Goal: Transaction & Acquisition: Purchase product/service

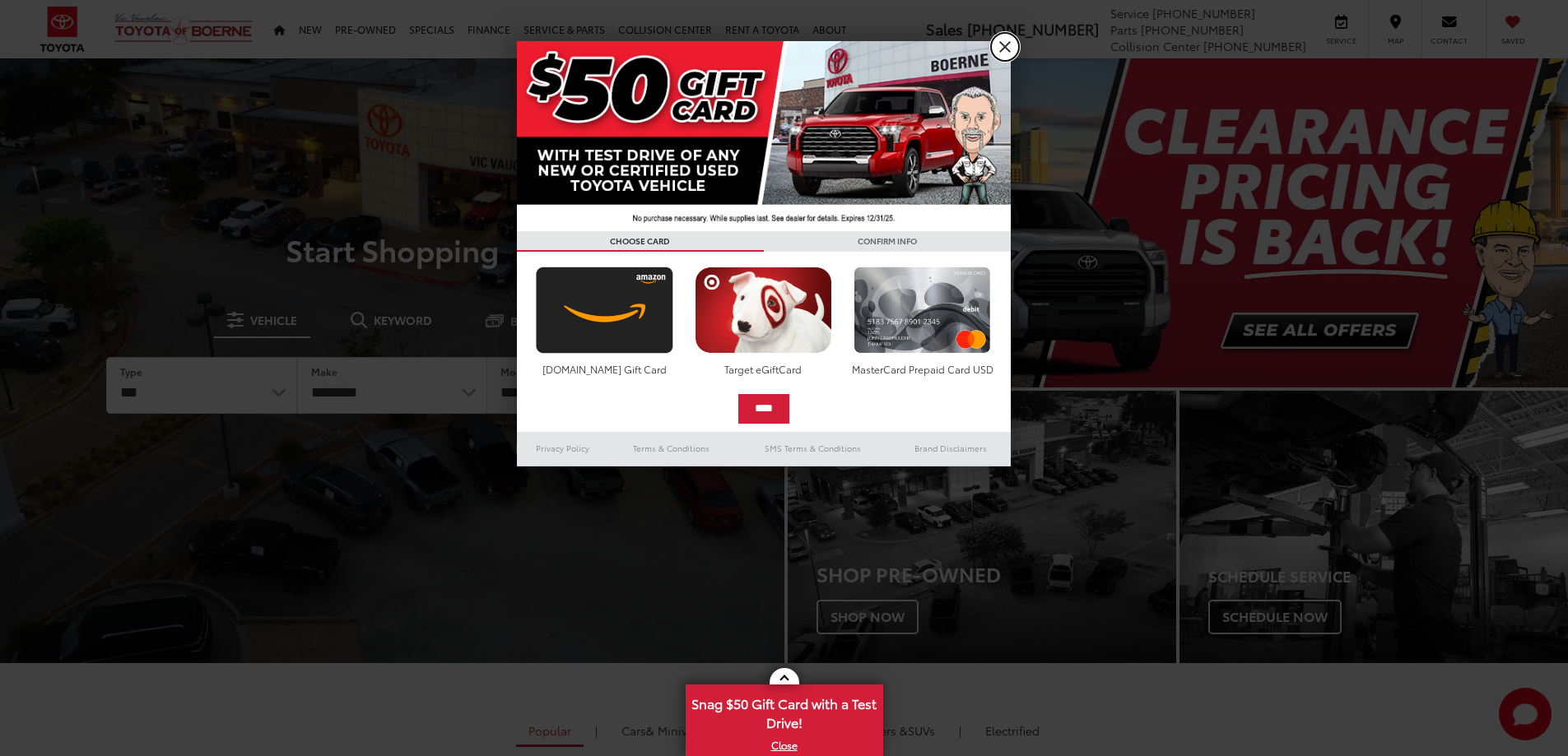
click at [998, 50] on link "X" at bounding box center [1005, 47] width 28 height 28
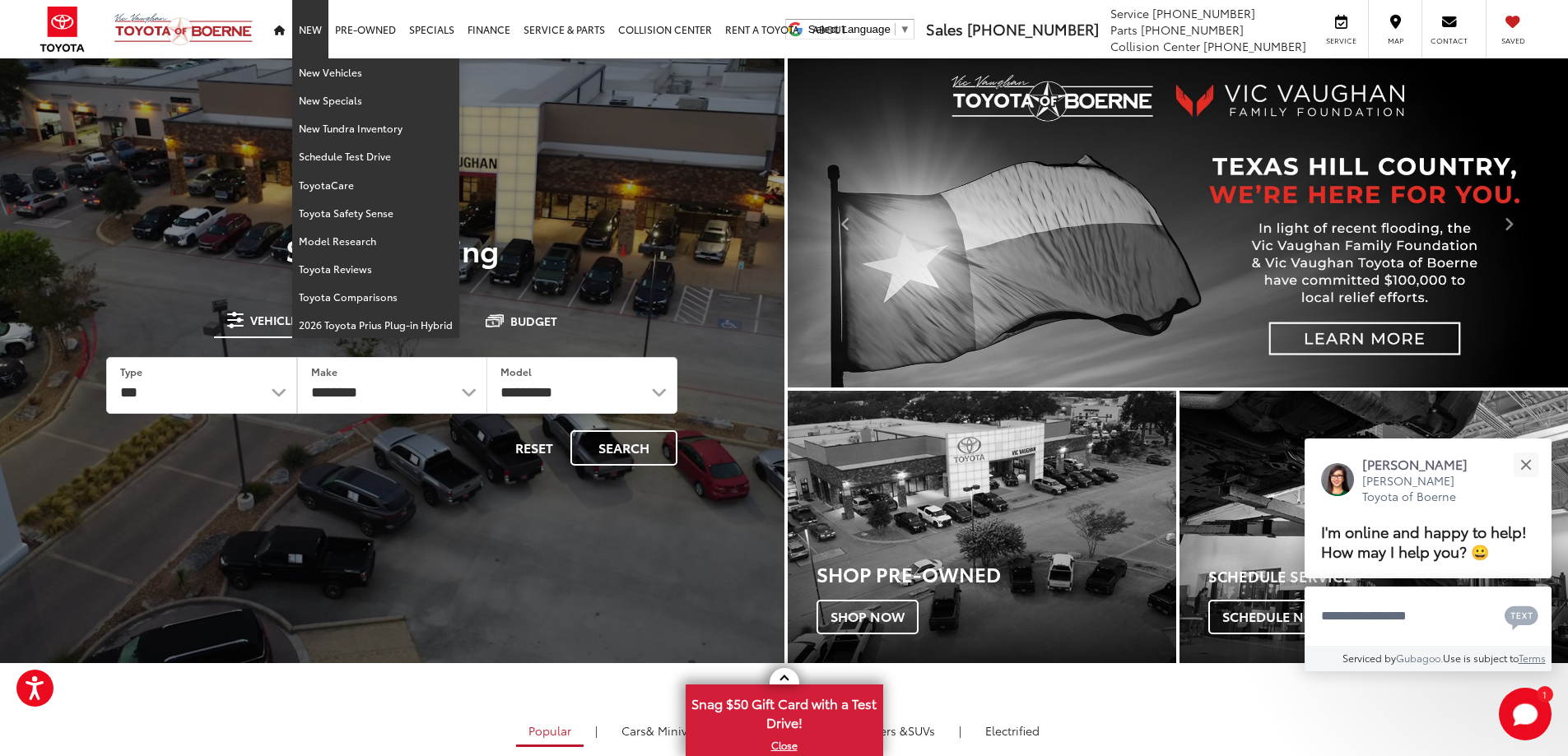
click at [306, 29] on link "New" at bounding box center [311, 29] width 36 height 59
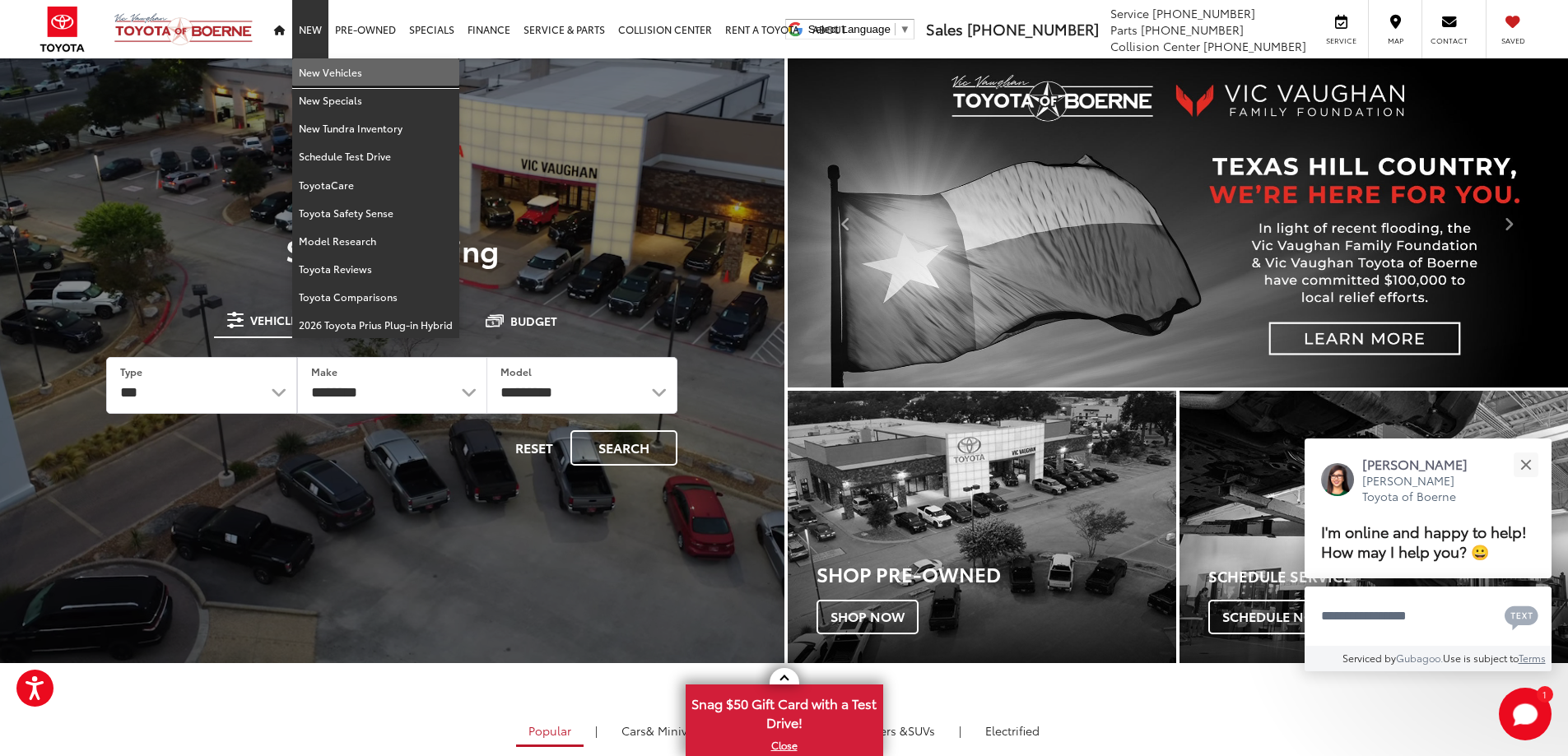
drag, startPoint x: 323, startPoint y: 73, endPoint x: 615, endPoint y: 131, distance: 297.7
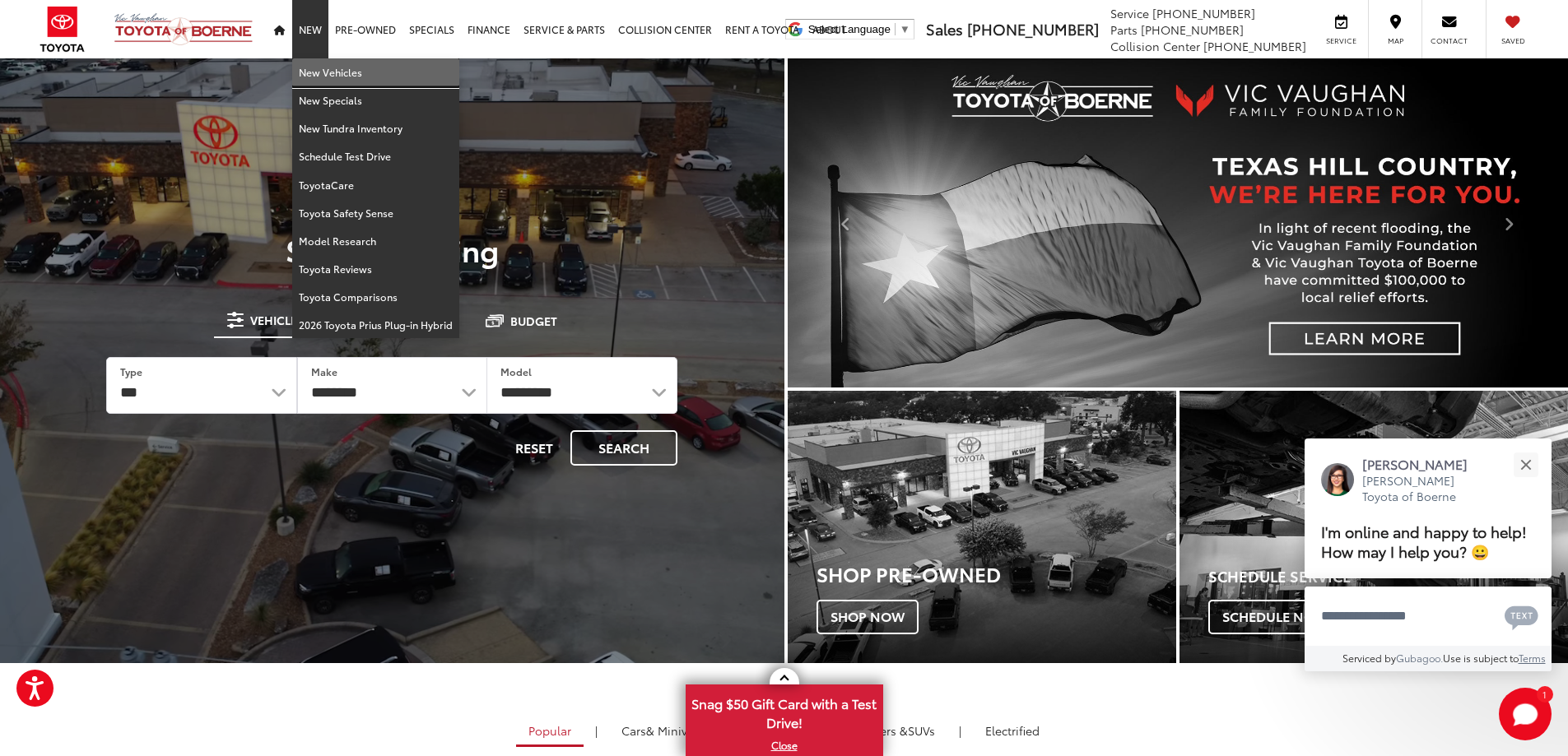
click at [325, 72] on link "New Vehicles" at bounding box center [376, 73] width 167 height 28
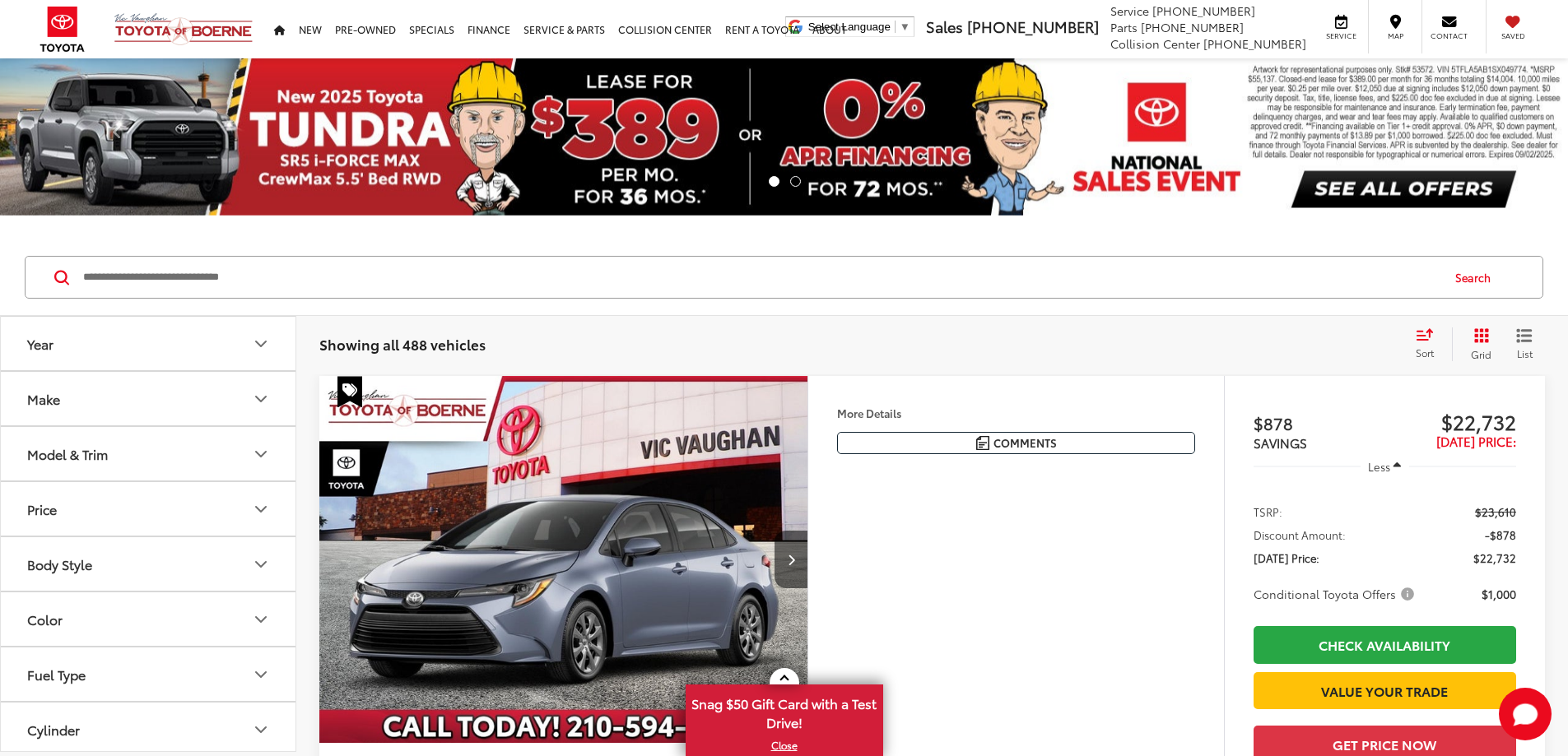
click at [190, 404] on button "Make" at bounding box center [149, 398] width 296 height 54
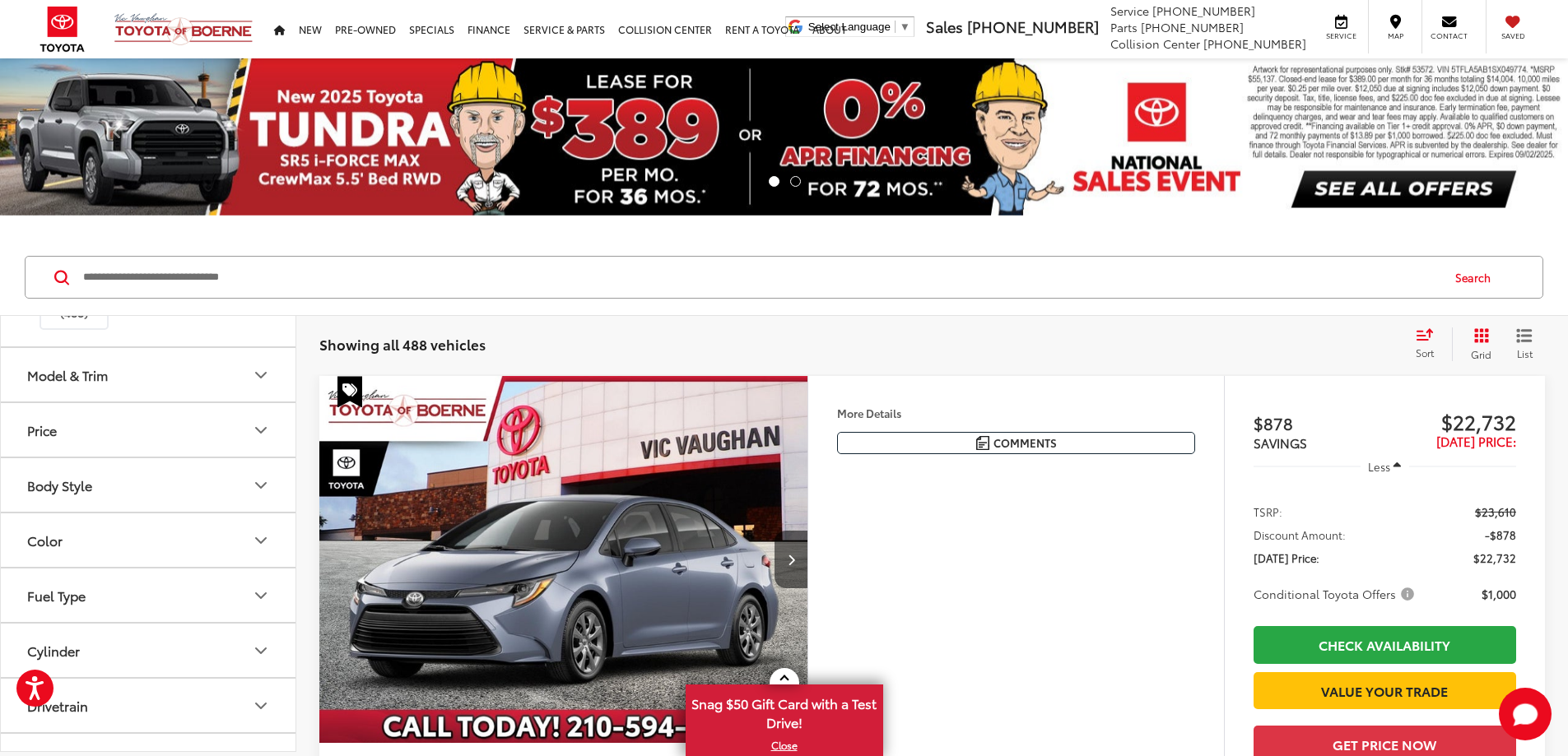
scroll to position [164, 0]
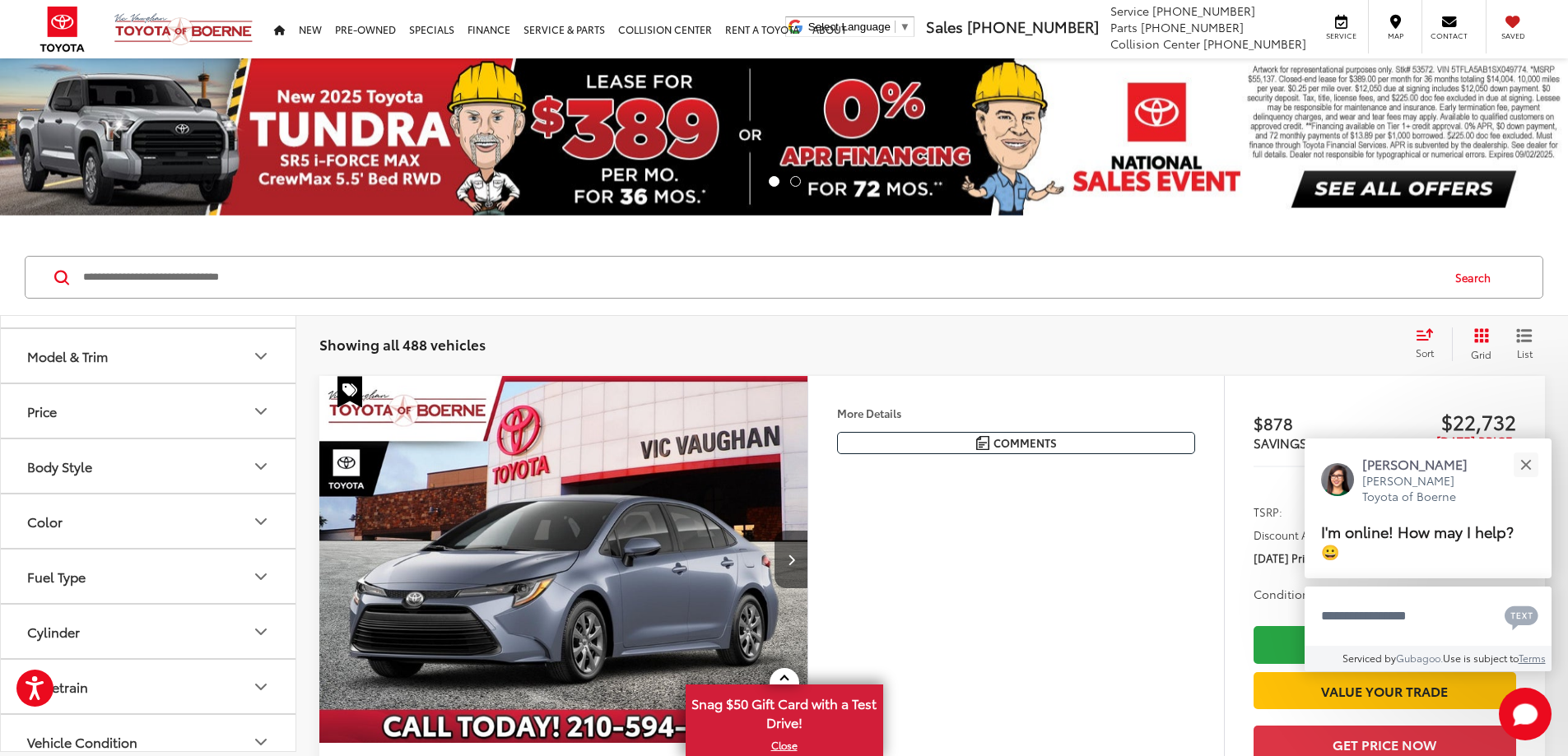
click at [121, 383] on button "Model & Trim" at bounding box center [149, 356] width 296 height 54
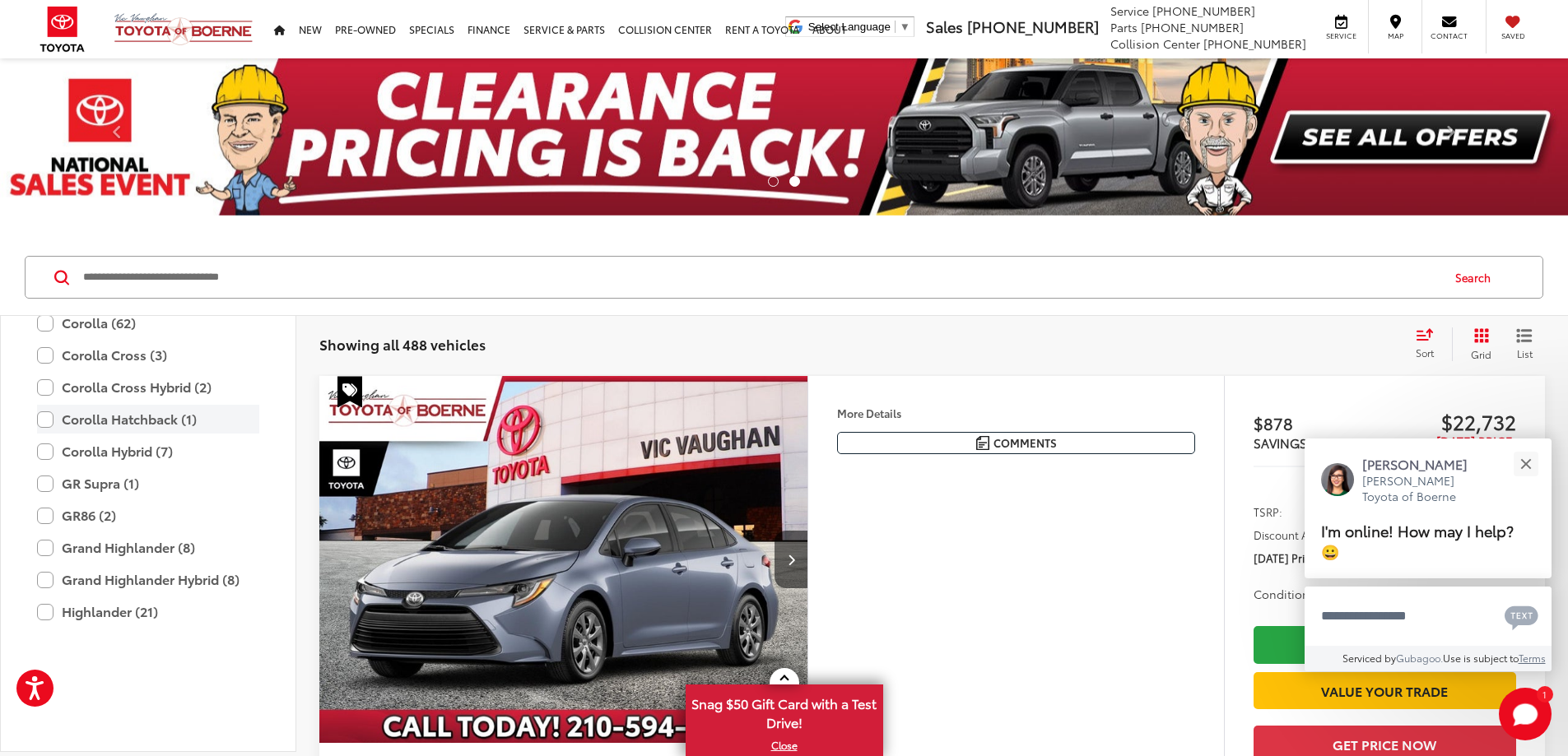
scroll to position [402, 0]
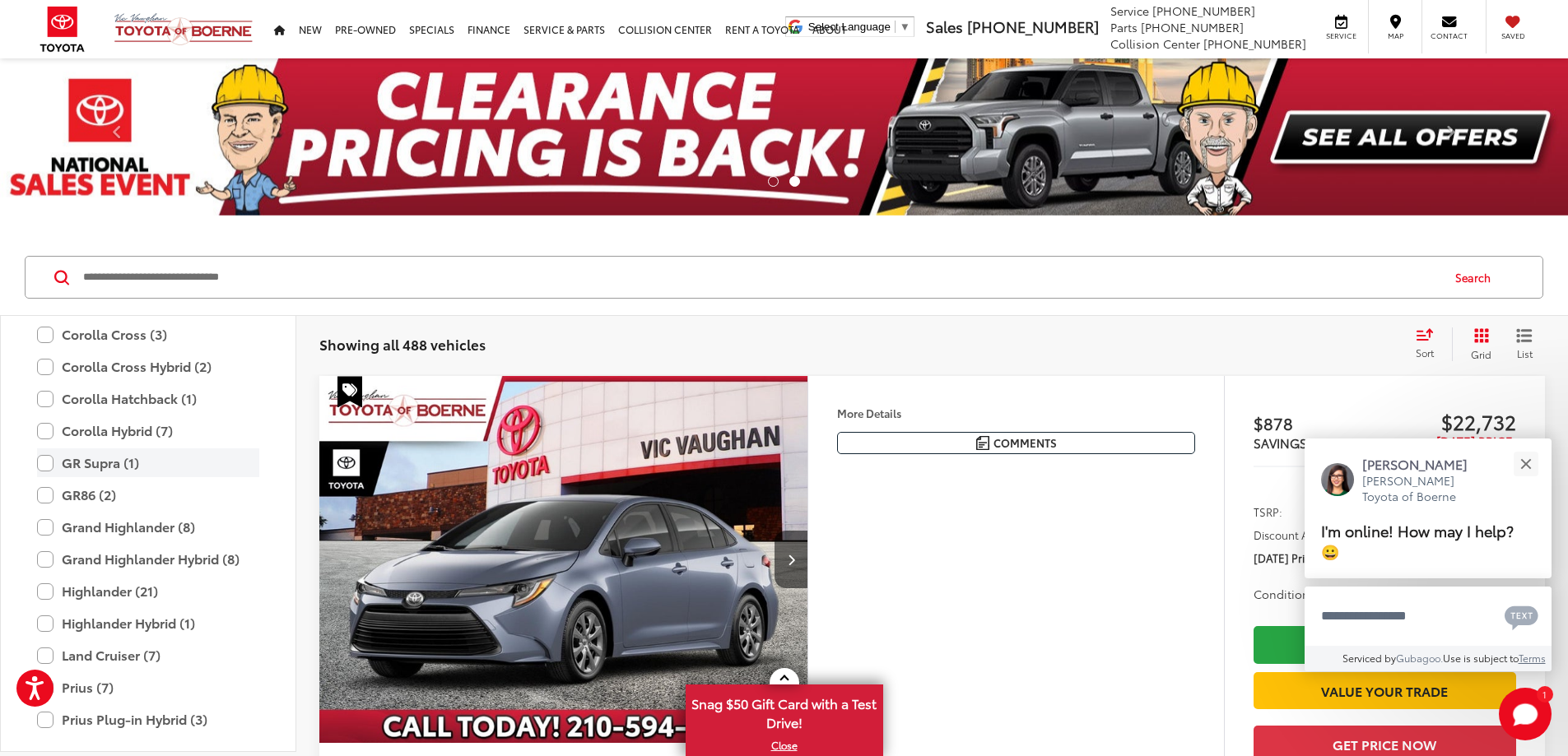
click at [51, 478] on label "GR Supra (1)" at bounding box center [147, 462] width 222 height 29
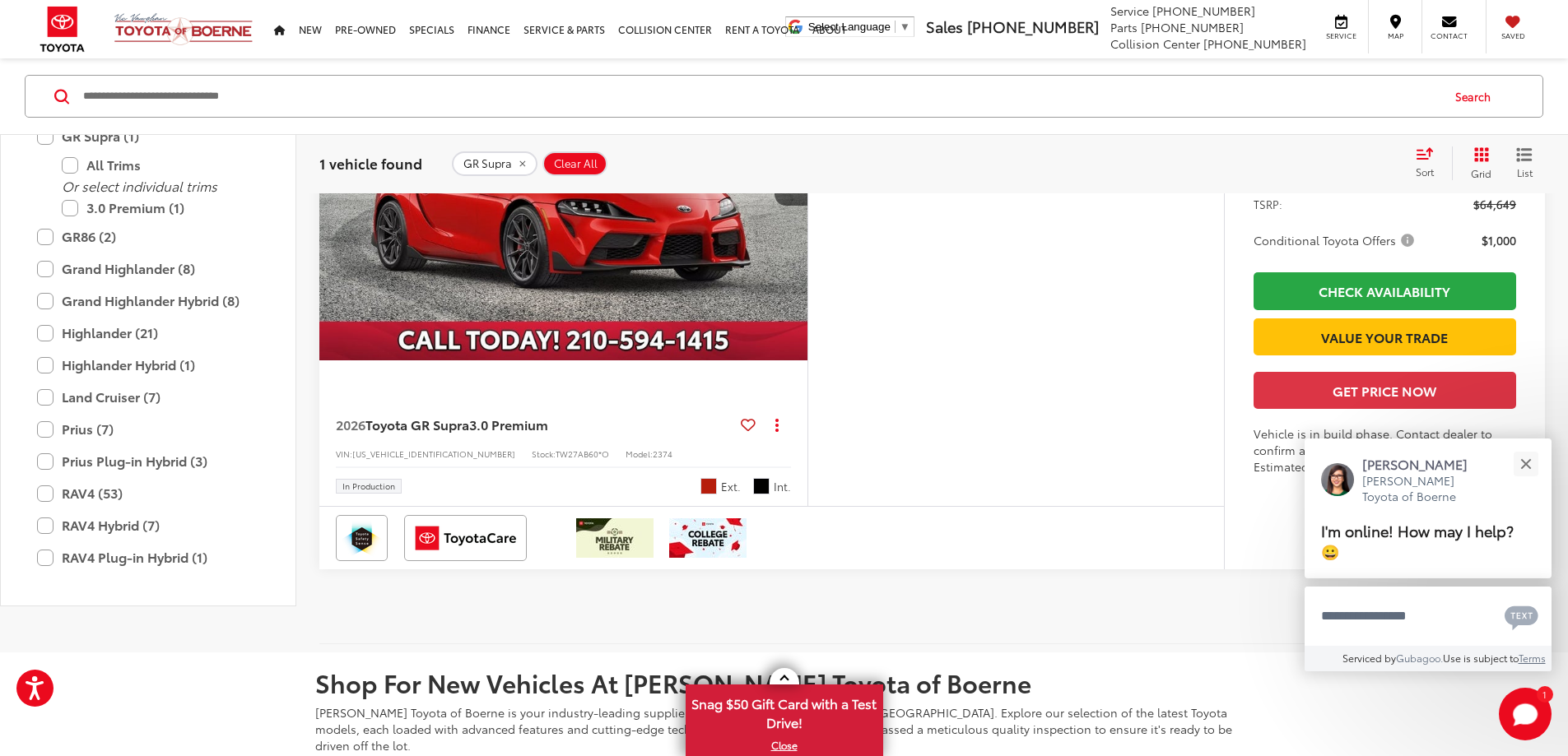
scroll to position [412, 0]
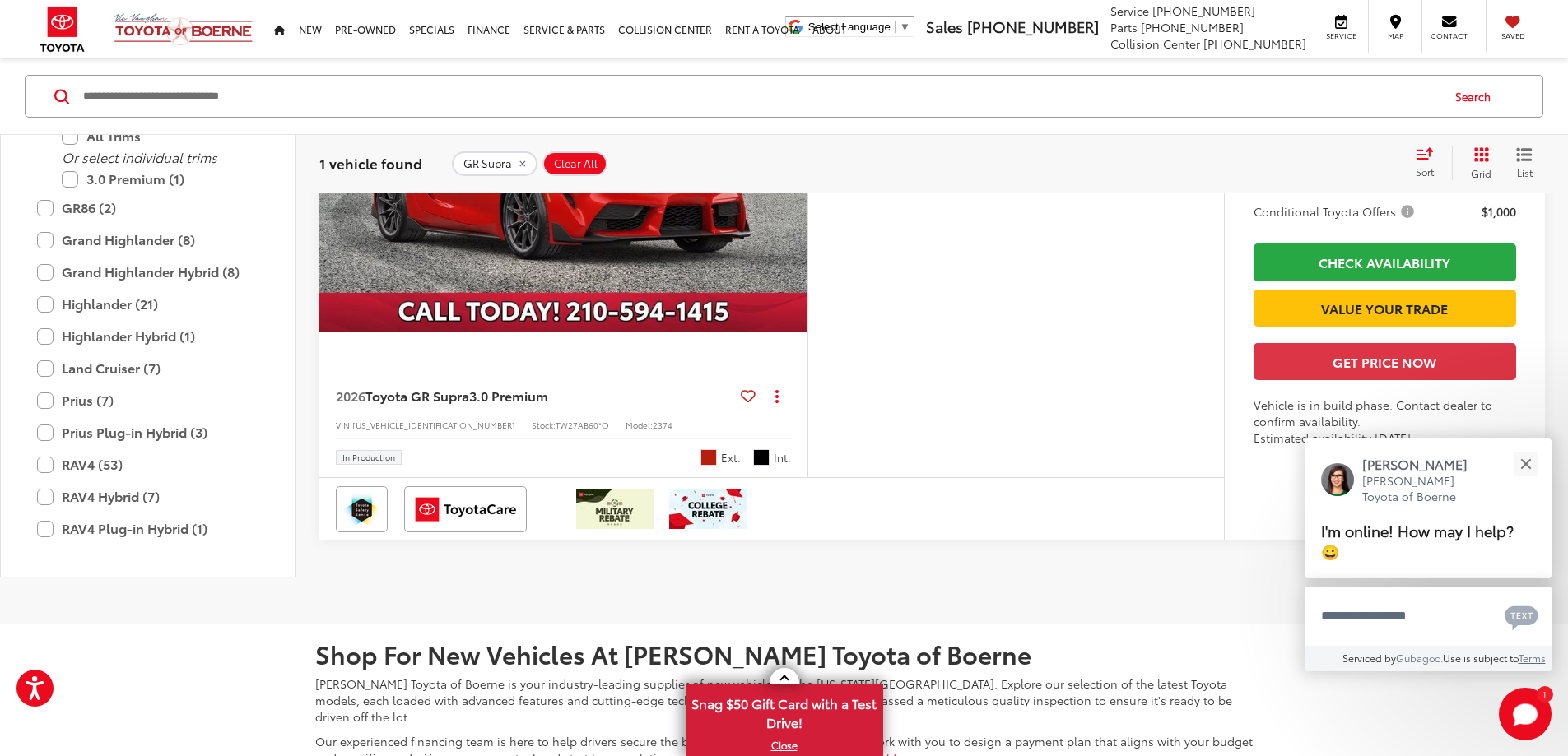
click at [1393, 210] on span "Conditional Toyota Offers" at bounding box center [1336, 210] width 164 height 16
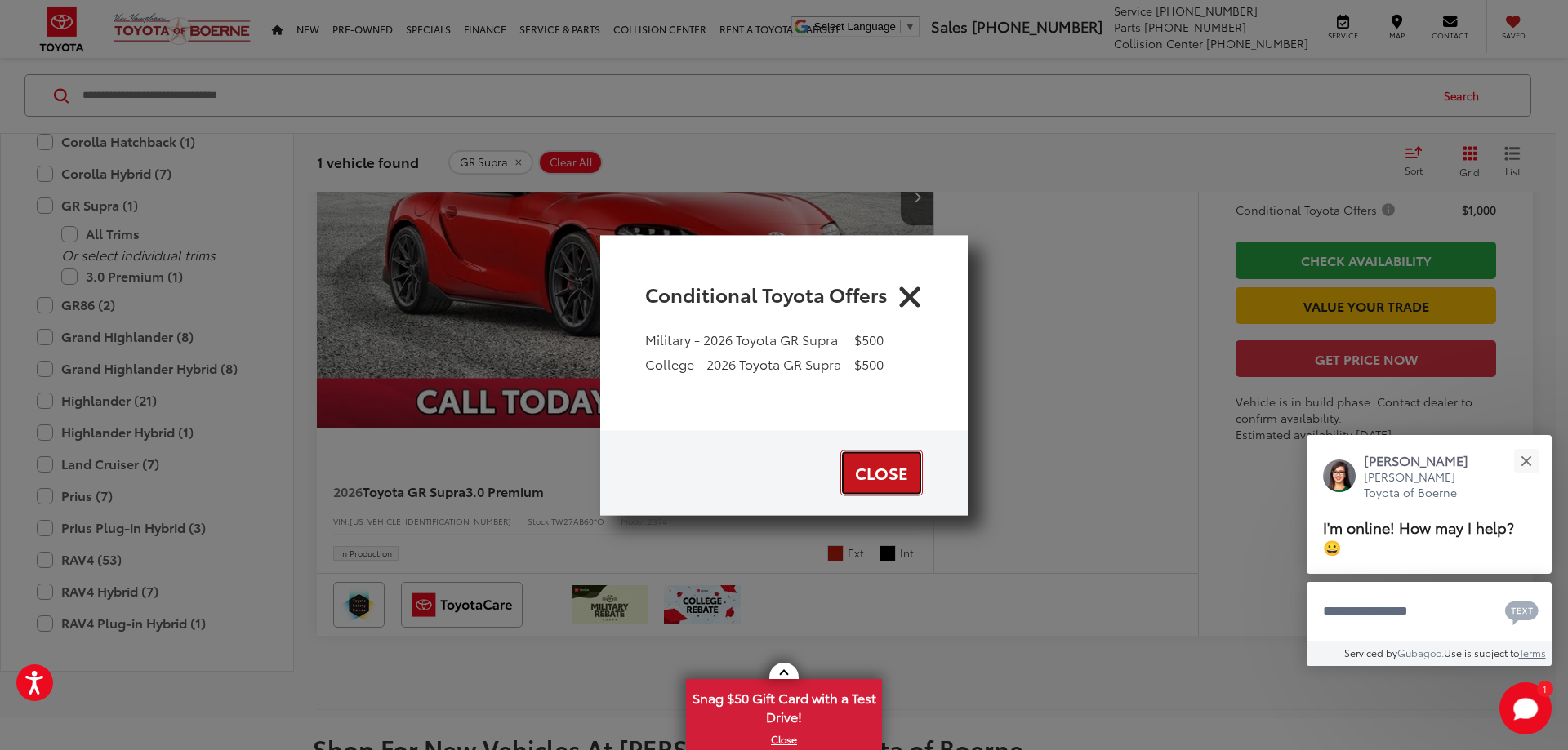
drag, startPoint x: 868, startPoint y: 479, endPoint x: 891, endPoint y: 503, distance: 33.2
click at [870, 478] on button "Close" at bounding box center [881, 473] width 82 height 46
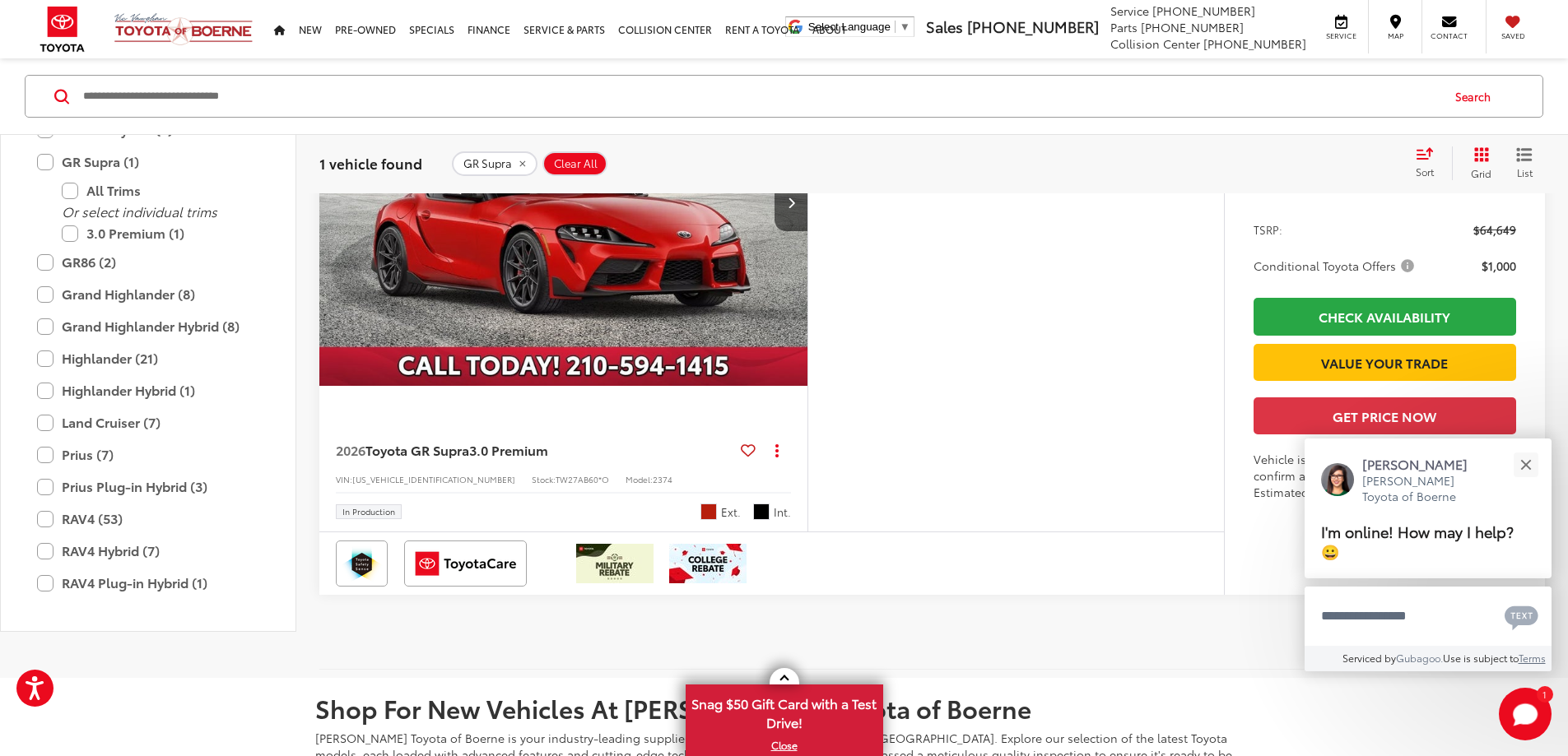
scroll to position [247, 0]
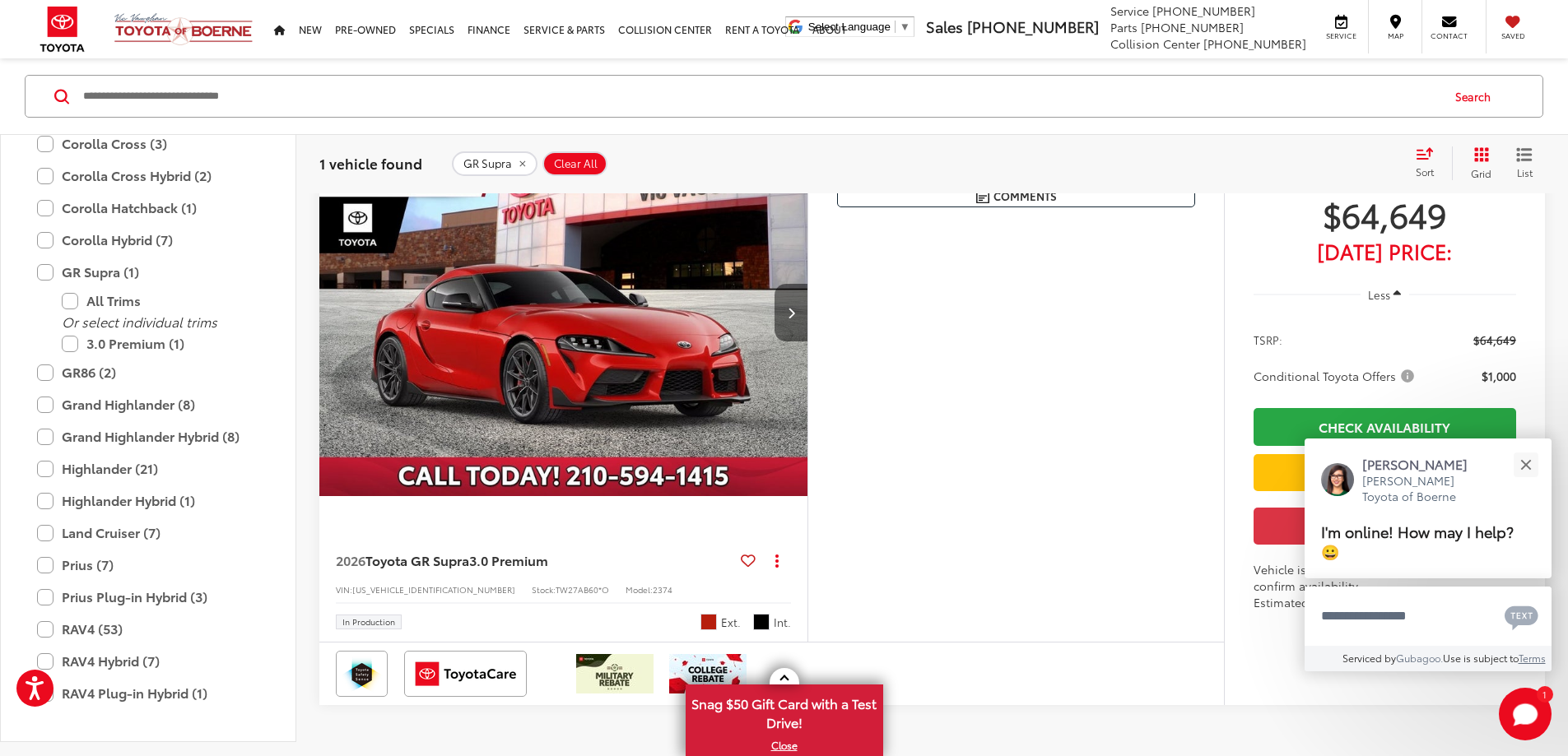
click at [808, 342] on button "Next image" at bounding box center [791, 312] width 33 height 58
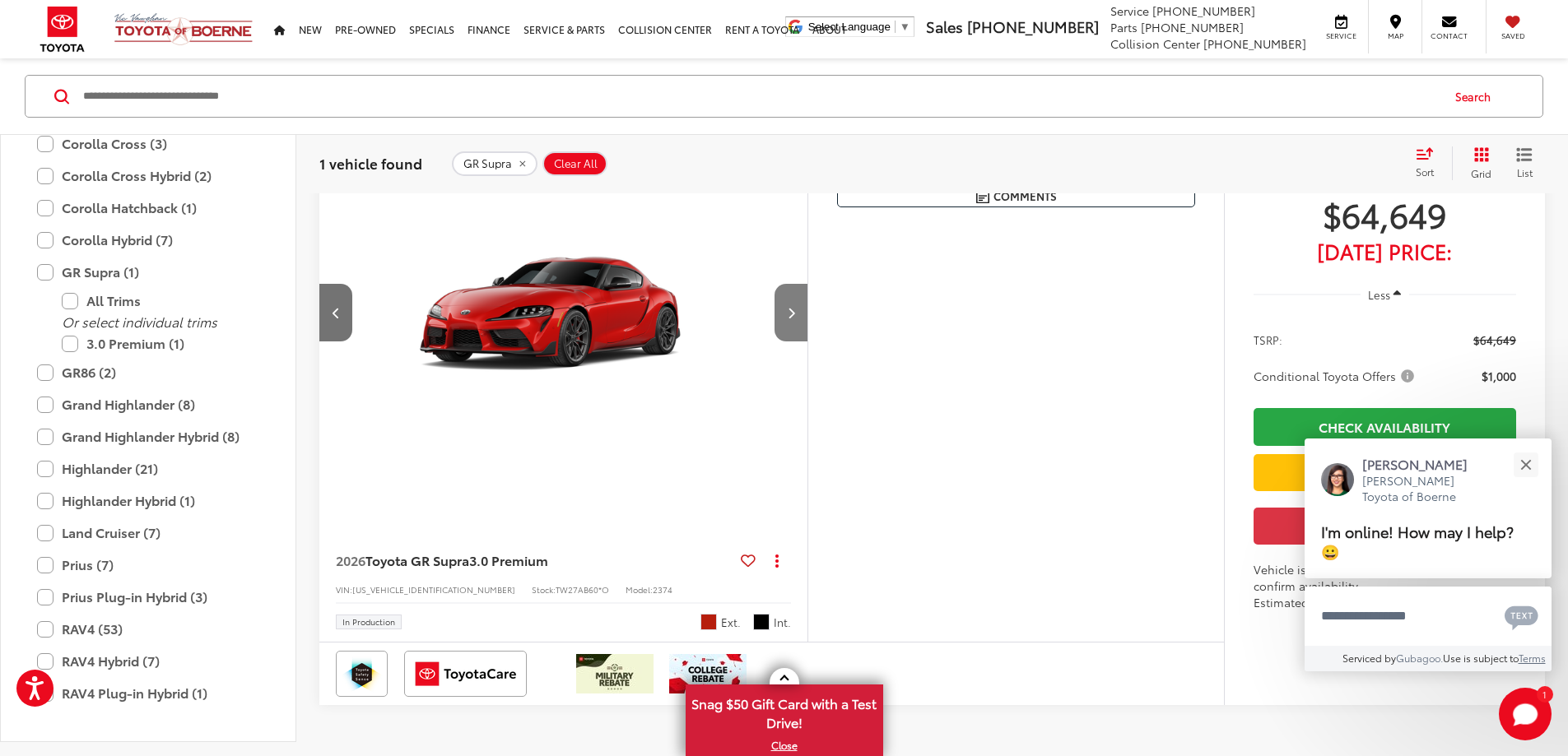
click at [808, 342] on button "Next image" at bounding box center [791, 312] width 33 height 58
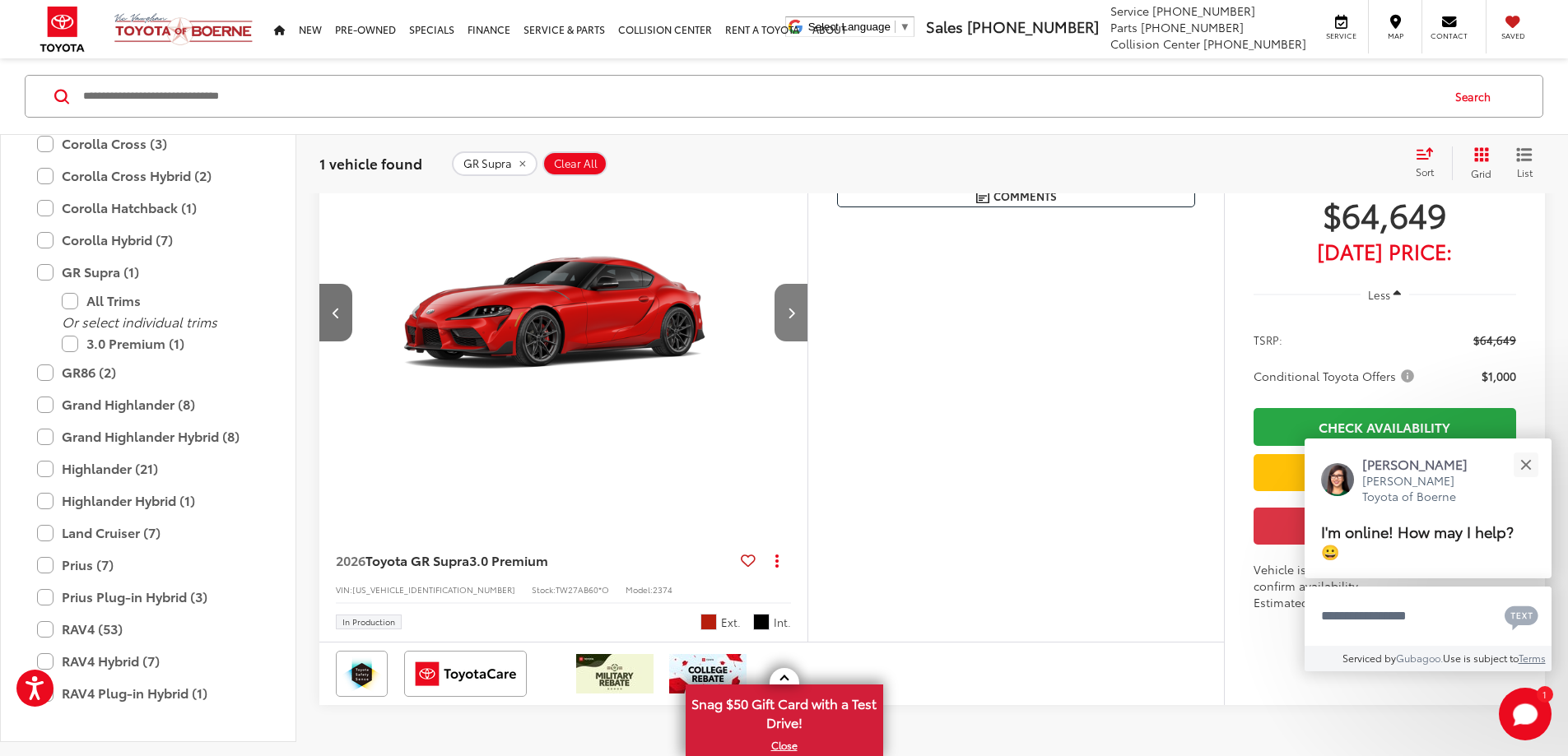
click at [808, 342] on button "Next image" at bounding box center [791, 312] width 33 height 58
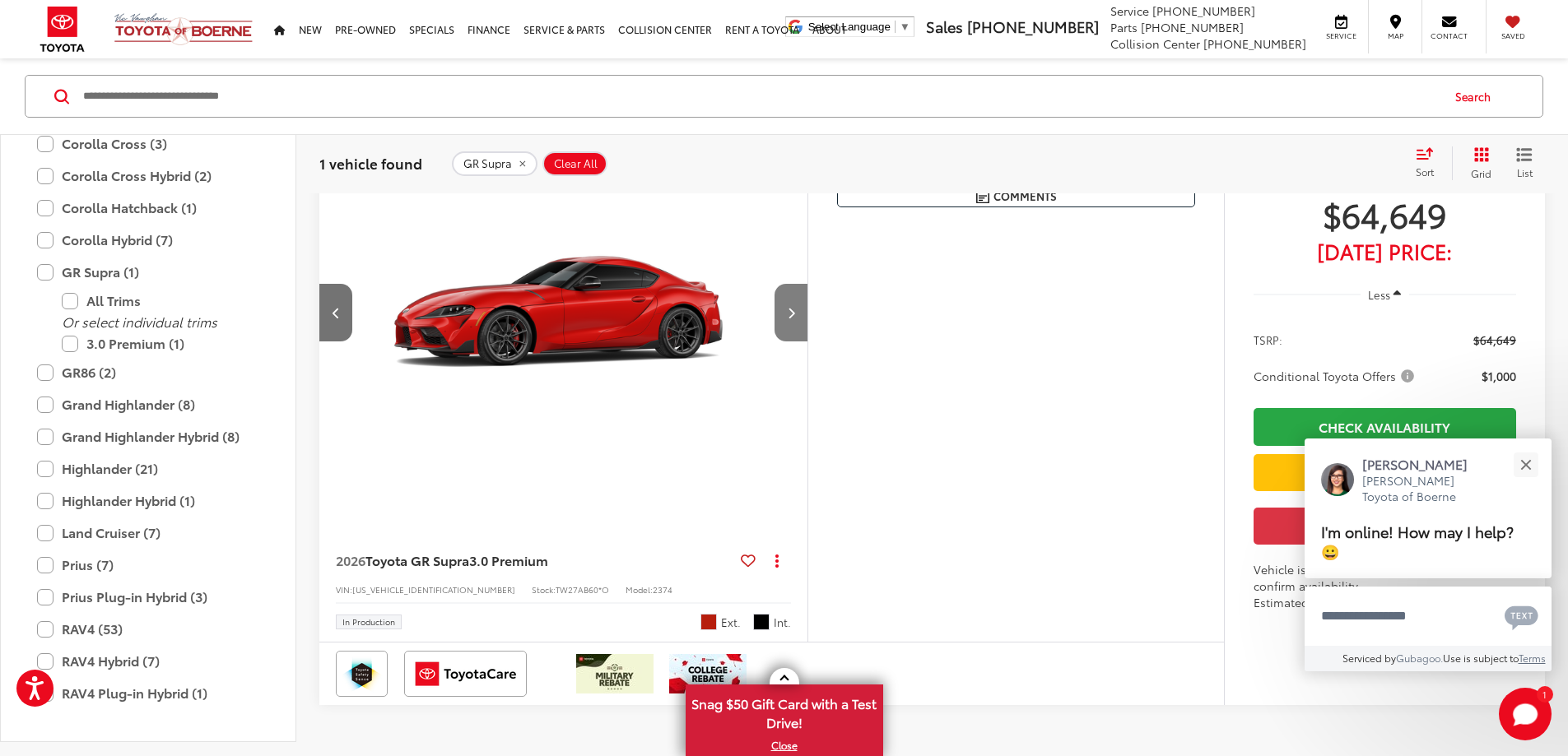
click at [808, 342] on button "Next image" at bounding box center [791, 312] width 33 height 58
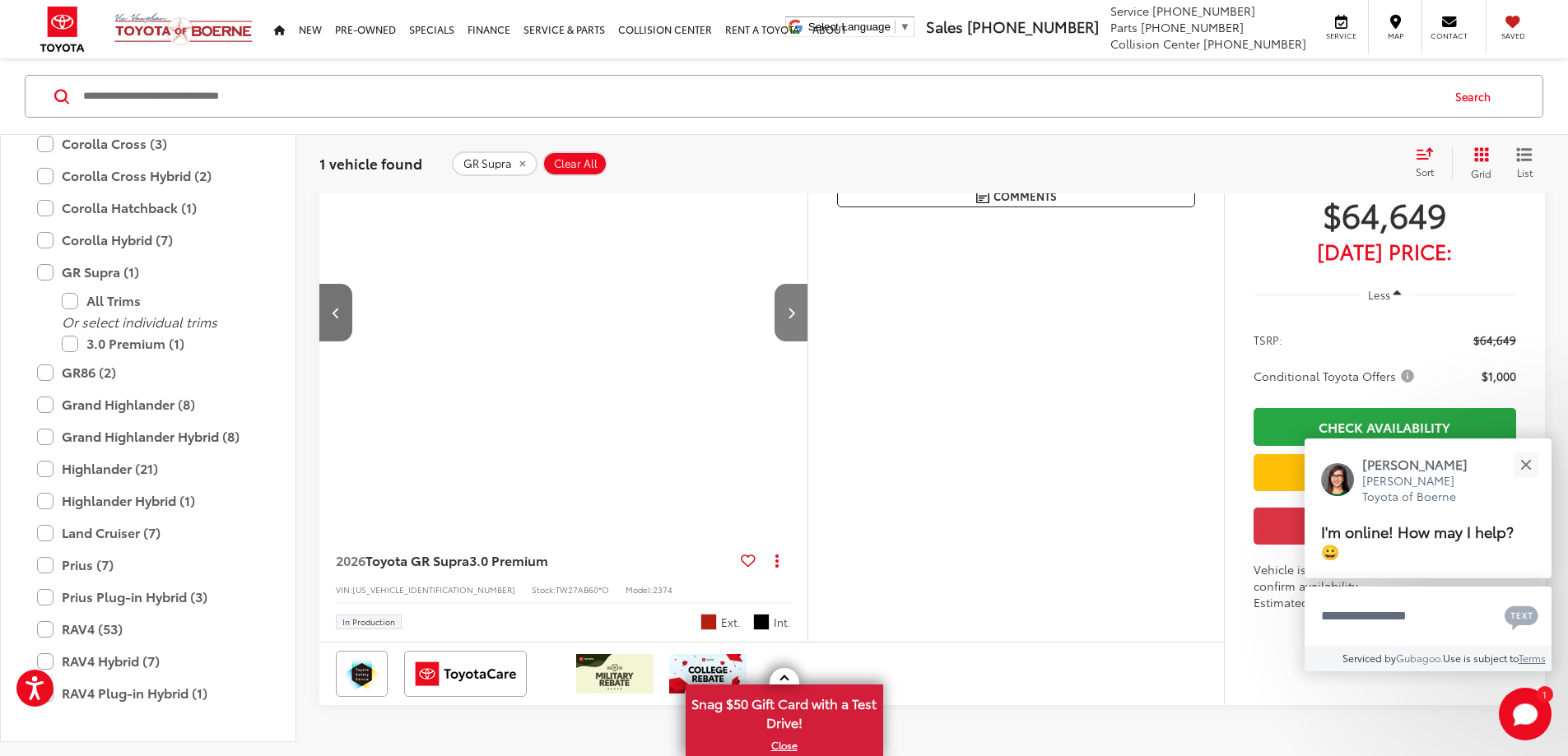
scroll to position [0, 2497]
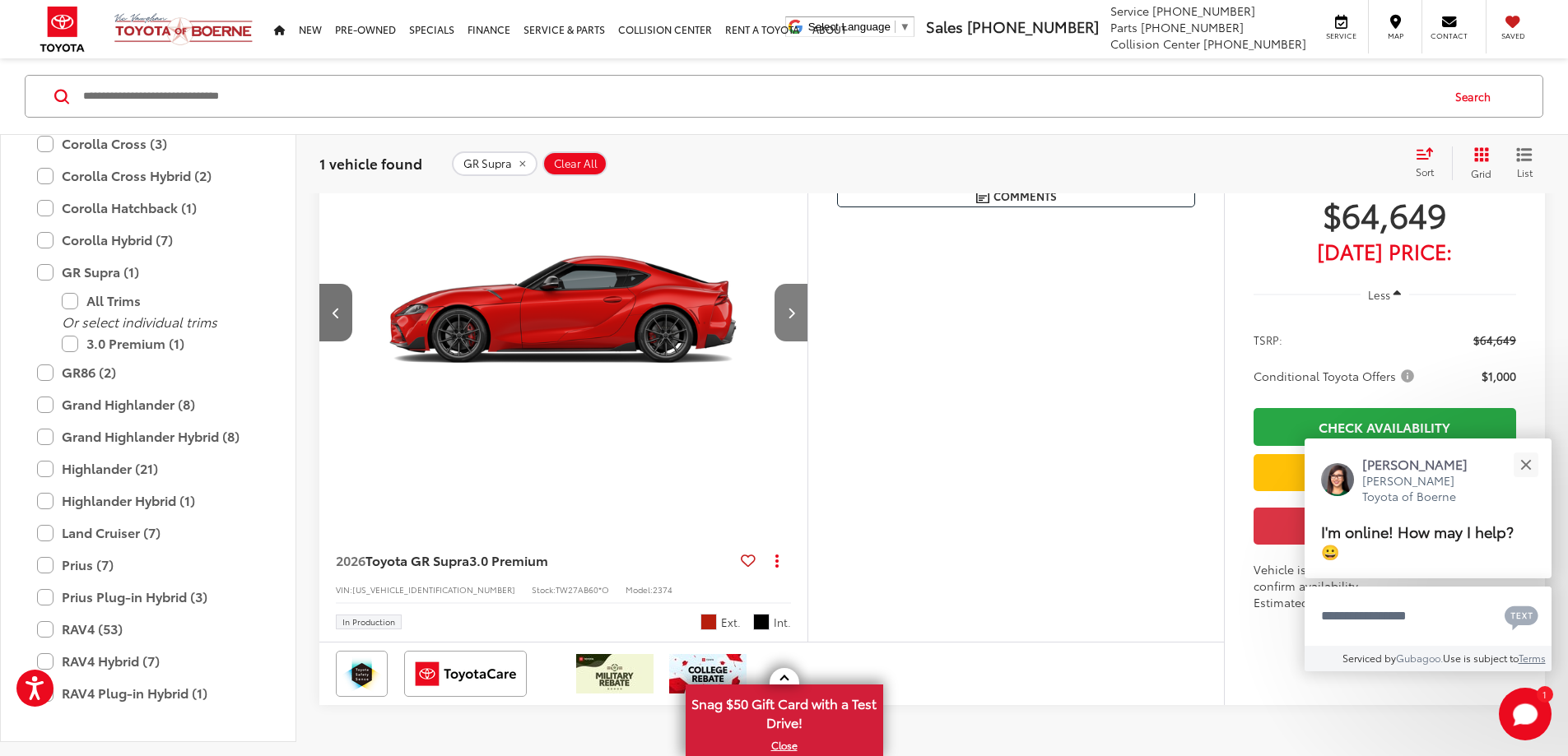
click at [808, 342] on button "Next image" at bounding box center [791, 312] width 33 height 58
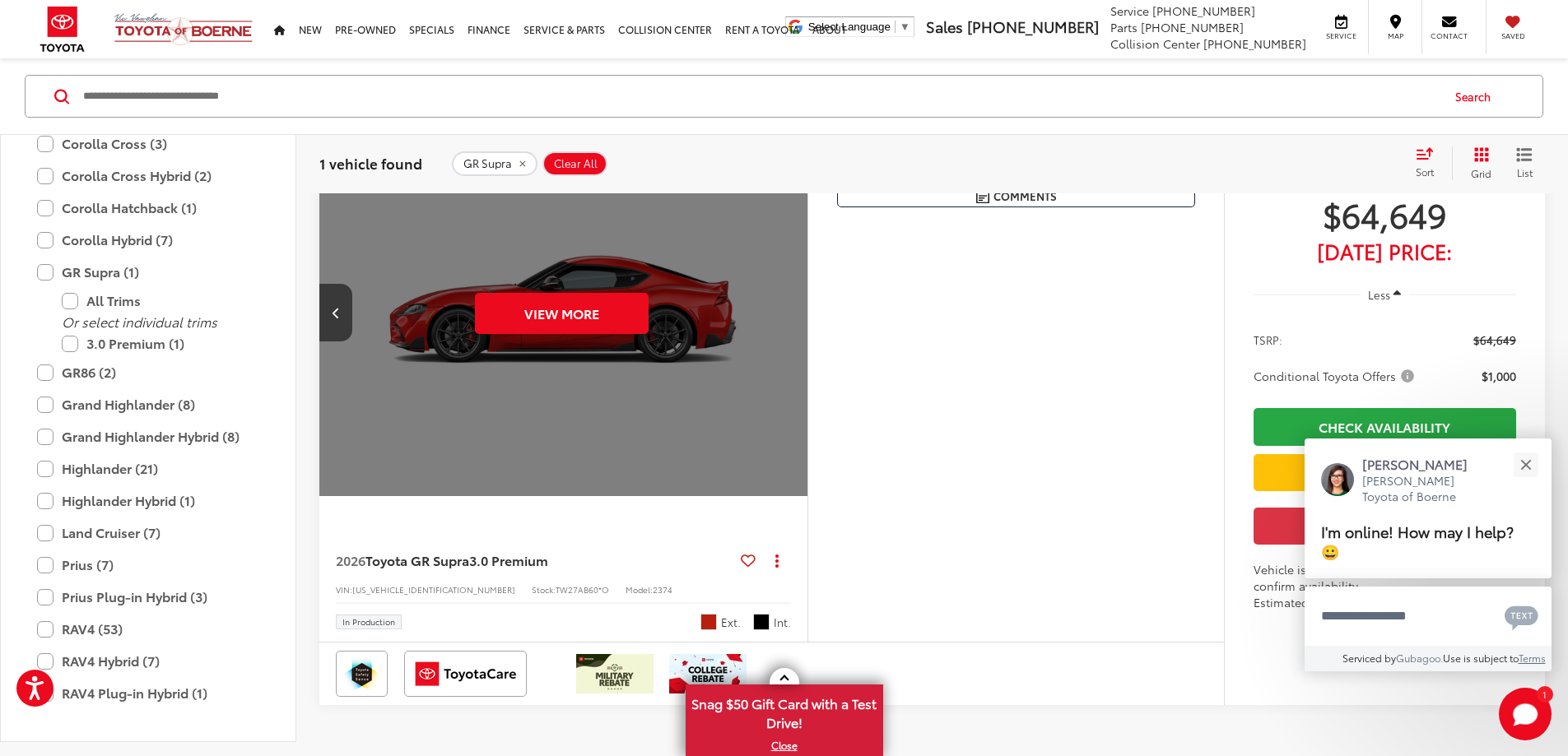
scroll to position [0, 3122]
click at [807, 363] on div "View More" at bounding box center [562, 313] width 491 height 368
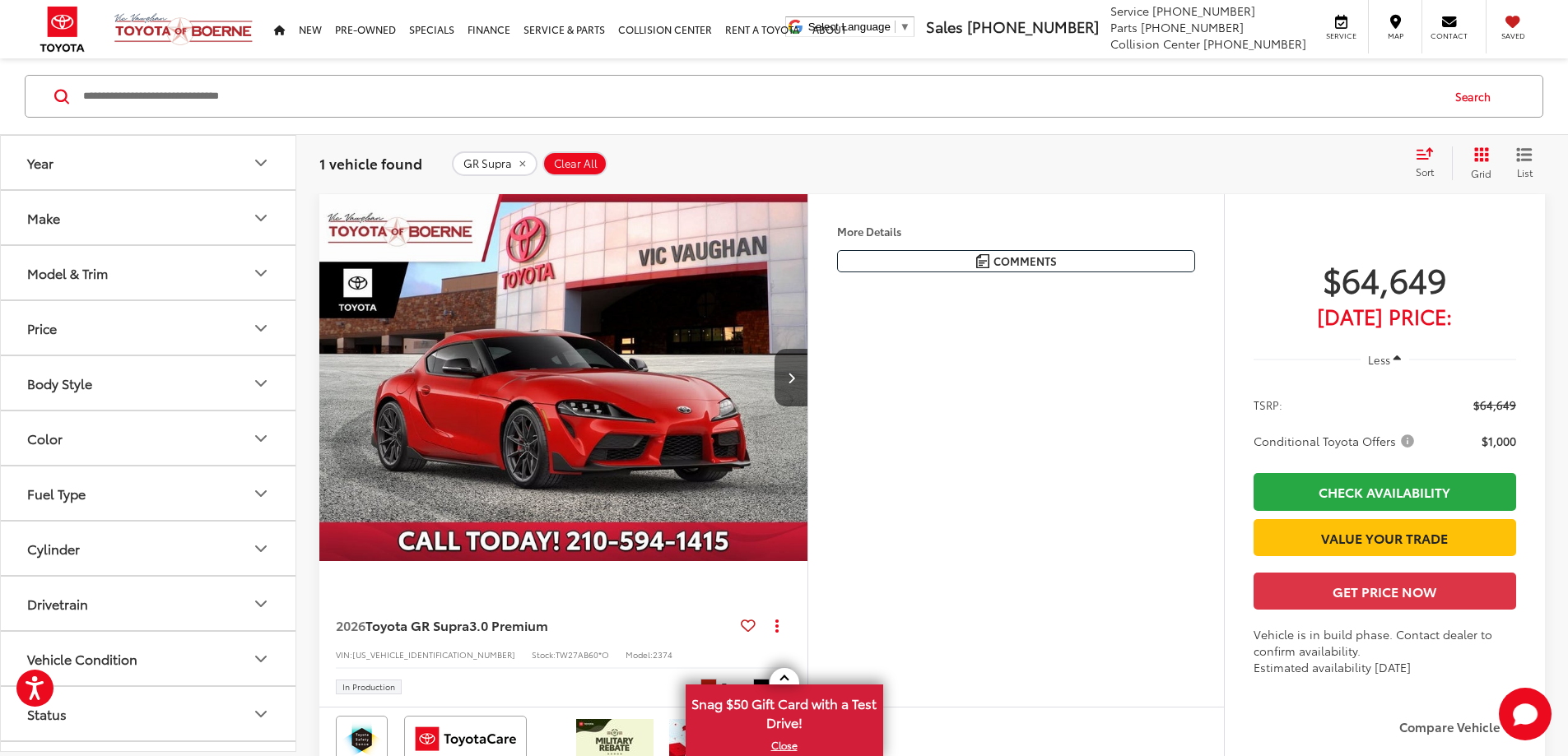
click at [160, 280] on button "Model & Trim" at bounding box center [149, 273] width 296 height 54
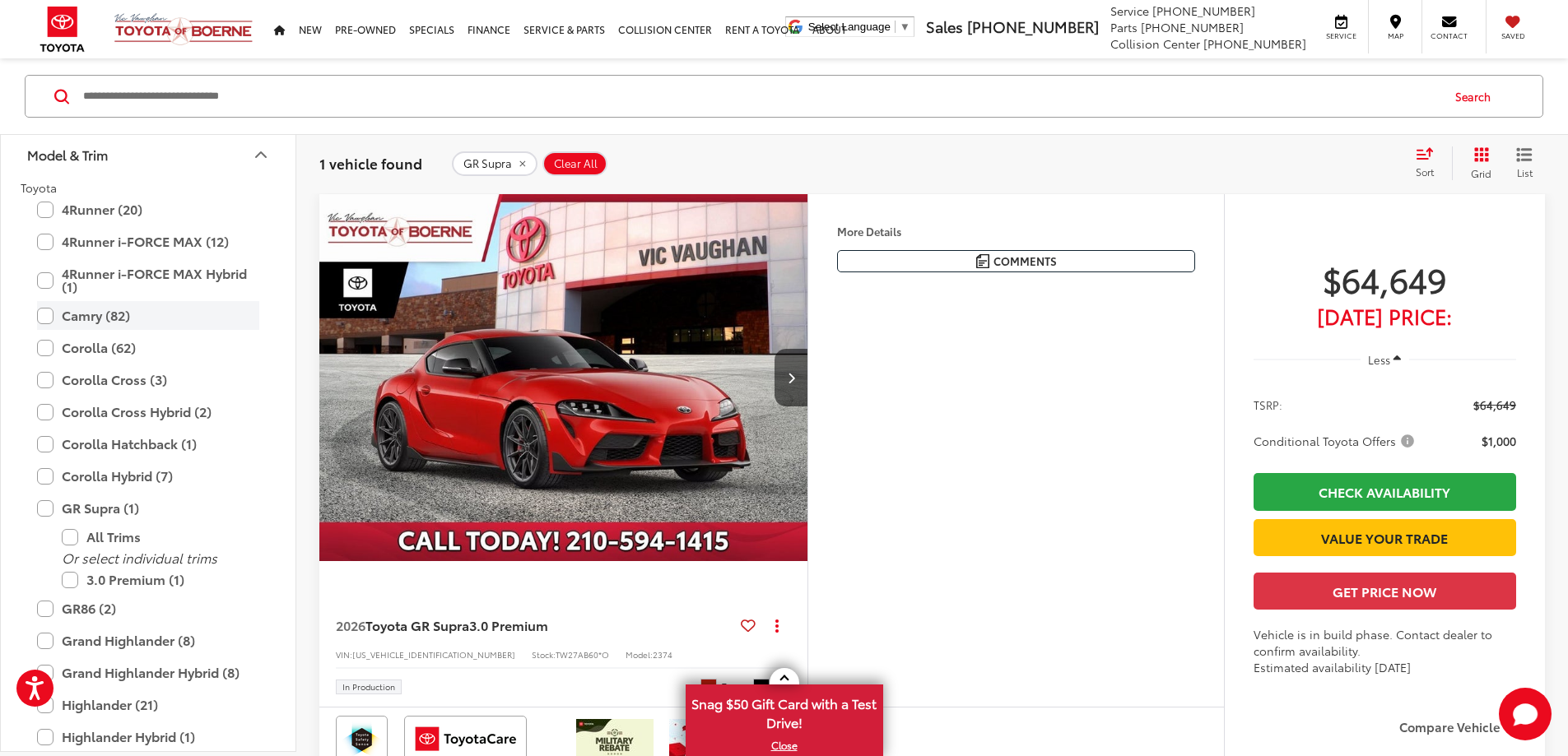
scroll to position [164, 0]
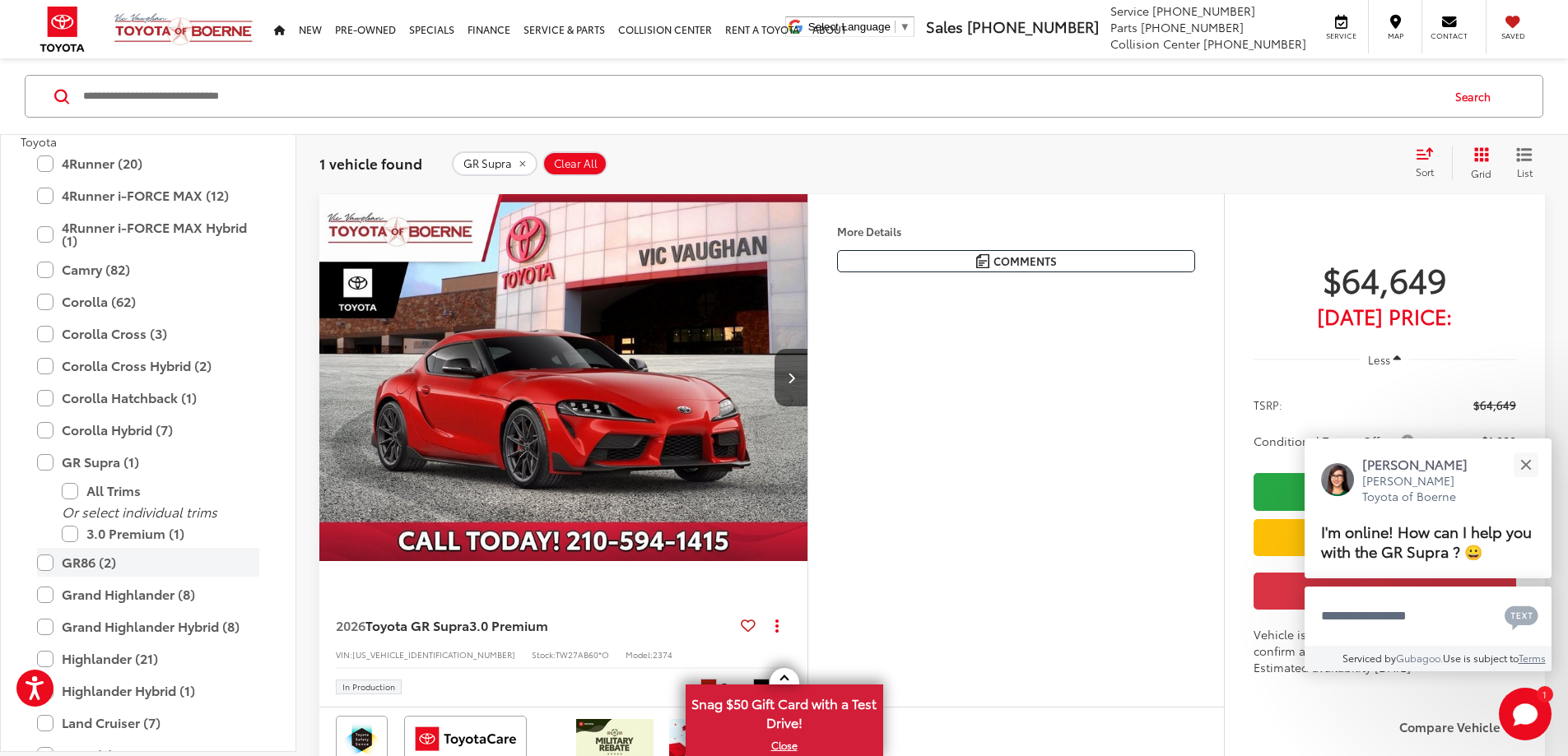
click at [42, 564] on label "GR86 (2)" at bounding box center [147, 563] width 222 height 29
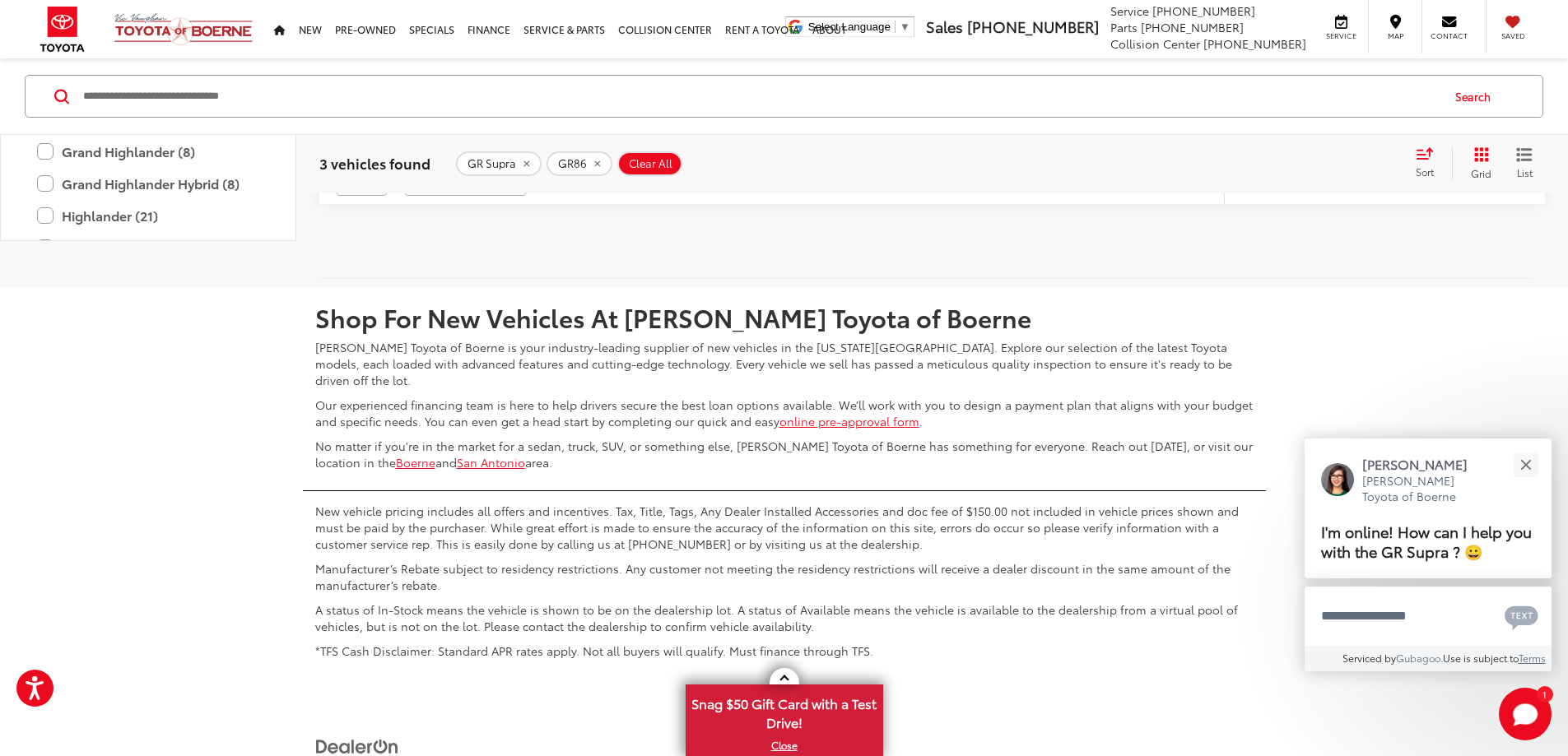
scroll to position [2075, 0]
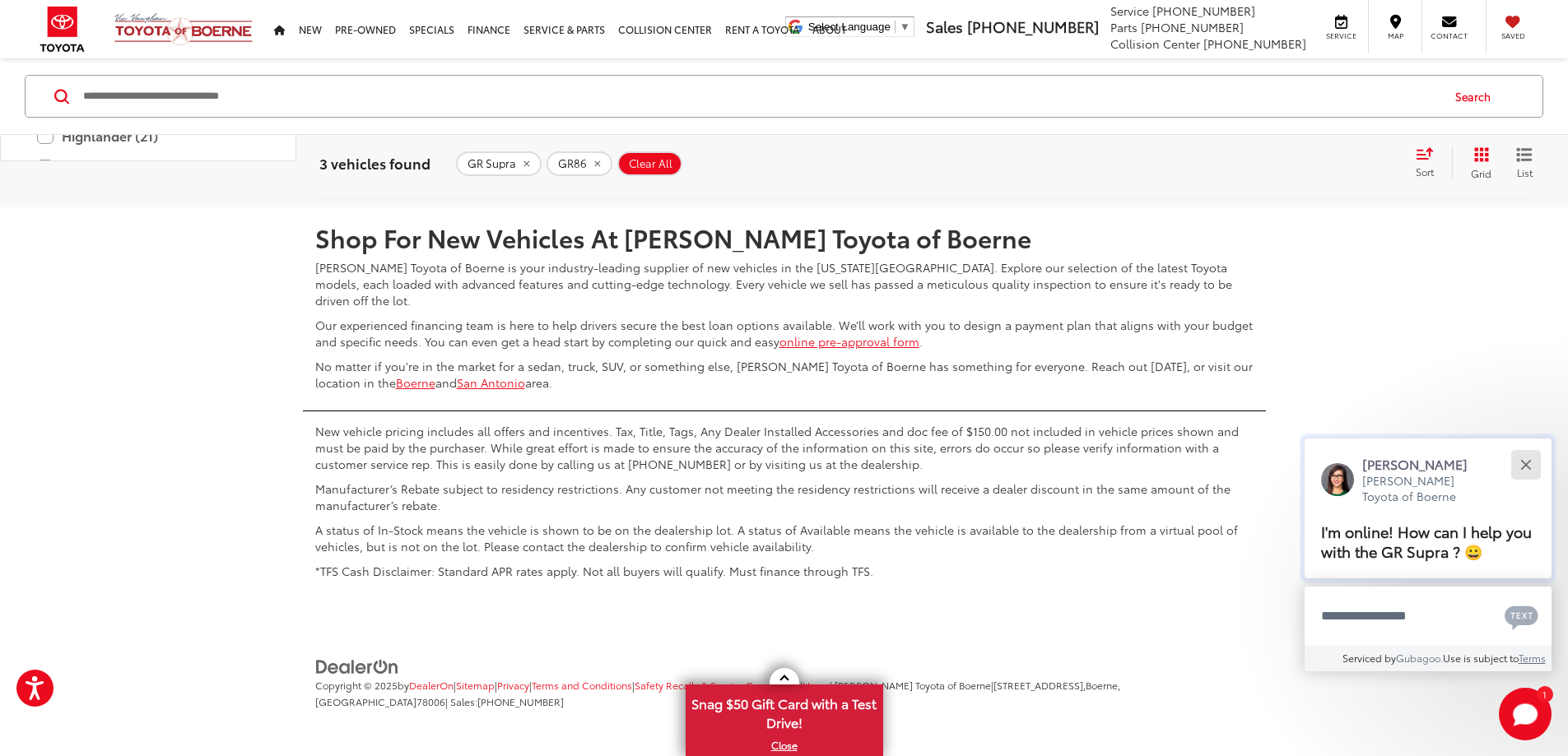
click at [1531, 460] on button "Close" at bounding box center [1526, 464] width 35 height 35
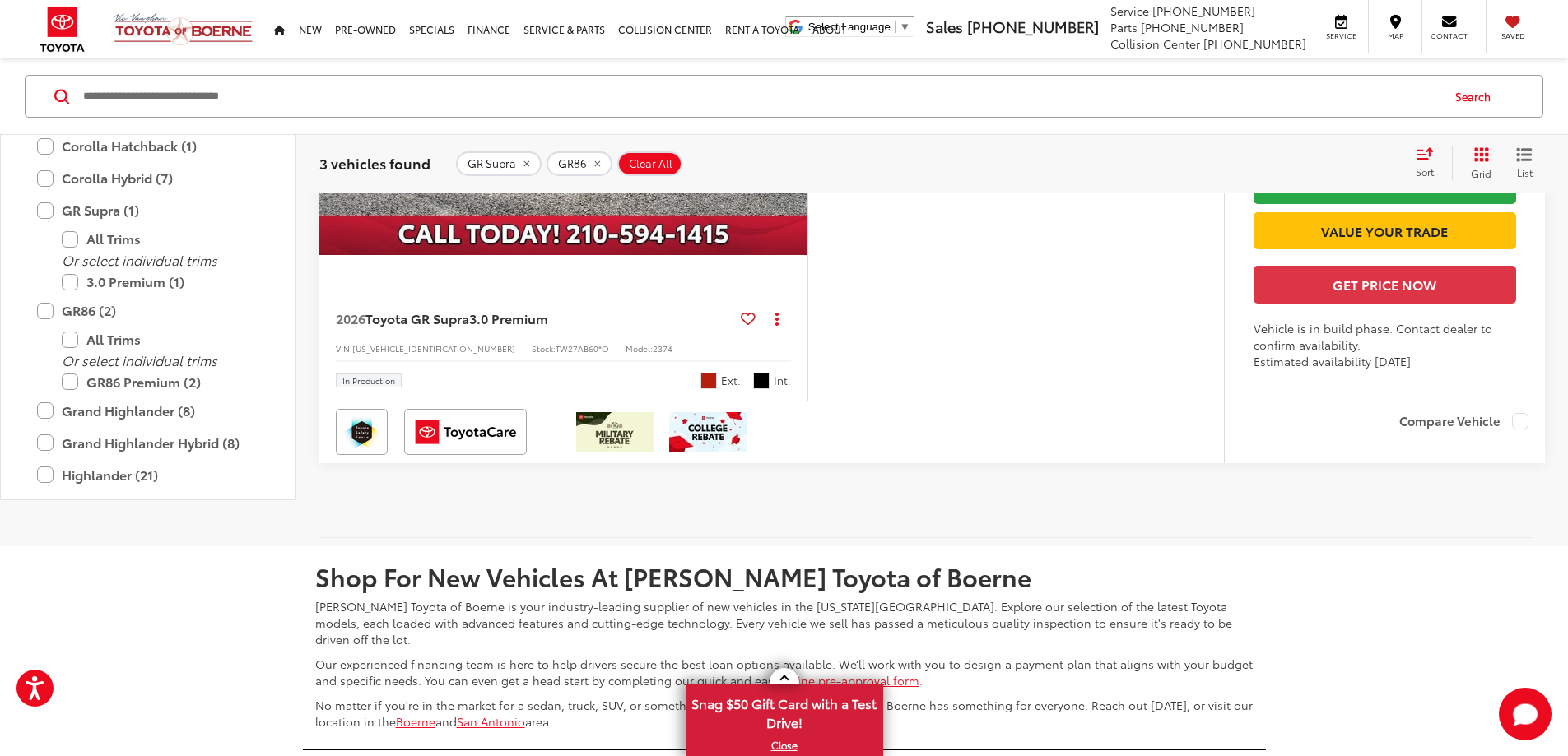
scroll to position [1663, 0]
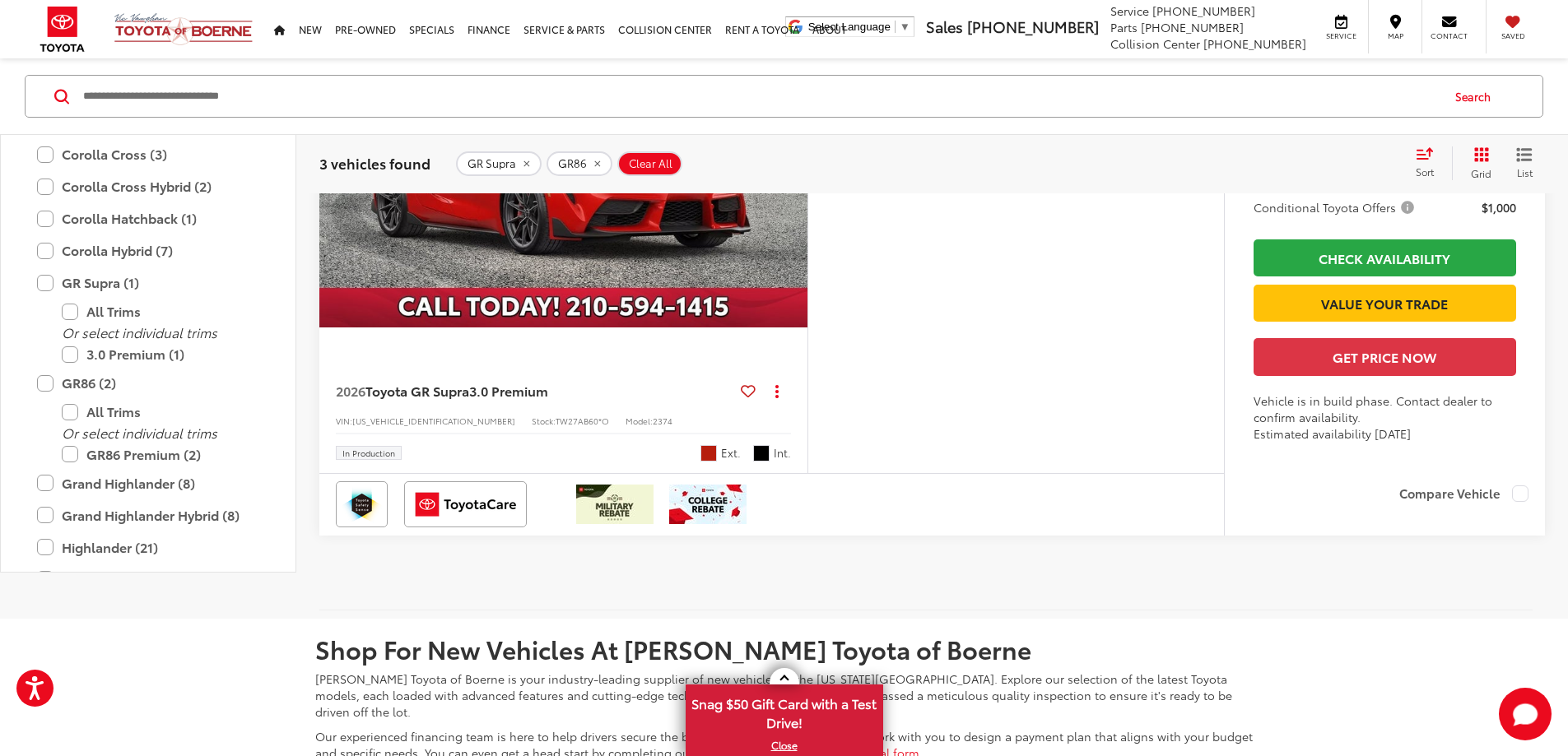
click at [1384, 141] on button "Less" at bounding box center [1386, 126] width 49 height 29
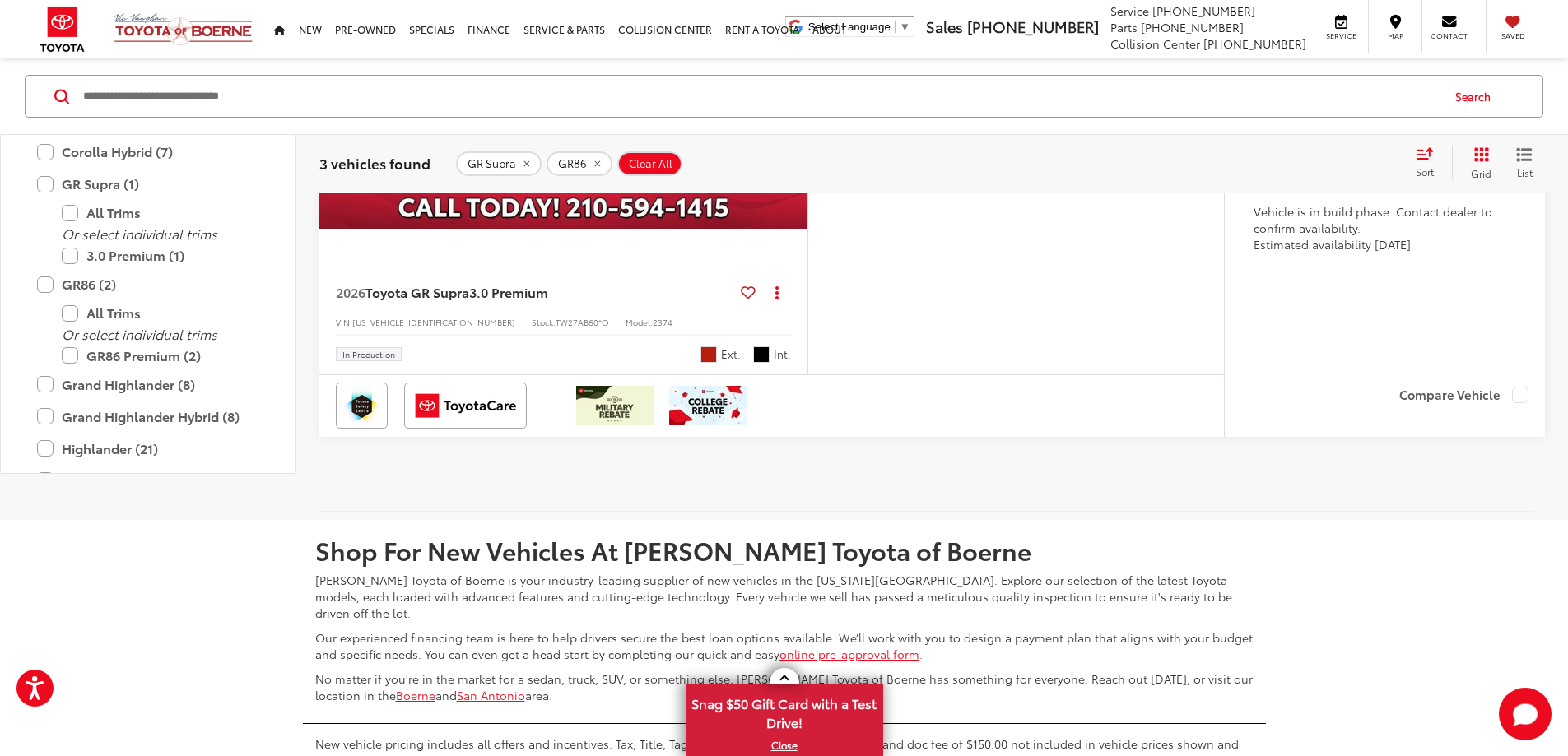
scroll to position [1554, 0]
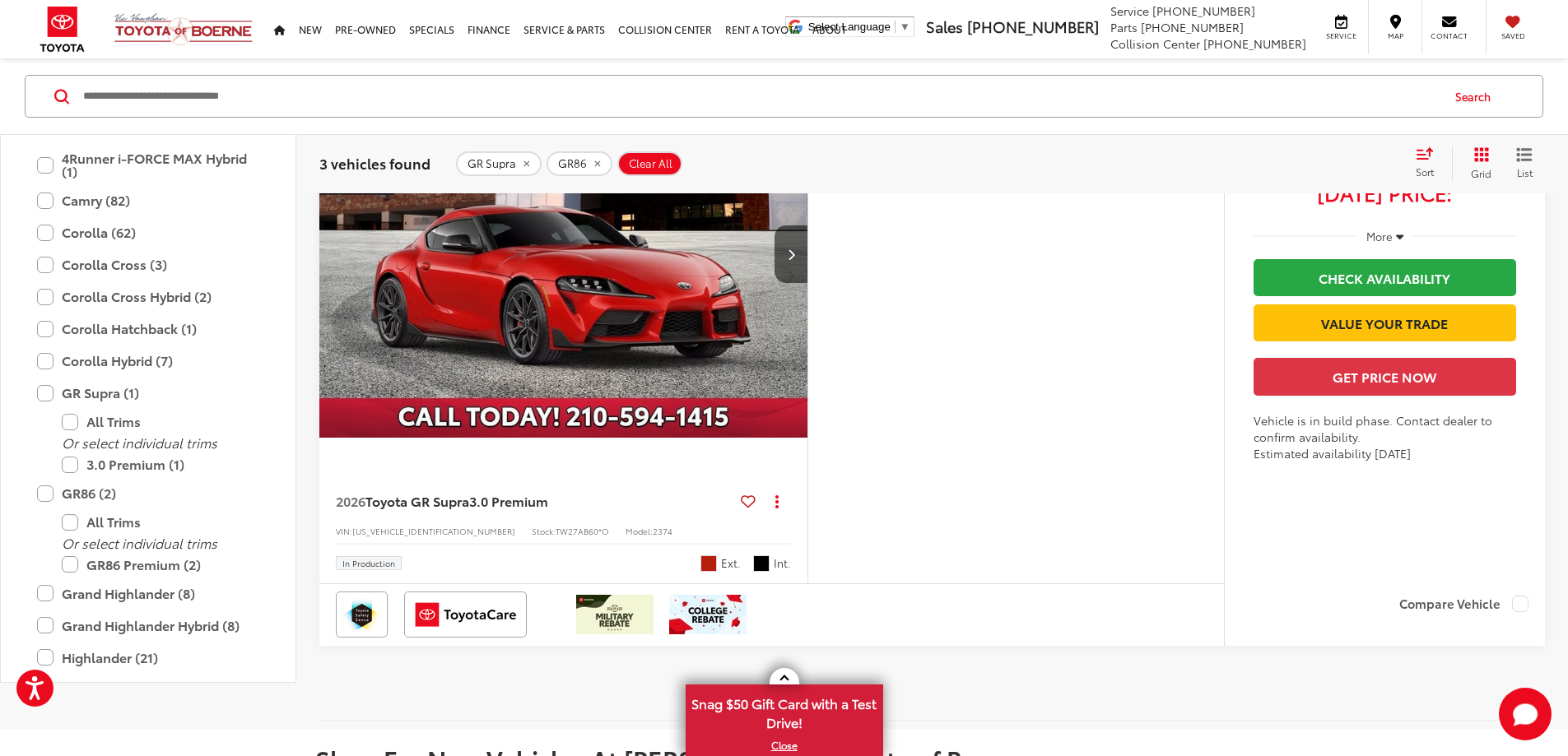
click at [0, 0] on button "More..." at bounding box center [0, 0] width 0 height 0
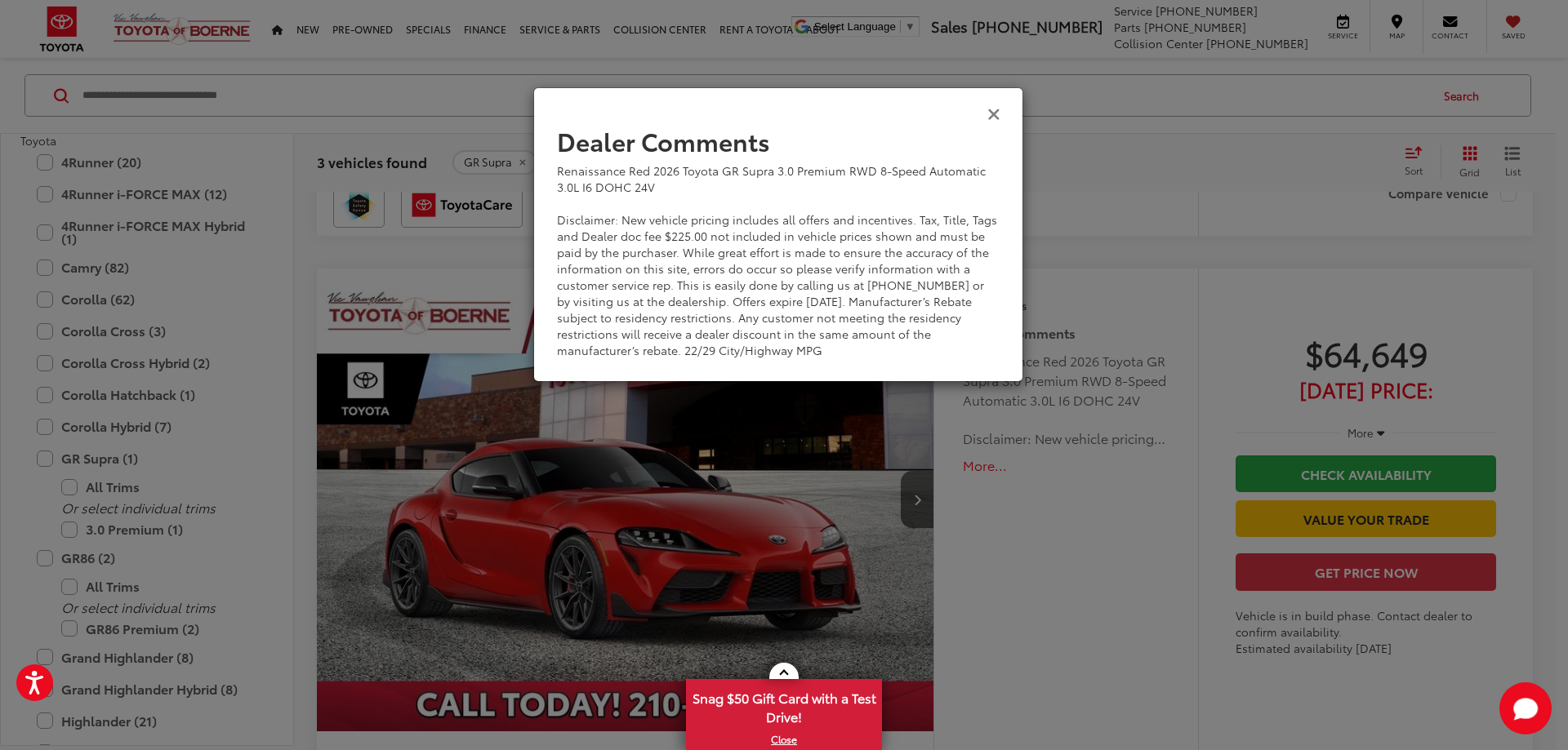
click at [993, 109] on icon "Close" at bounding box center [994, 113] width 13 height 17
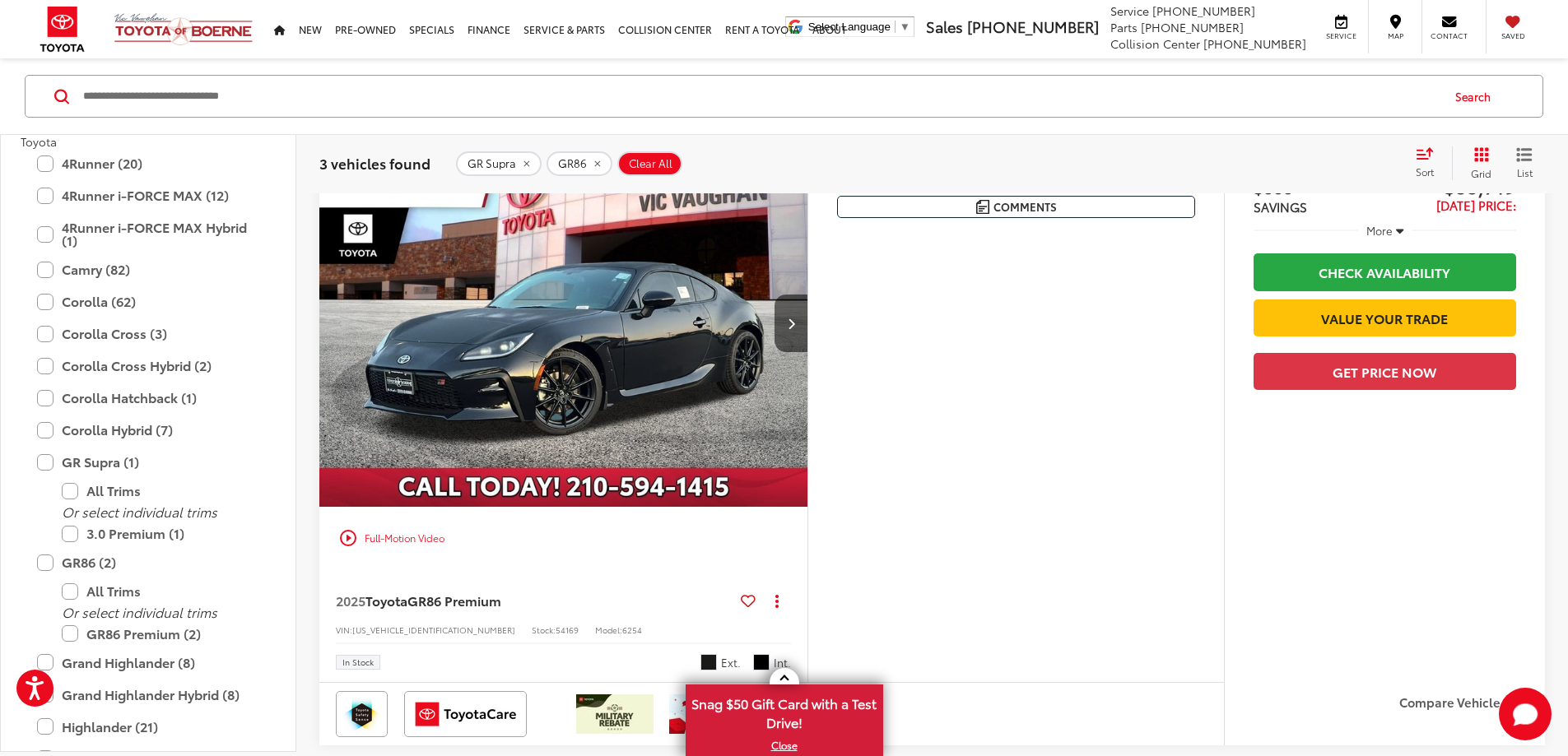
scroll to position [154, 0]
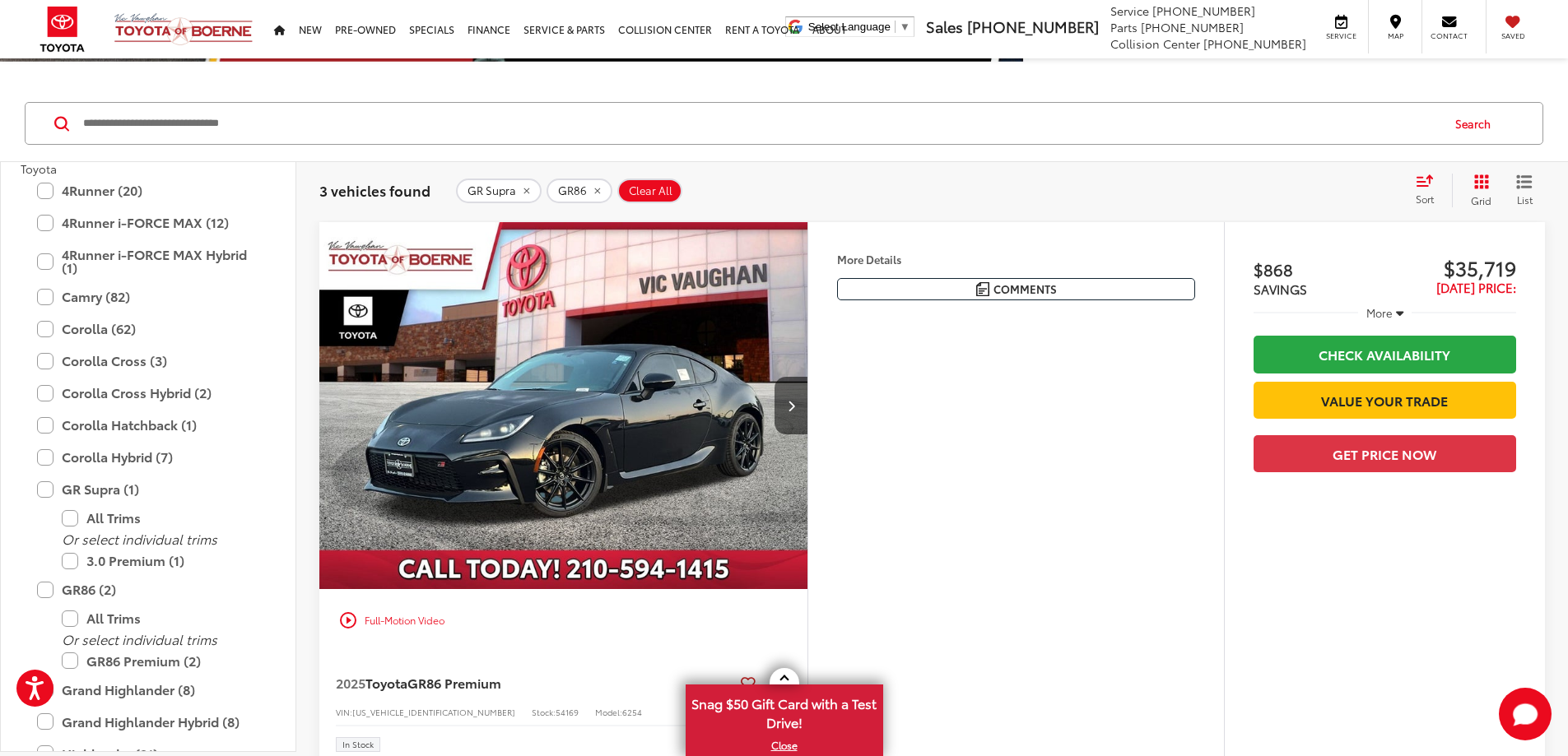
click at [783, 441] on img "2025 Toyota GR86 GR86 Premium 0" at bounding box center [564, 406] width 491 height 368
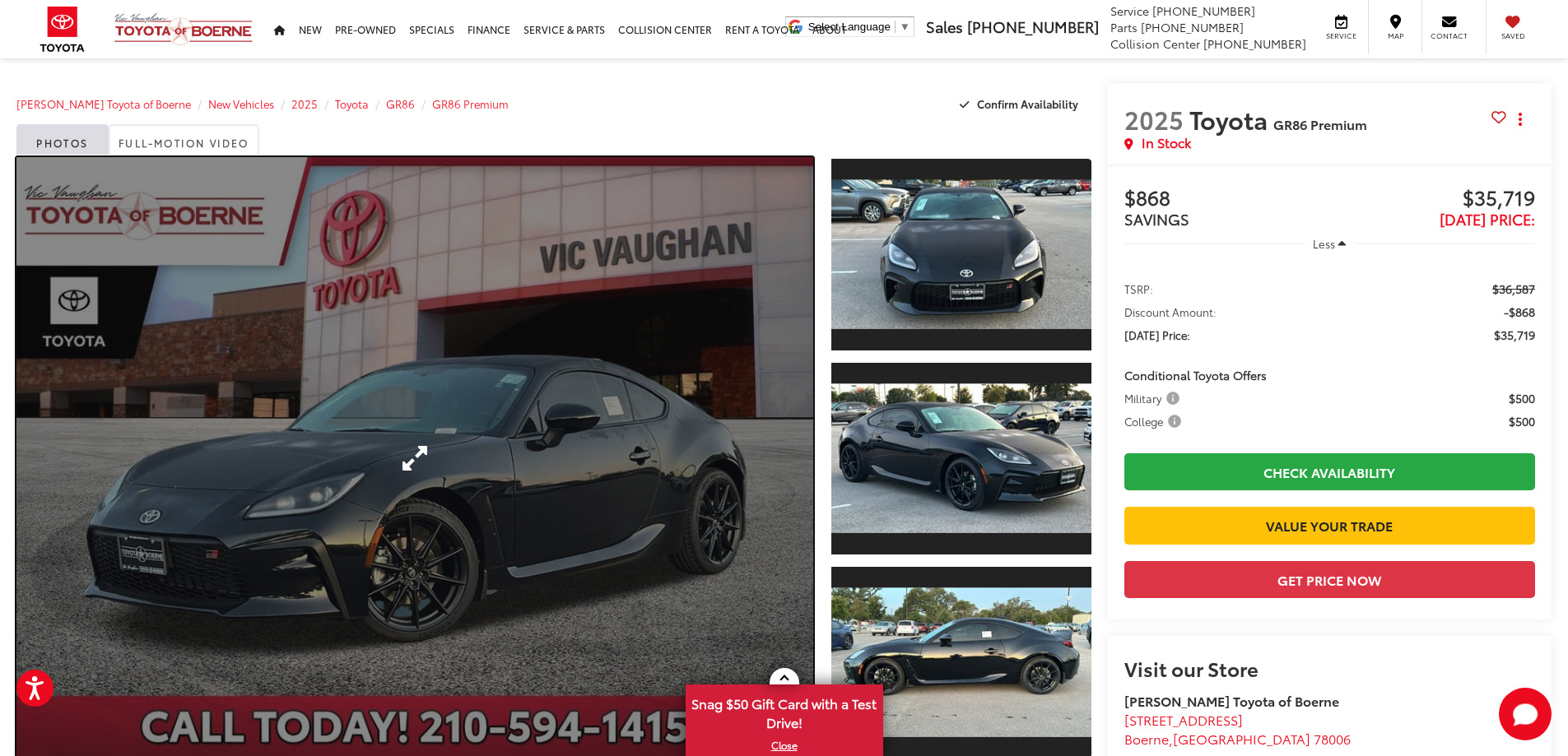
click at [665, 428] on link "Expand Photo 0" at bounding box center [414, 459] width 797 height 602
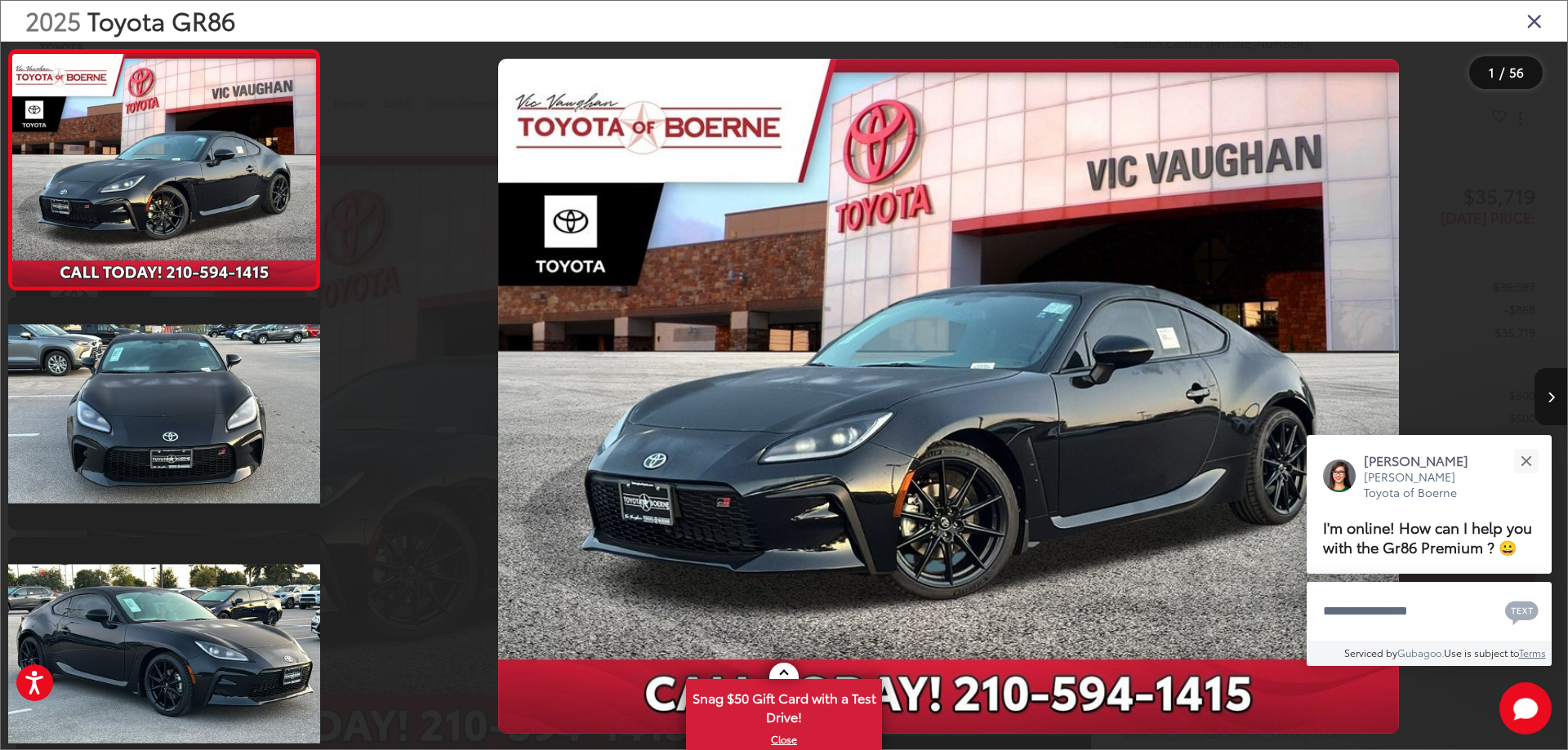
click at [1549, 395] on icon "Next image" at bounding box center [1552, 398] width 7 height 11
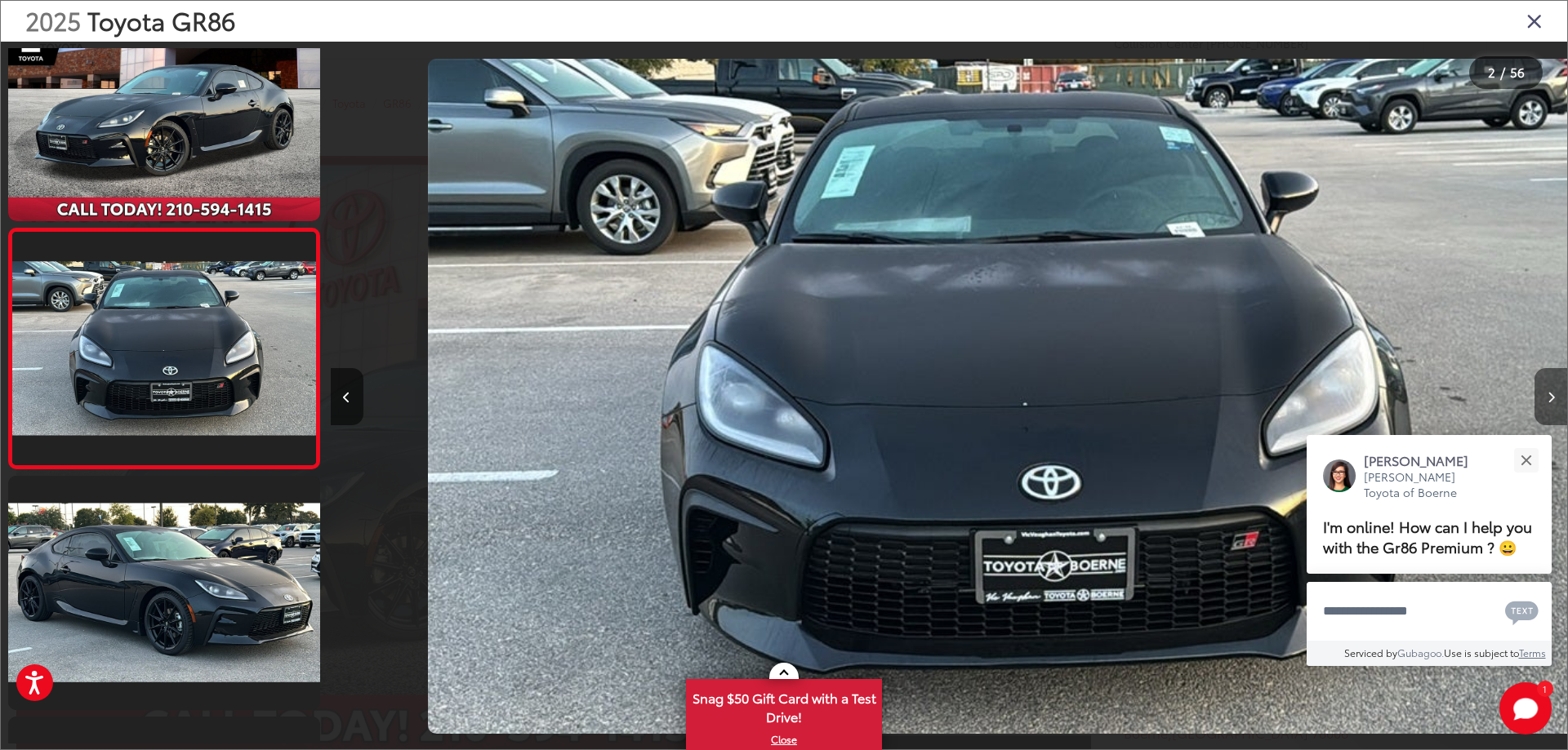
scroll to position [0, 1236]
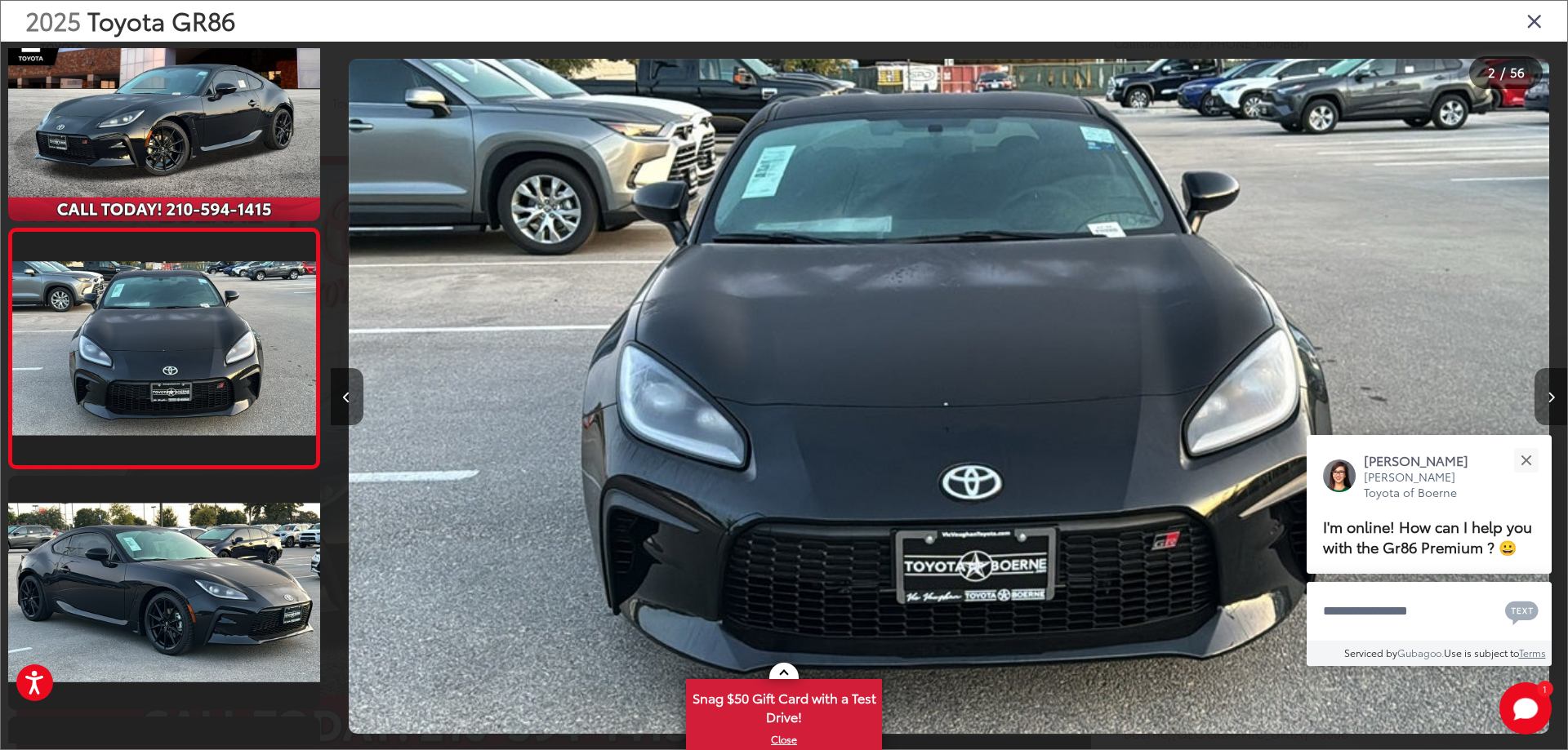
click at [1549, 395] on icon "Next image" at bounding box center [1552, 398] width 7 height 11
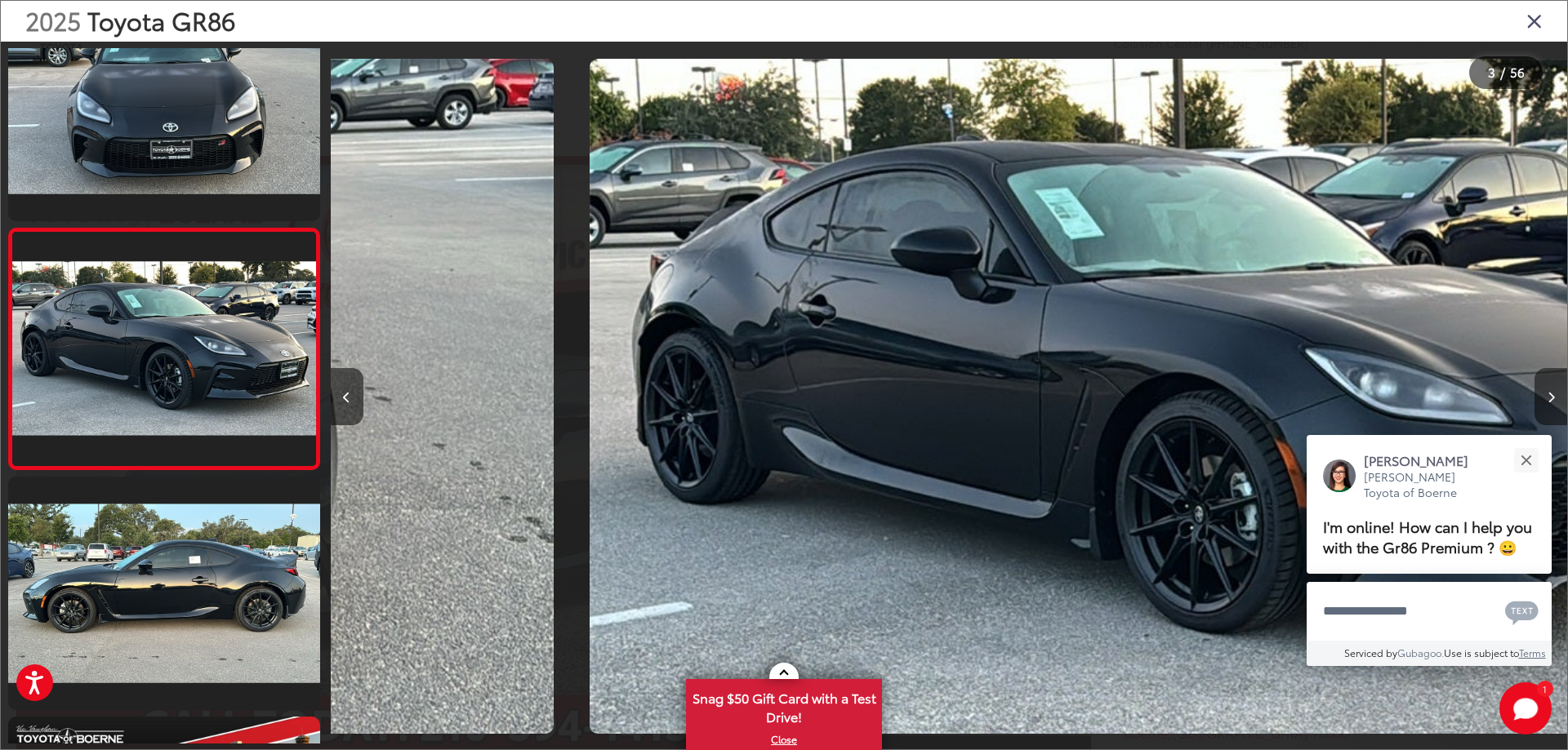
scroll to position [0, 2475]
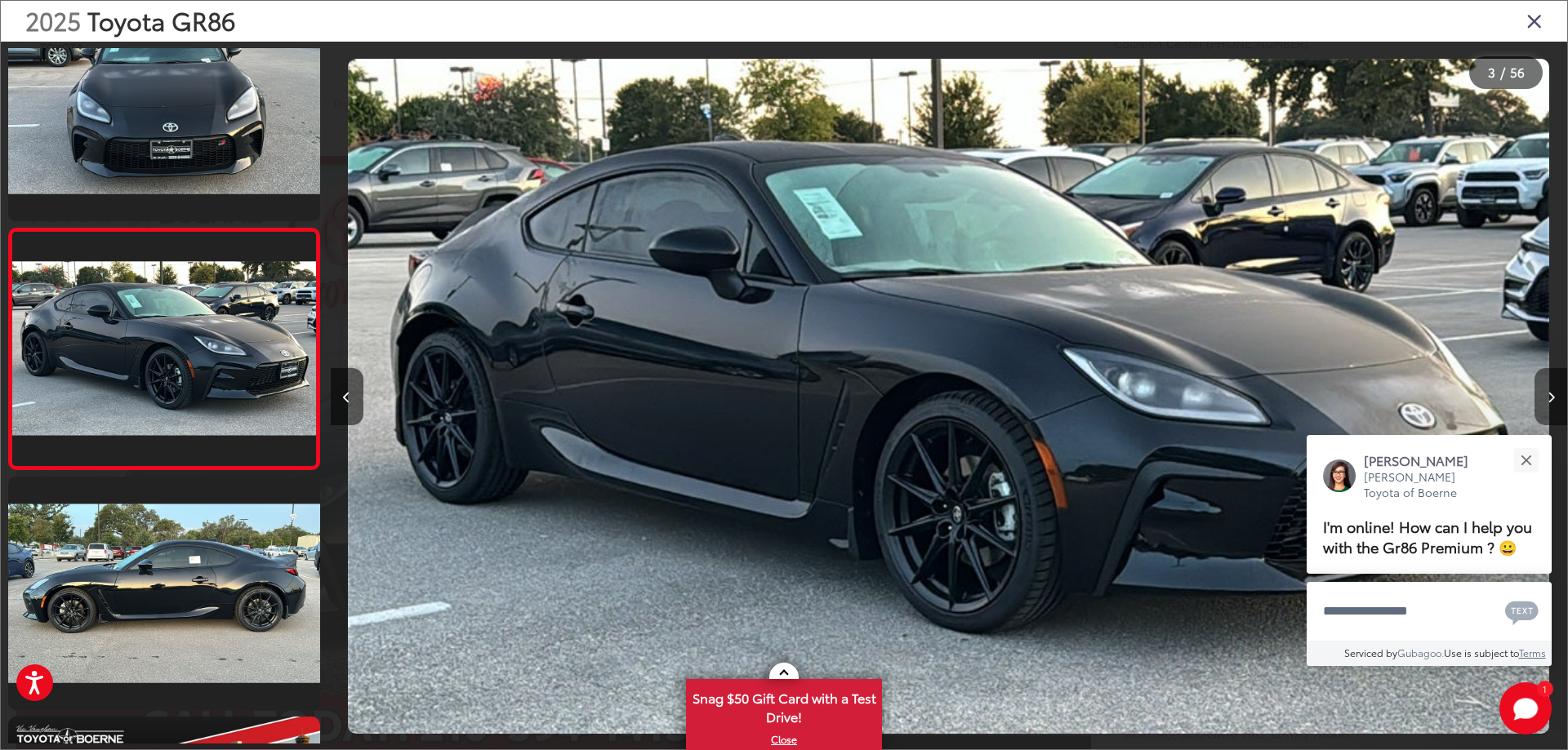
click at [1549, 395] on icon "Next image" at bounding box center [1552, 398] width 7 height 11
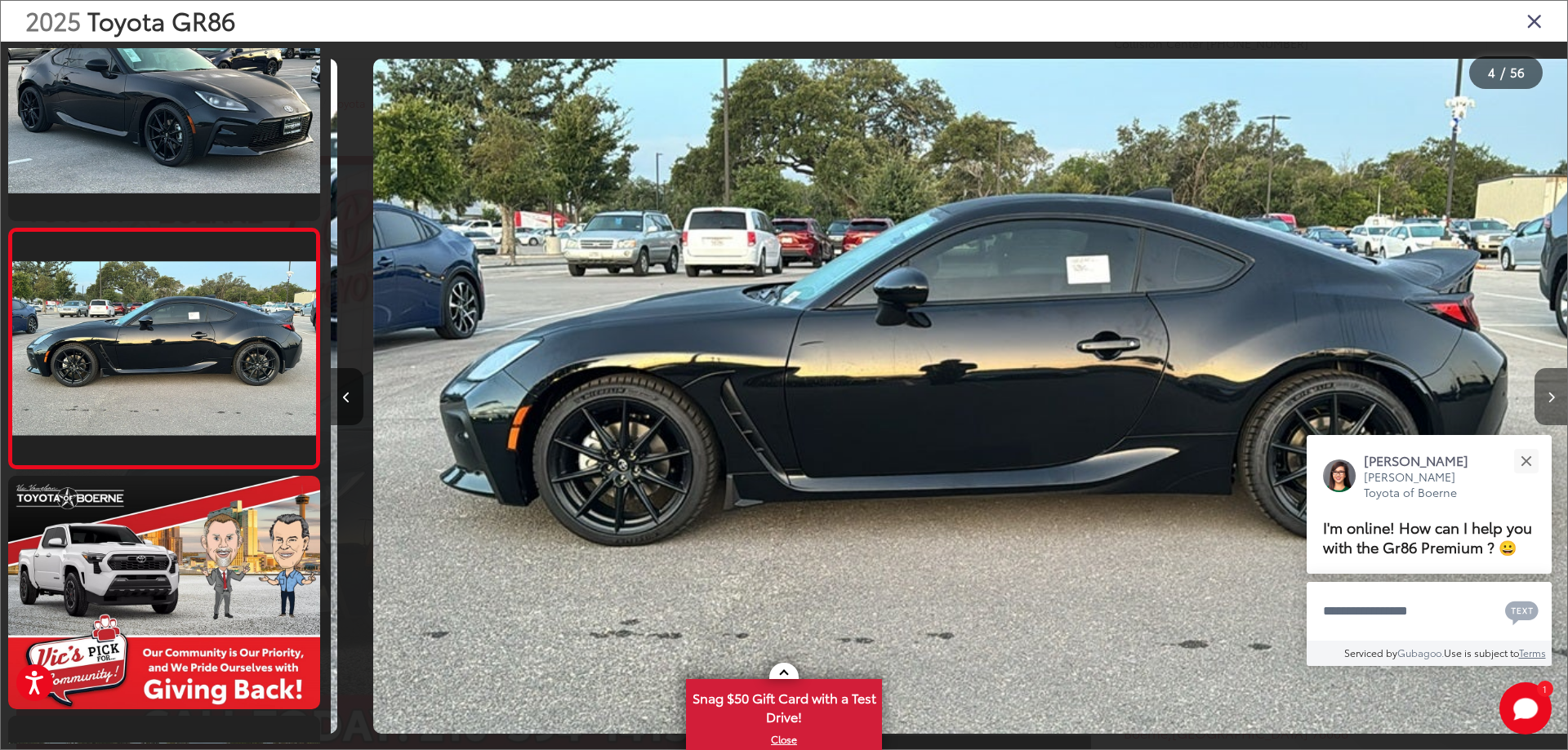
scroll to position [0, 3711]
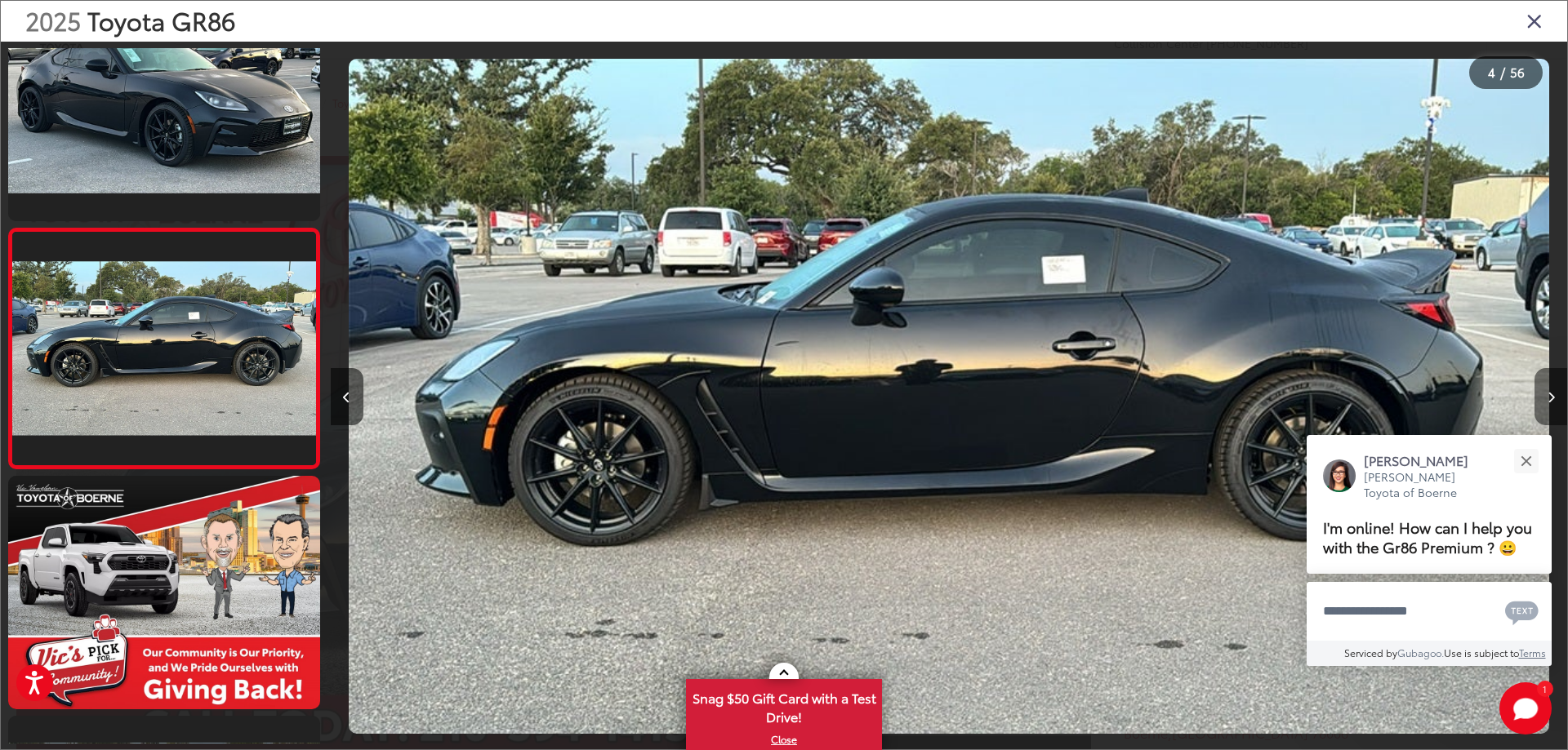
click at [1549, 395] on icon "Next image" at bounding box center [1552, 398] width 7 height 11
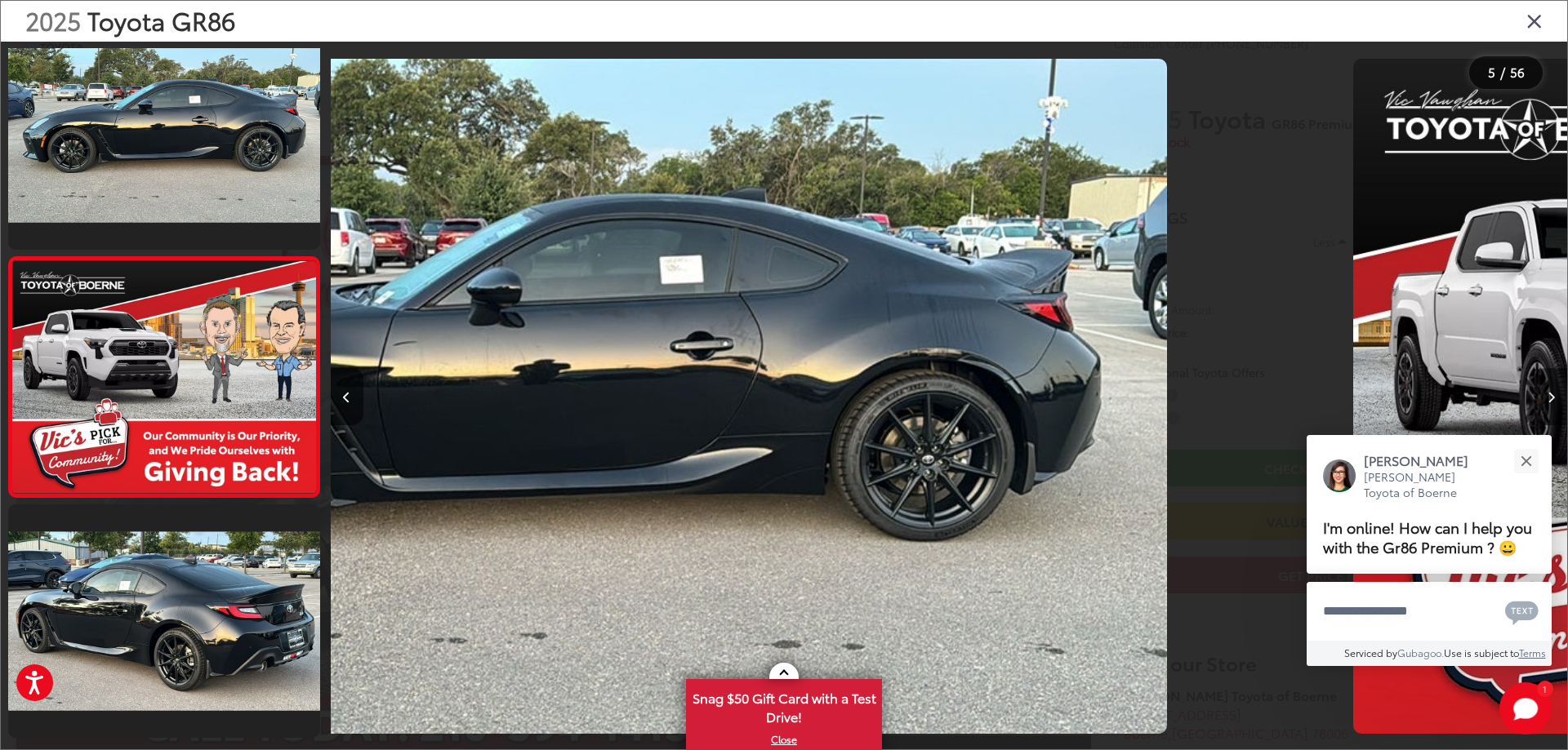
scroll to position [782, 0]
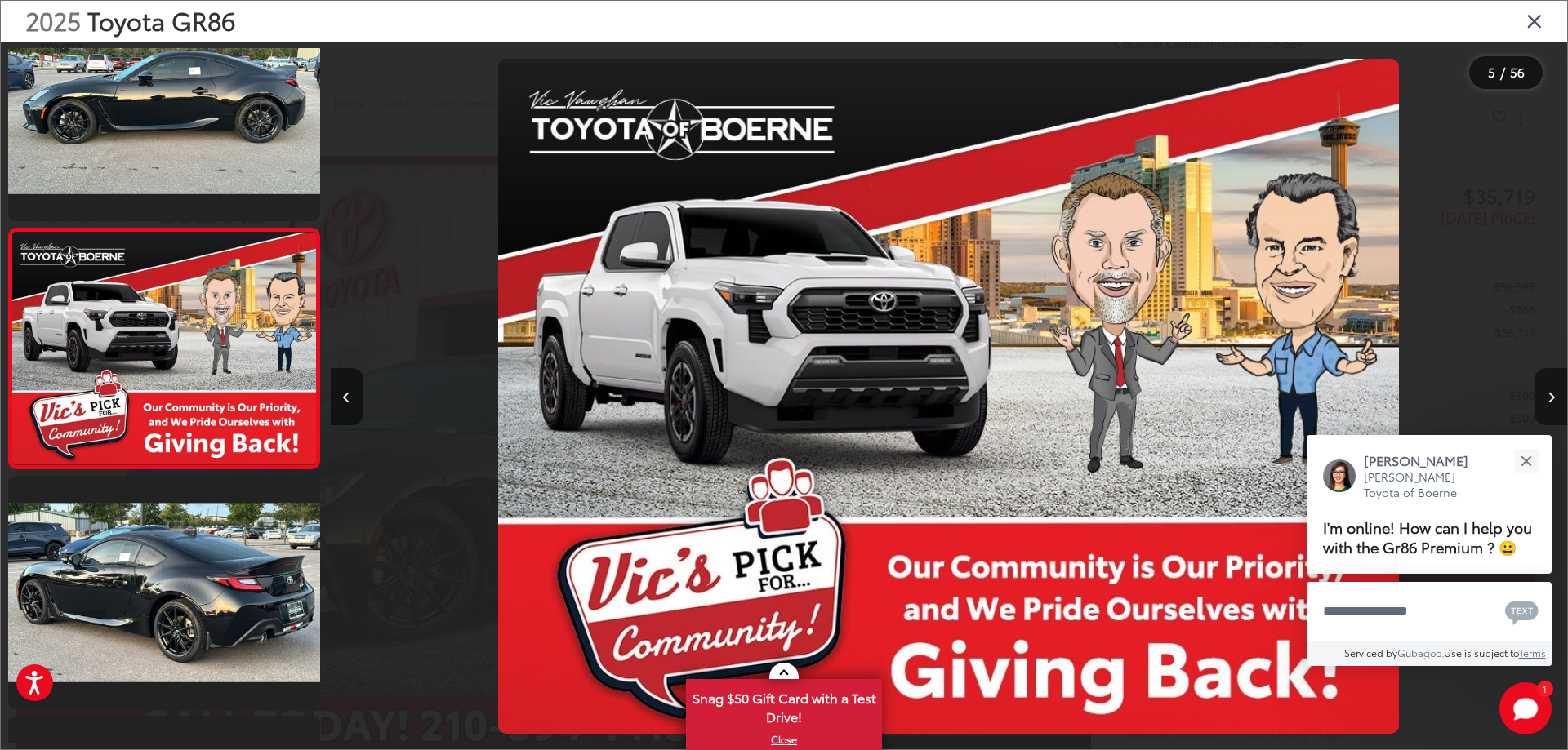
click at [1549, 395] on icon "Next image" at bounding box center [1552, 398] width 7 height 11
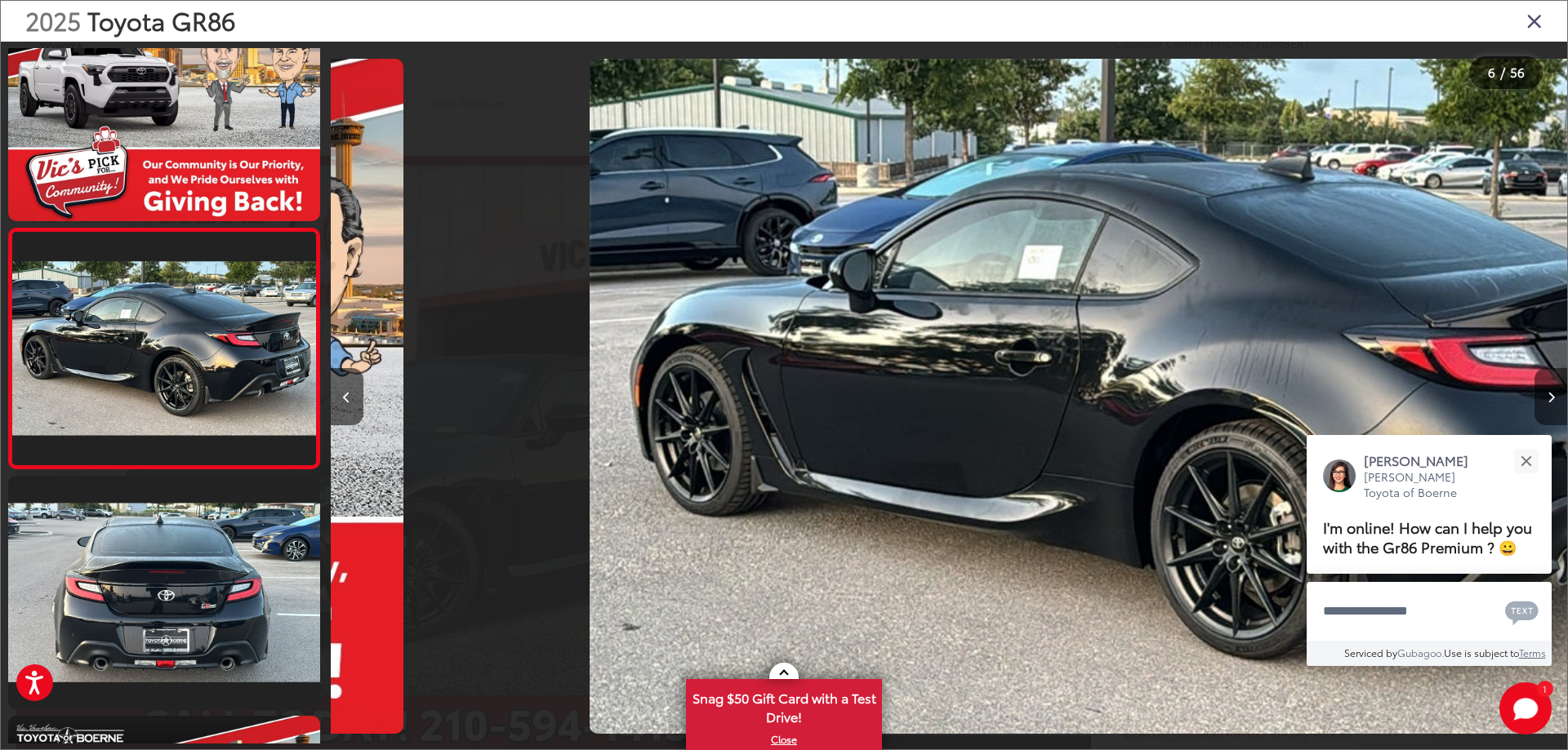
scroll to position [0, 6185]
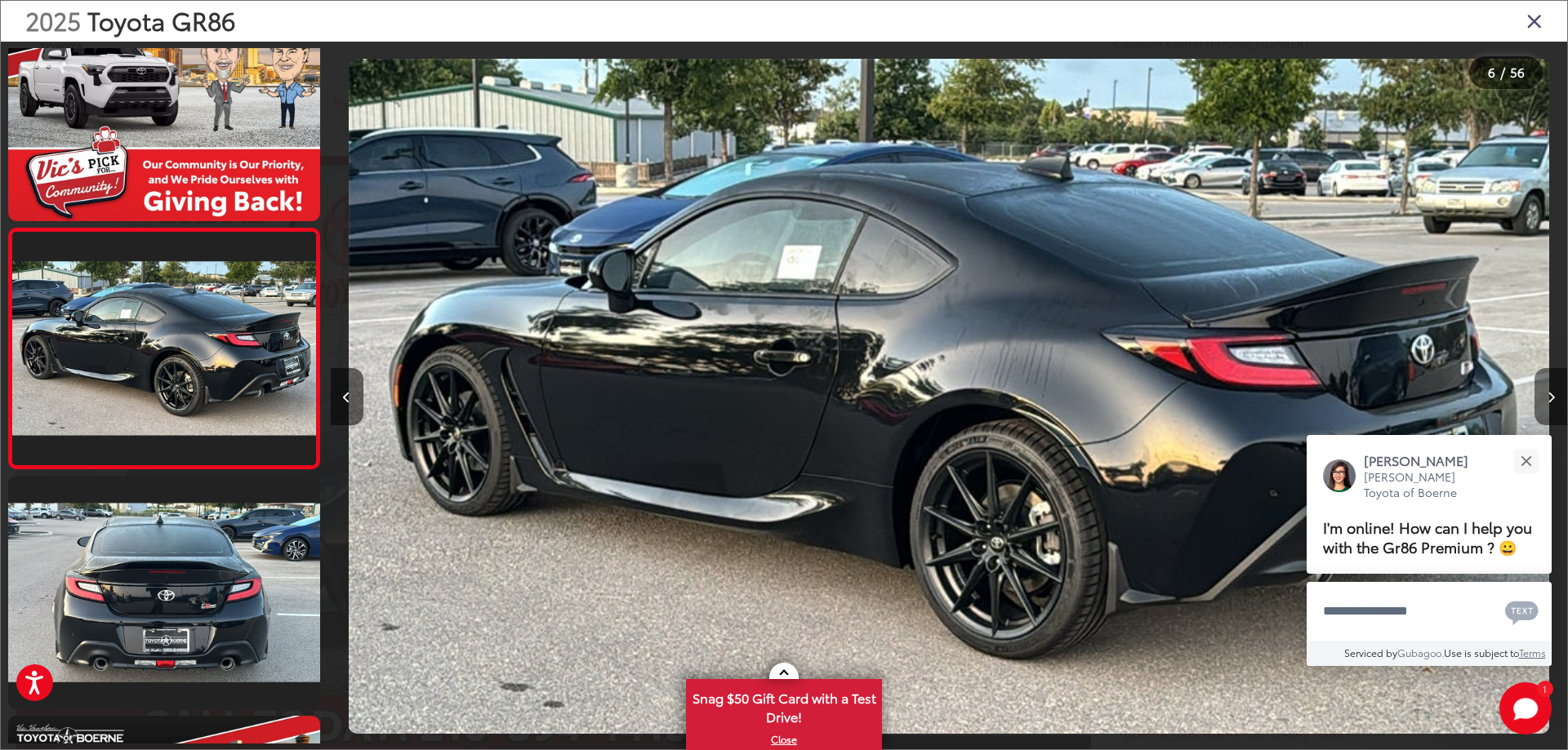
click at [1549, 395] on icon "Next image" at bounding box center [1552, 398] width 7 height 11
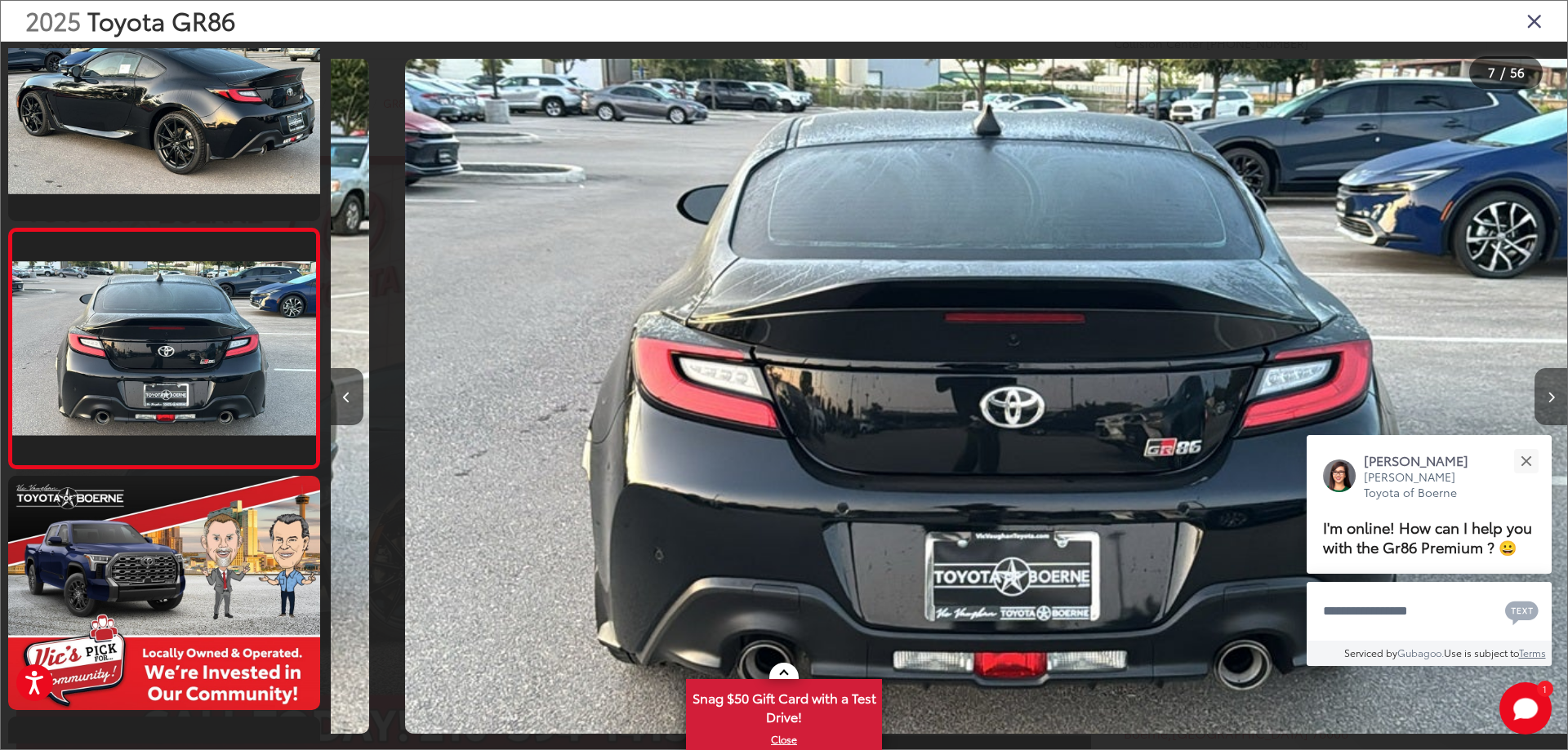
scroll to position [0, 7422]
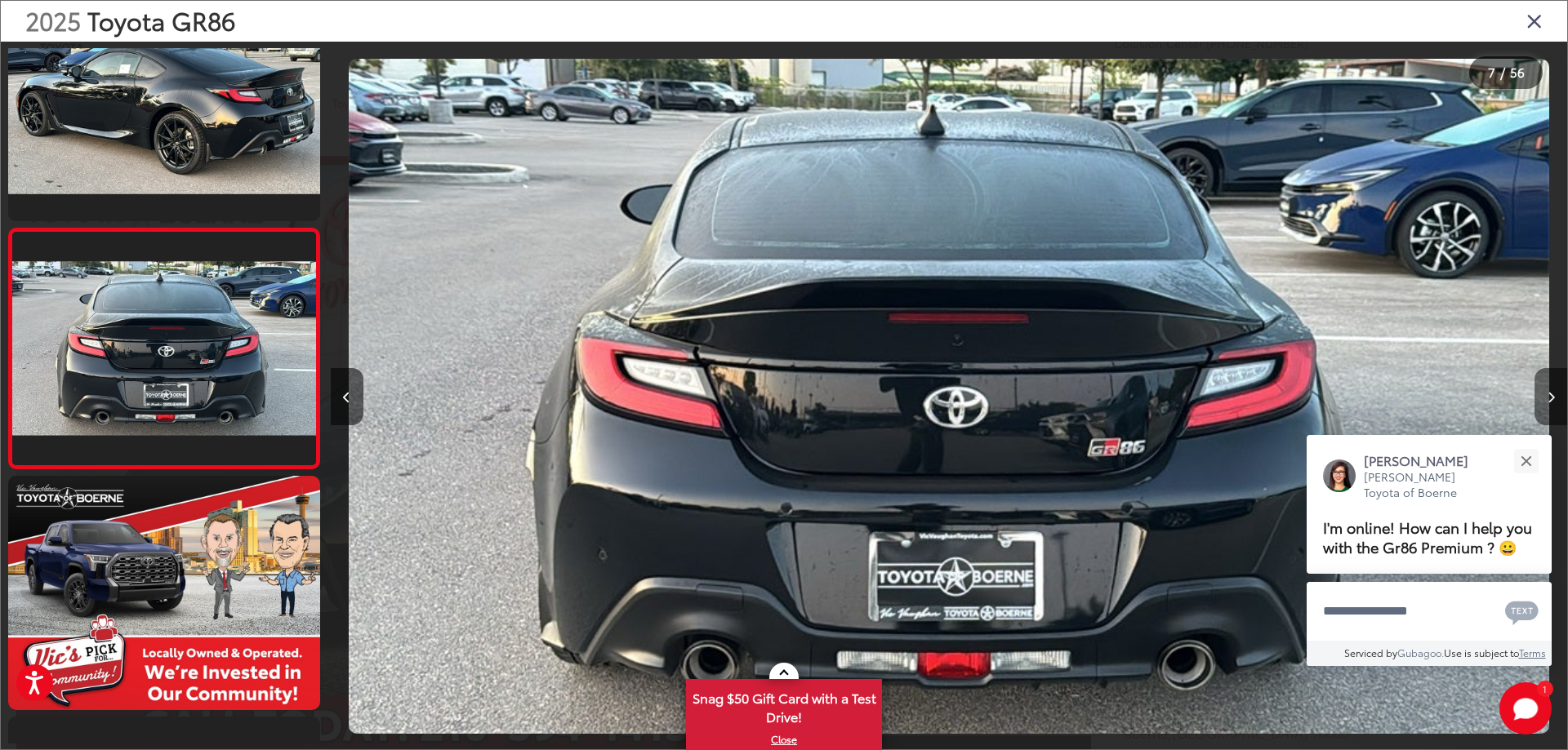
click at [1549, 395] on icon "Next image" at bounding box center [1552, 398] width 7 height 11
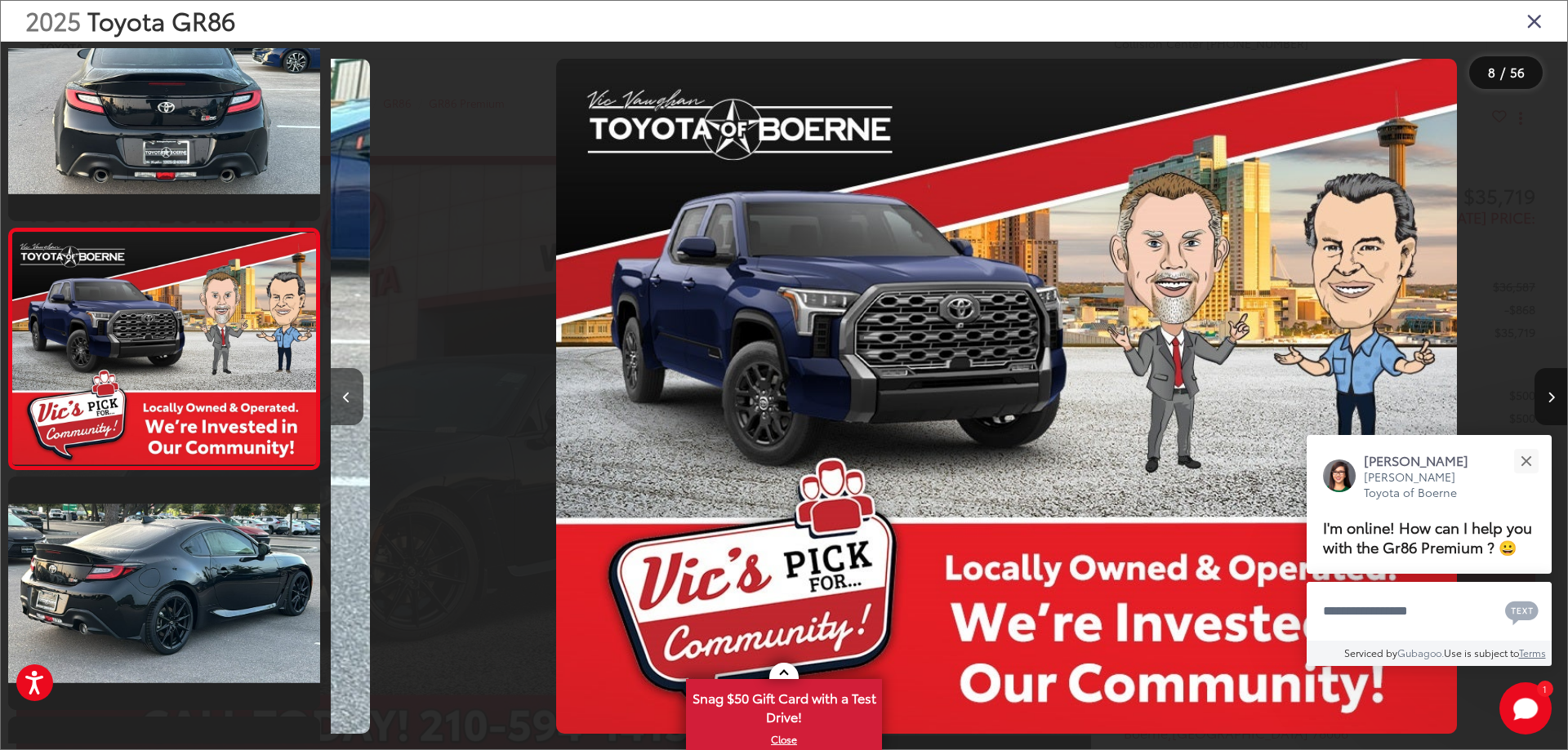
scroll to position [0, 8660]
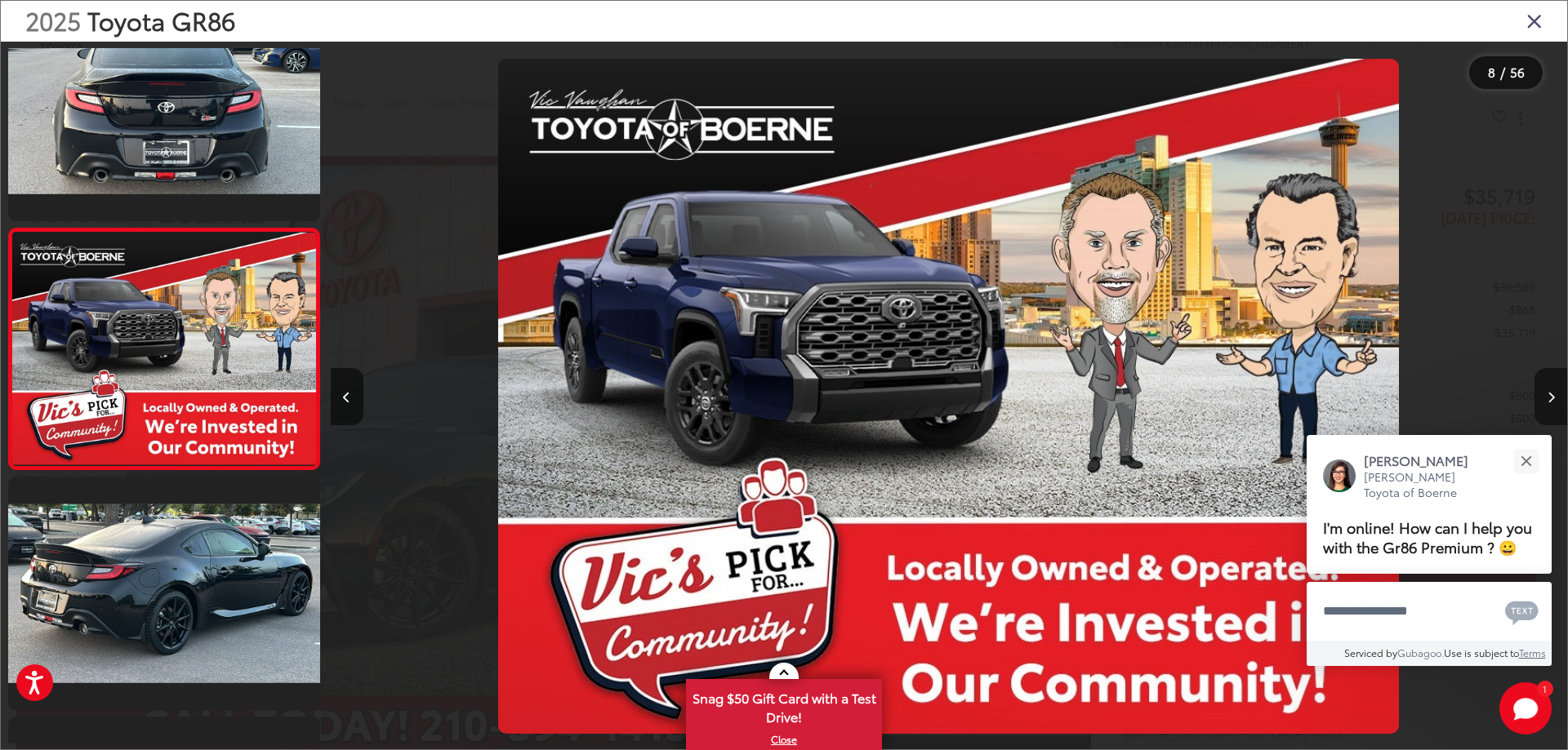
click at [1549, 395] on icon "Next image" at bounding box center [1552, 398] width 7 height 11
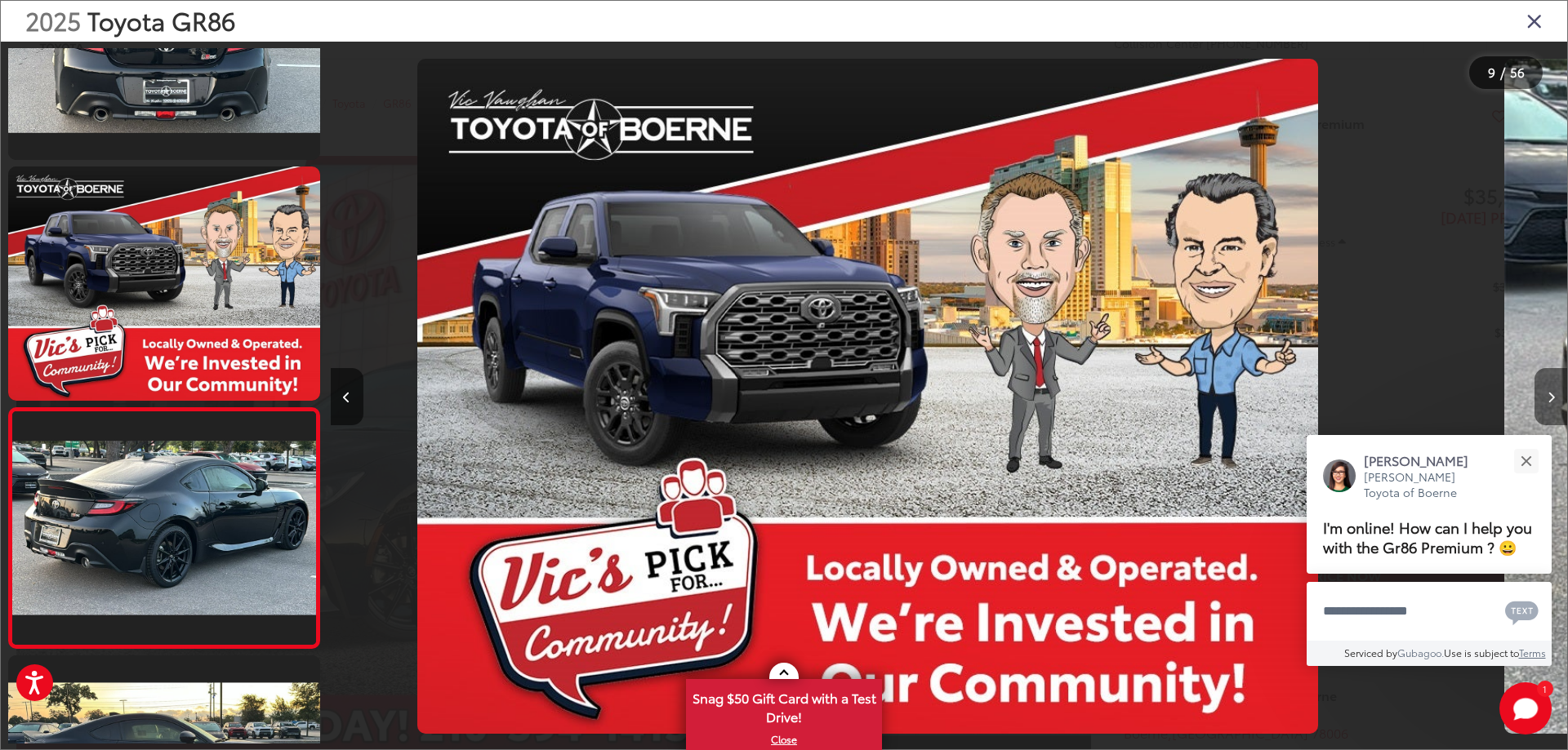
scroll to position [0, 0]
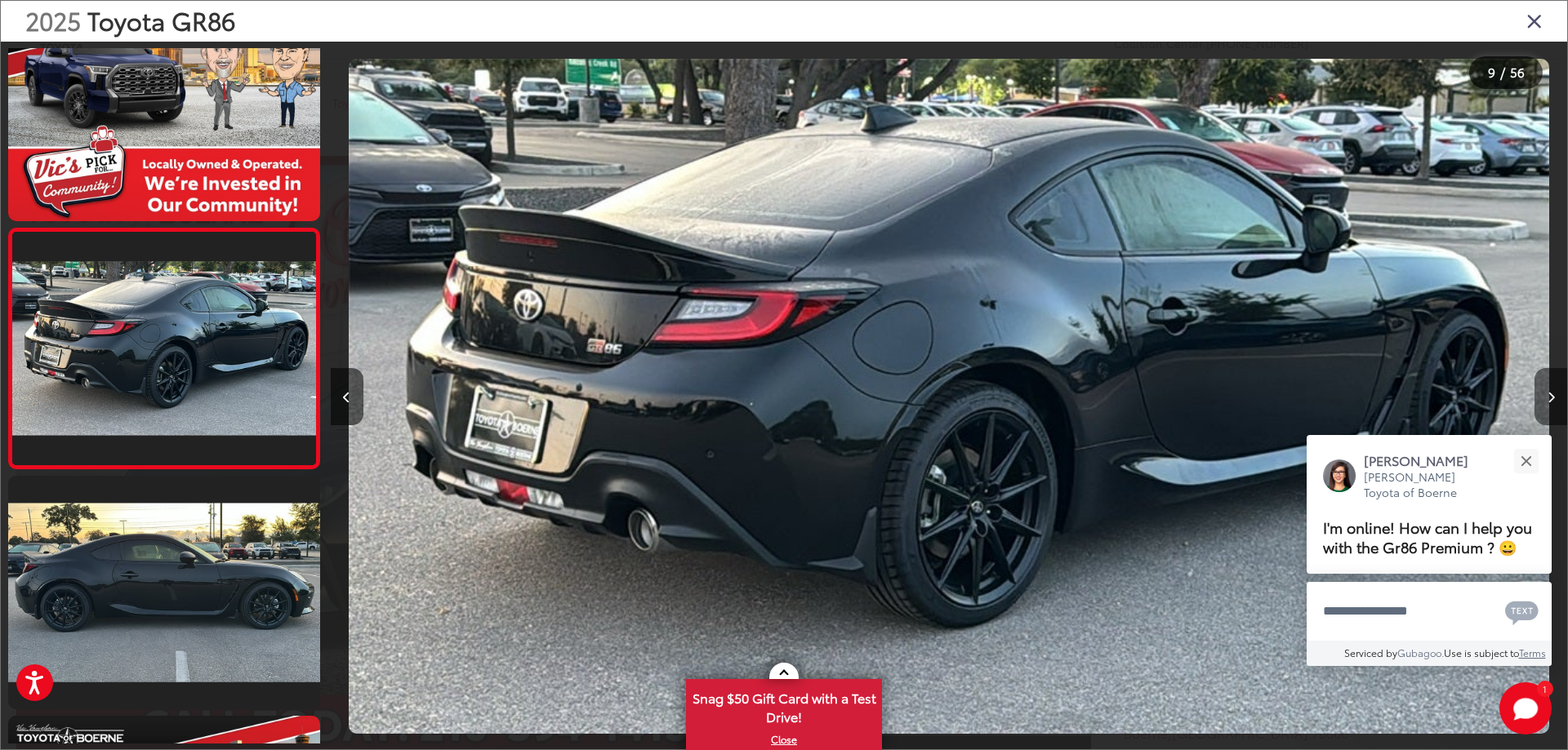
click at [1549, 395] on icon "Next image" at bounding box center [1552, 398] width 7 height 11
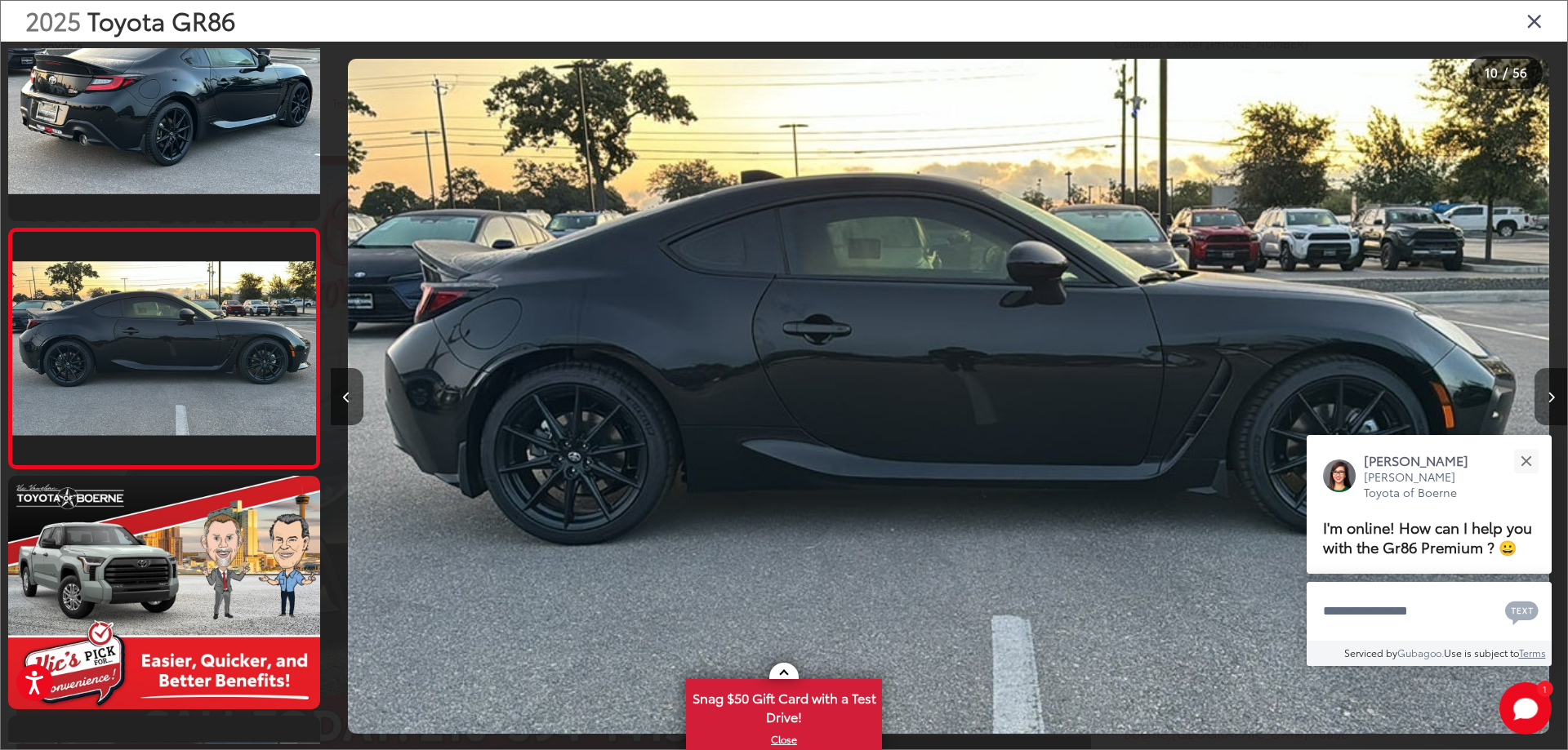
click at [1549, 395] on icon "Next image" at bounding box center [1552, 398] width 7 height 11
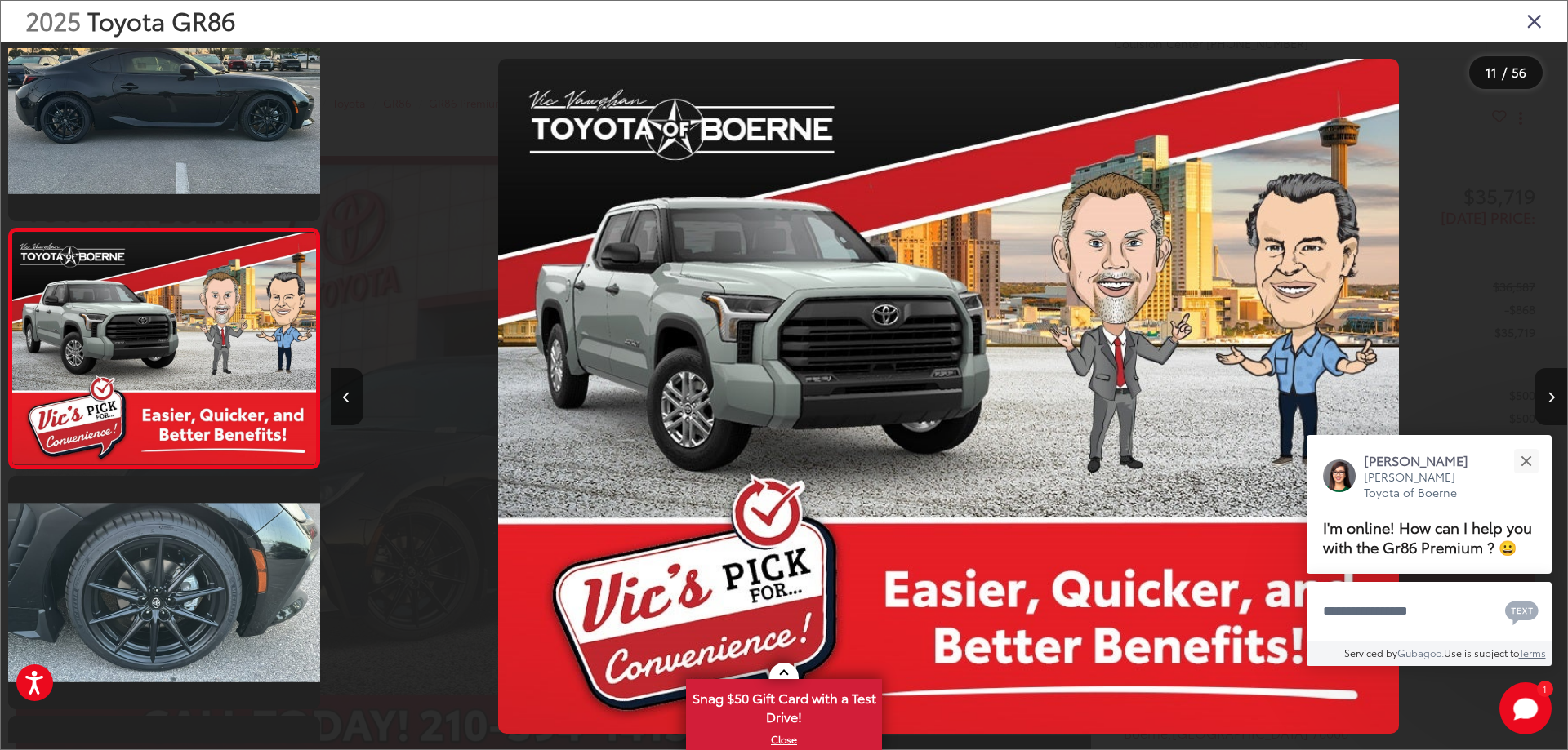
click at [1549, 395] on icon "Next image" at bounding box center [1552, 398] width 7 height 11
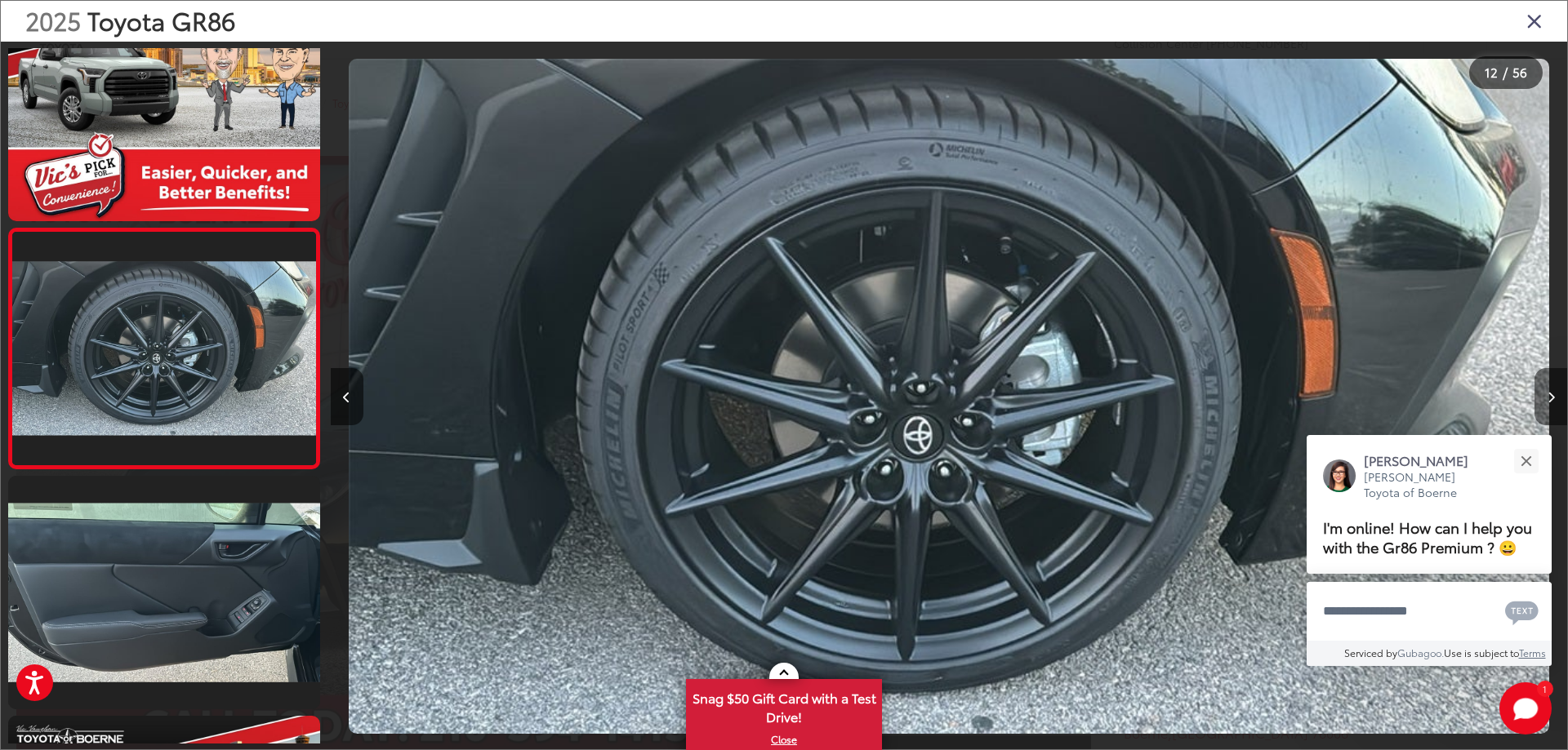
click at [1549, 395] on icon "Next image" at bounding box center [1552, 398] width 7 height 11
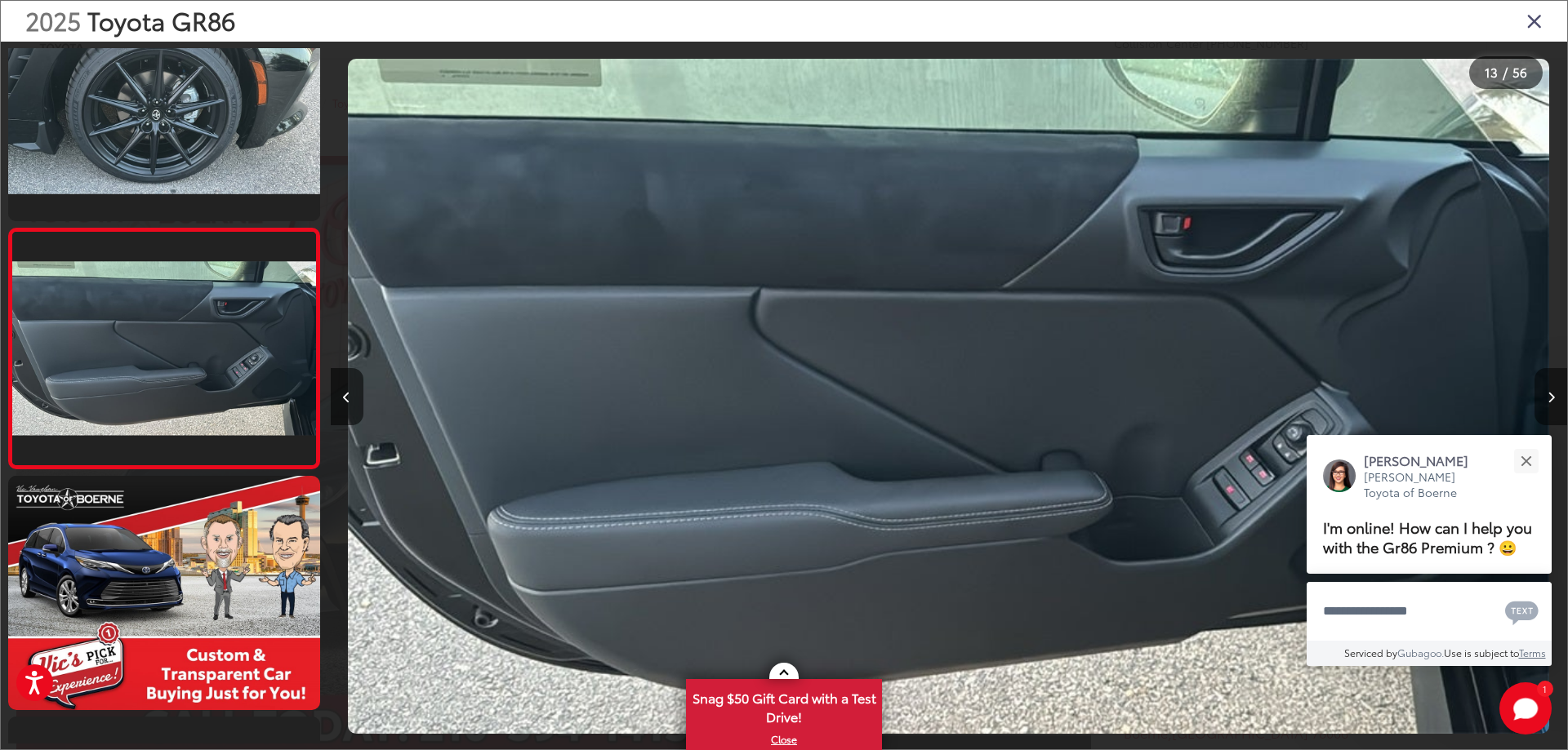
click at [1549, 395] on icon "Next image" at bounding box center [1552, 398] width 7 height 11
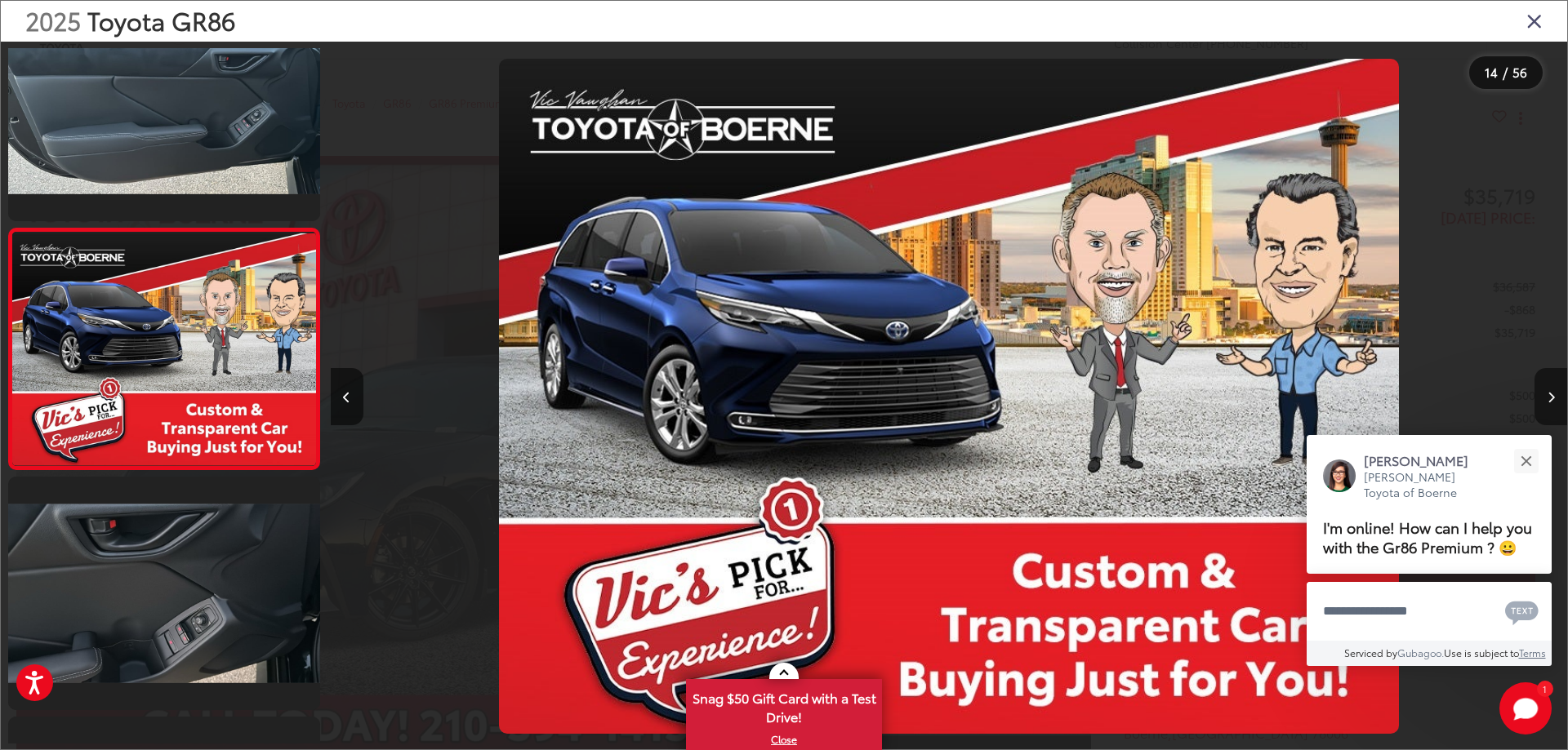
click at [1549, 395] on icon "Next image" at bounding box center [1552, 398] width 7 height 11
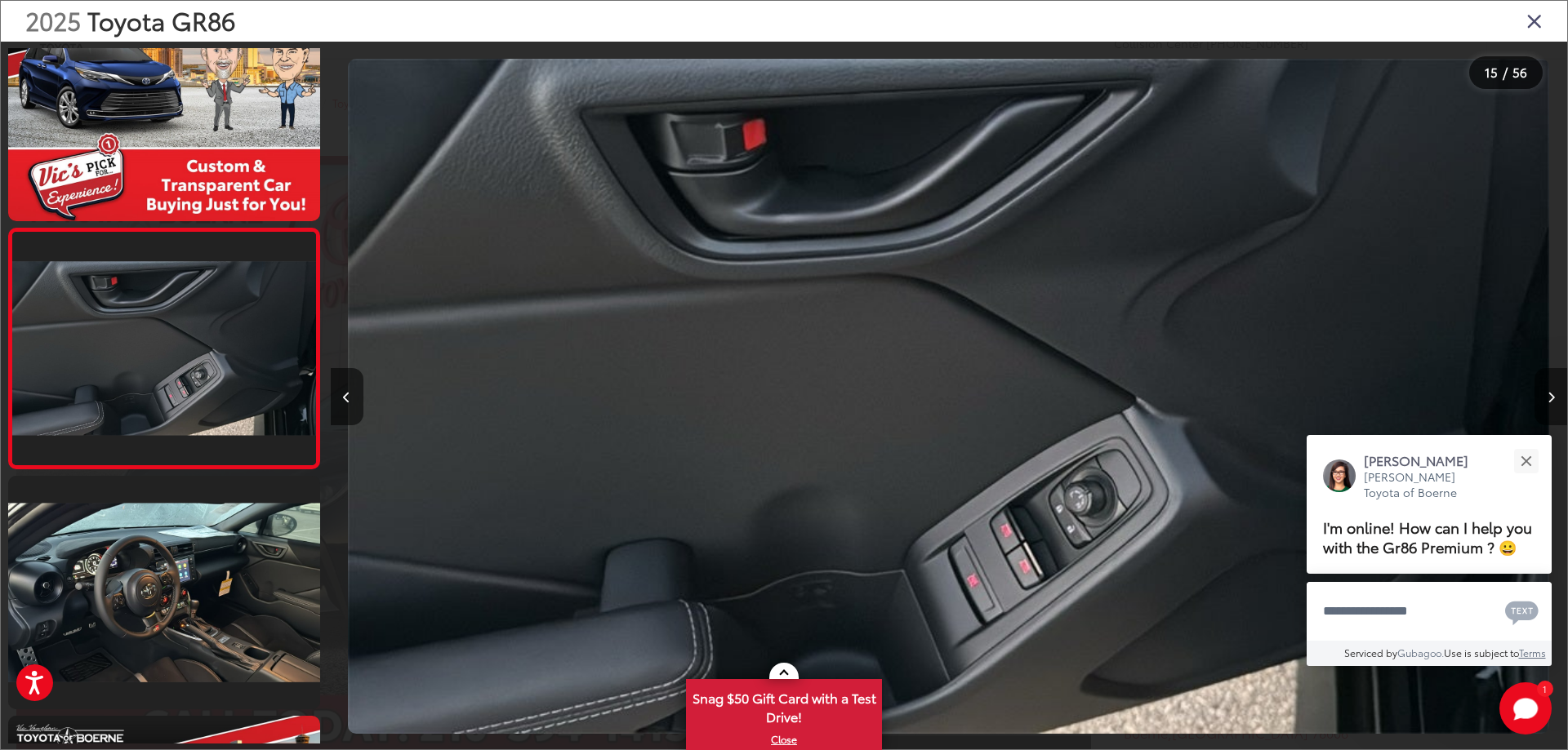
click at [1549, 395] on icon "Next image" at bounding box center [1552, 398] width 7 height 11
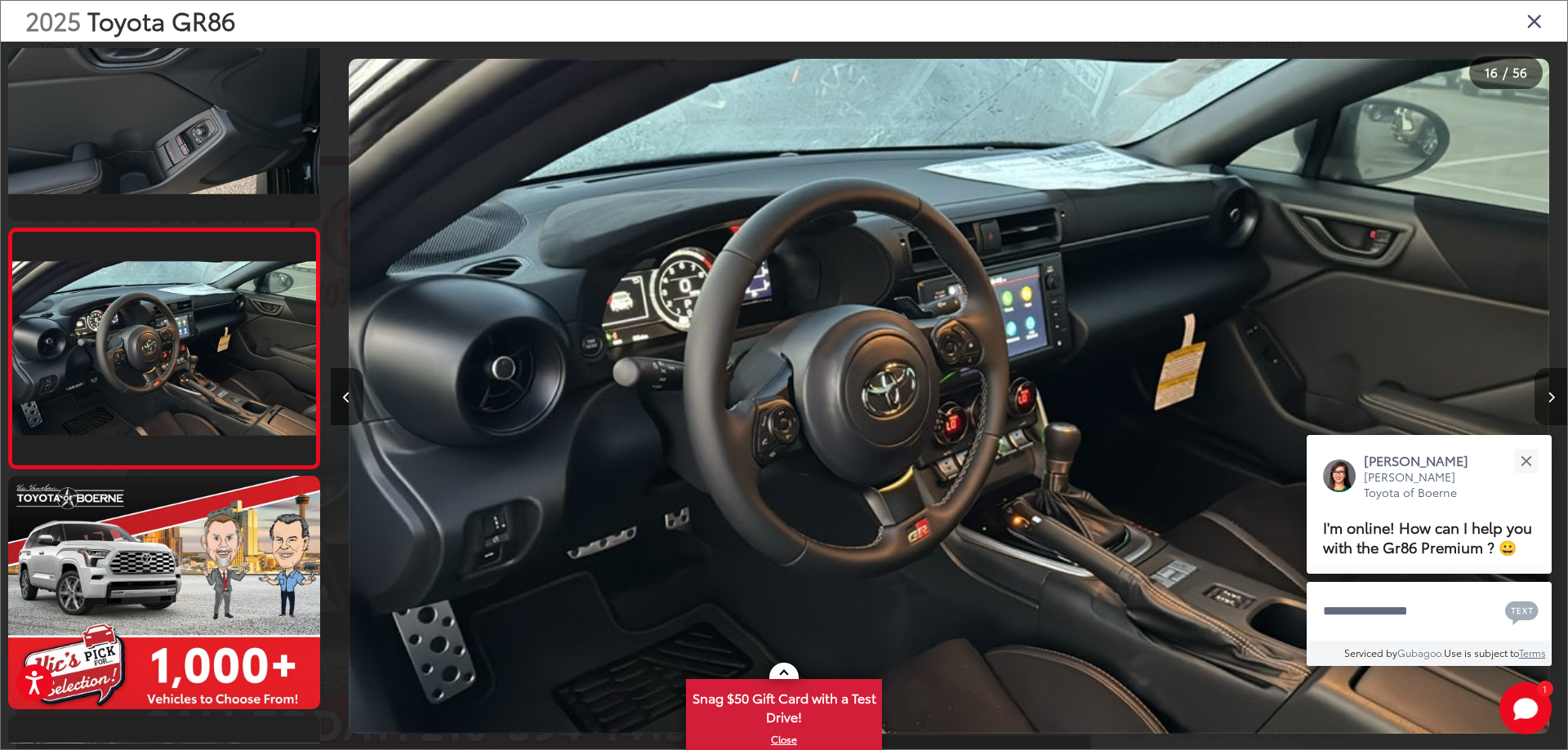
click at [1549, 395] on icon "Next image" at bounding box center [1552, 398] width 7 height 11
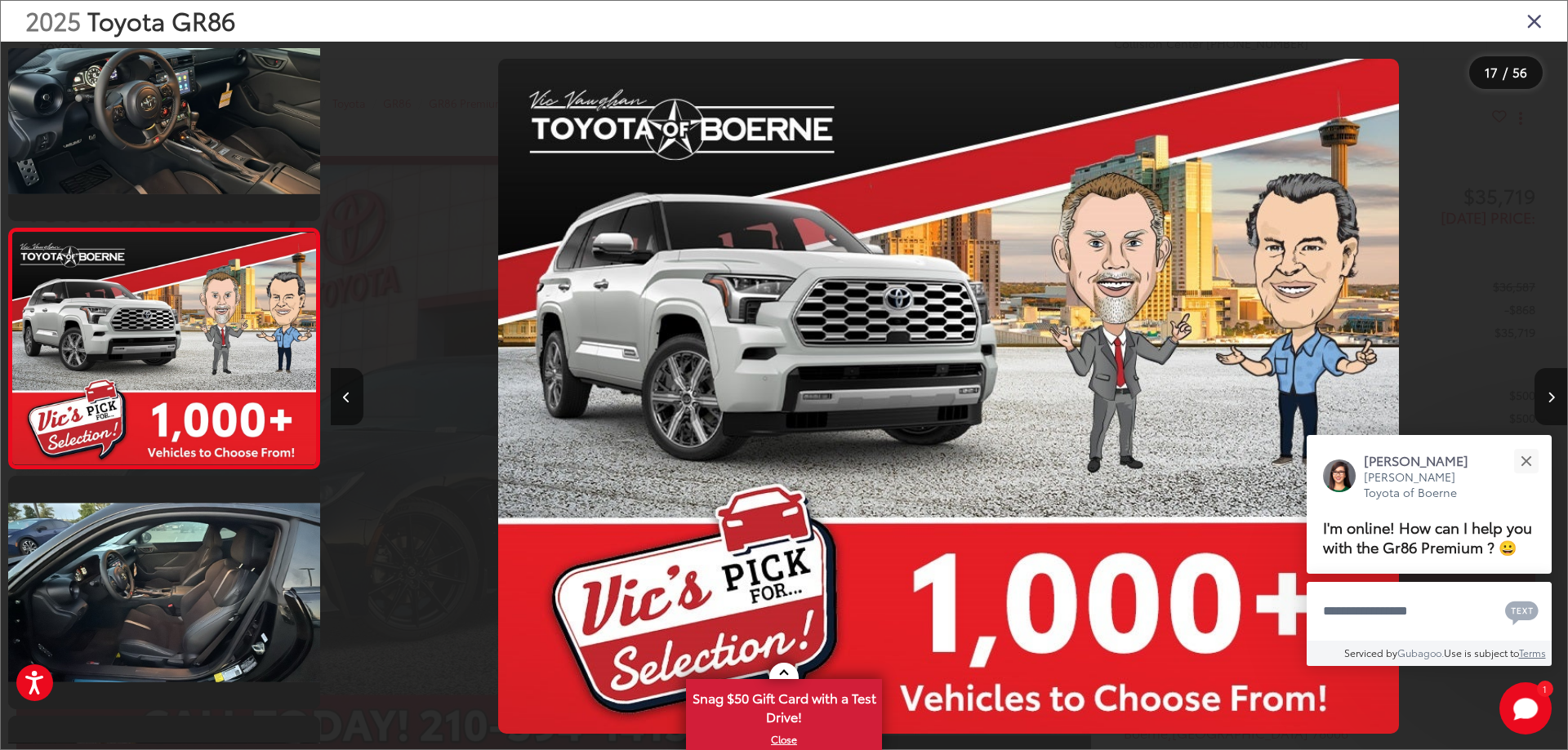
click at [1549, 395] on icon "Next image" at bounding box center [1552, 398] width 7 height 11
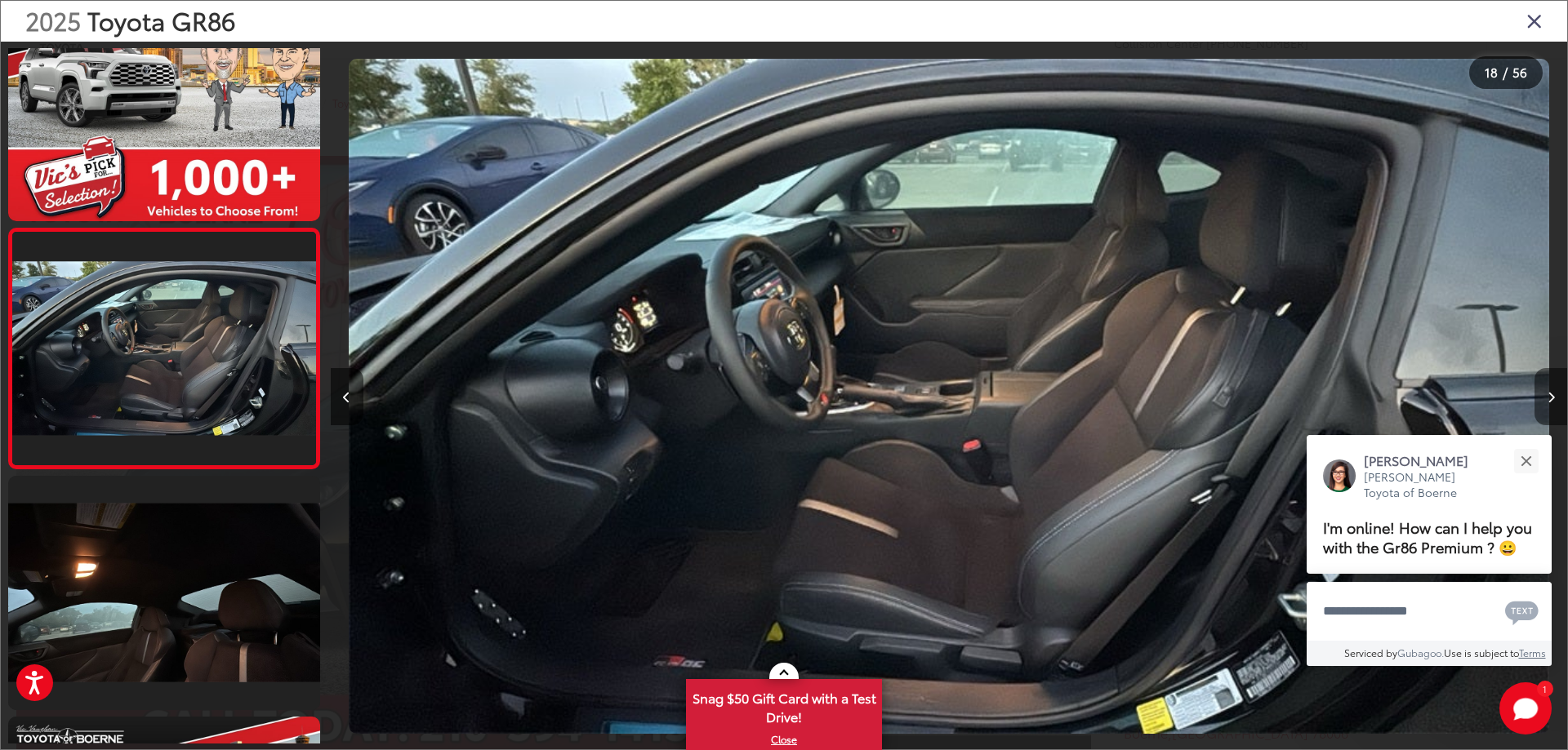
click at [1549, 395] on icon "Next image" at bounding box center [1552, 398] width 7 height 11
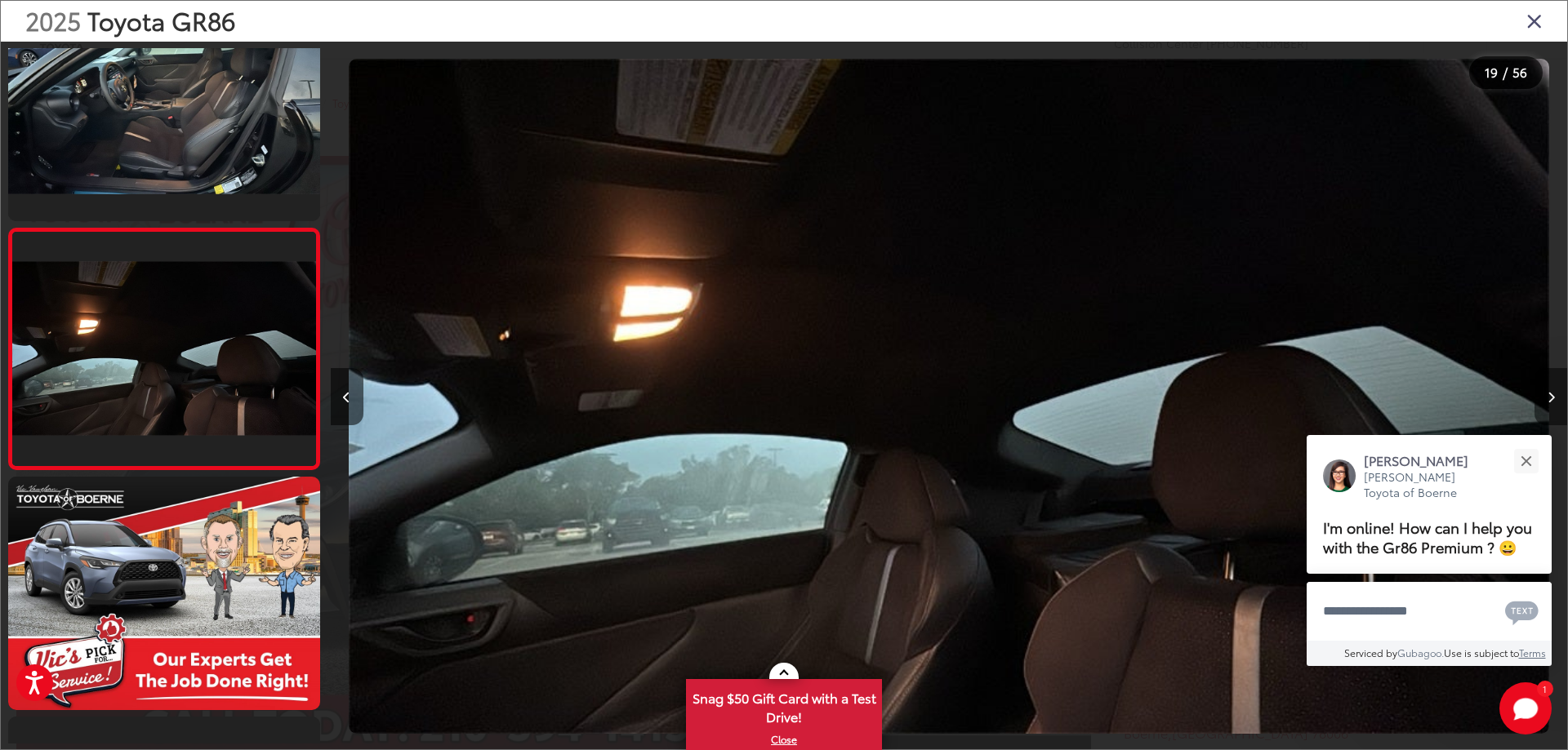
click at [1549, 395] on icon "Next image" at bounding box center [1552, 398] width 7 height 11
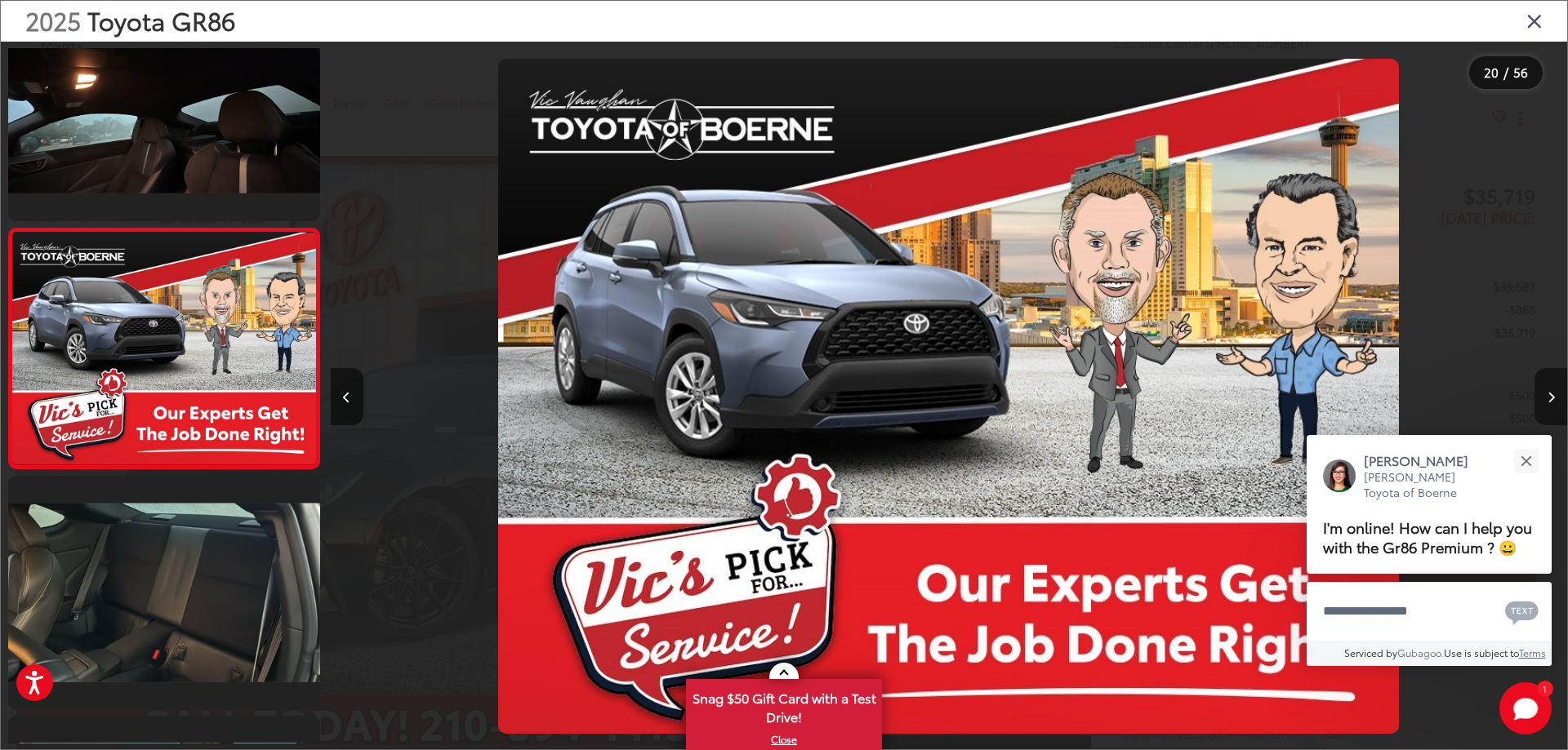
click at [1549, 395] on icon "Next image" at bounding box center [1552, 398] width 7 height 11
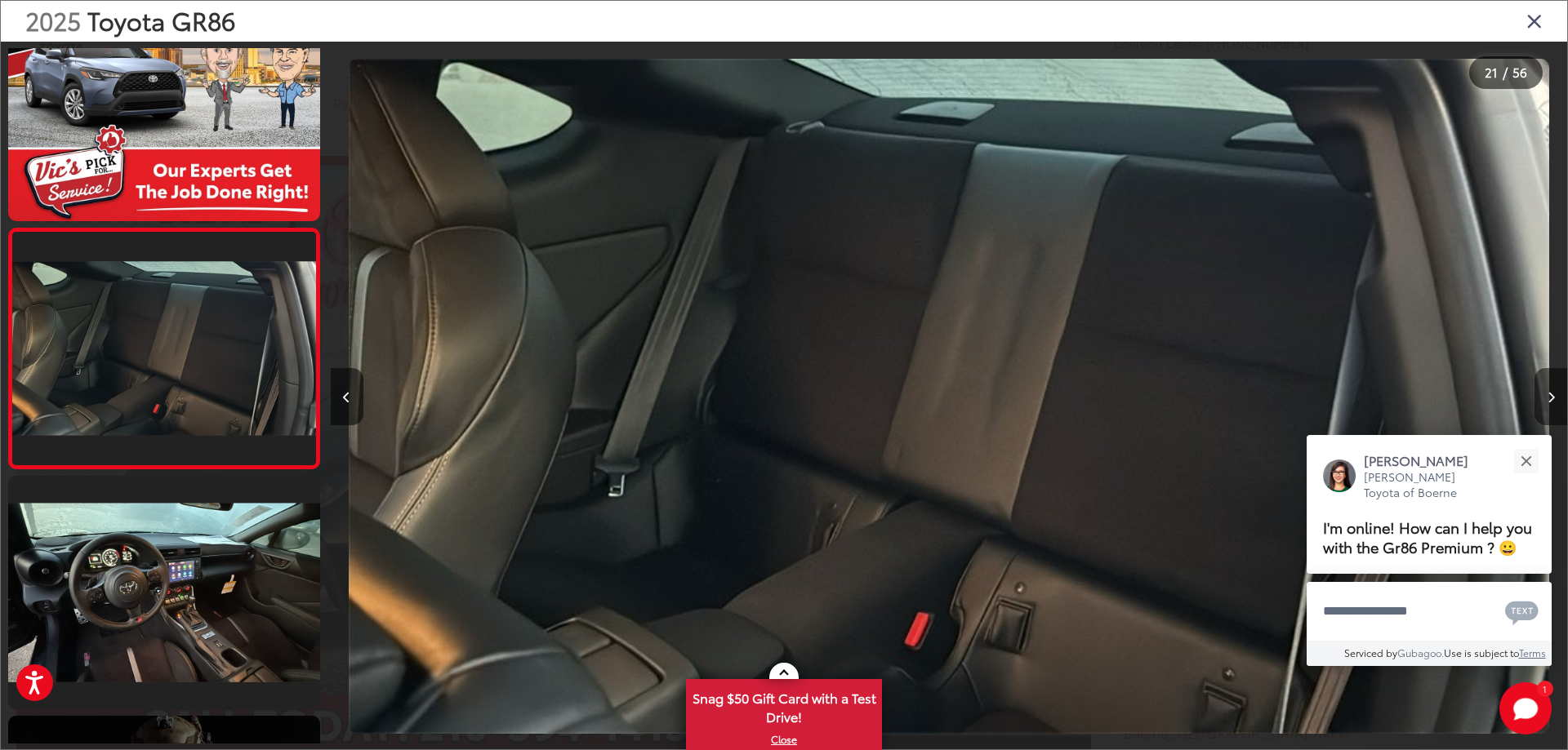
click at [1549, 395] on icon "Next image" at bounding box center [1552, 398] width 7 height 11
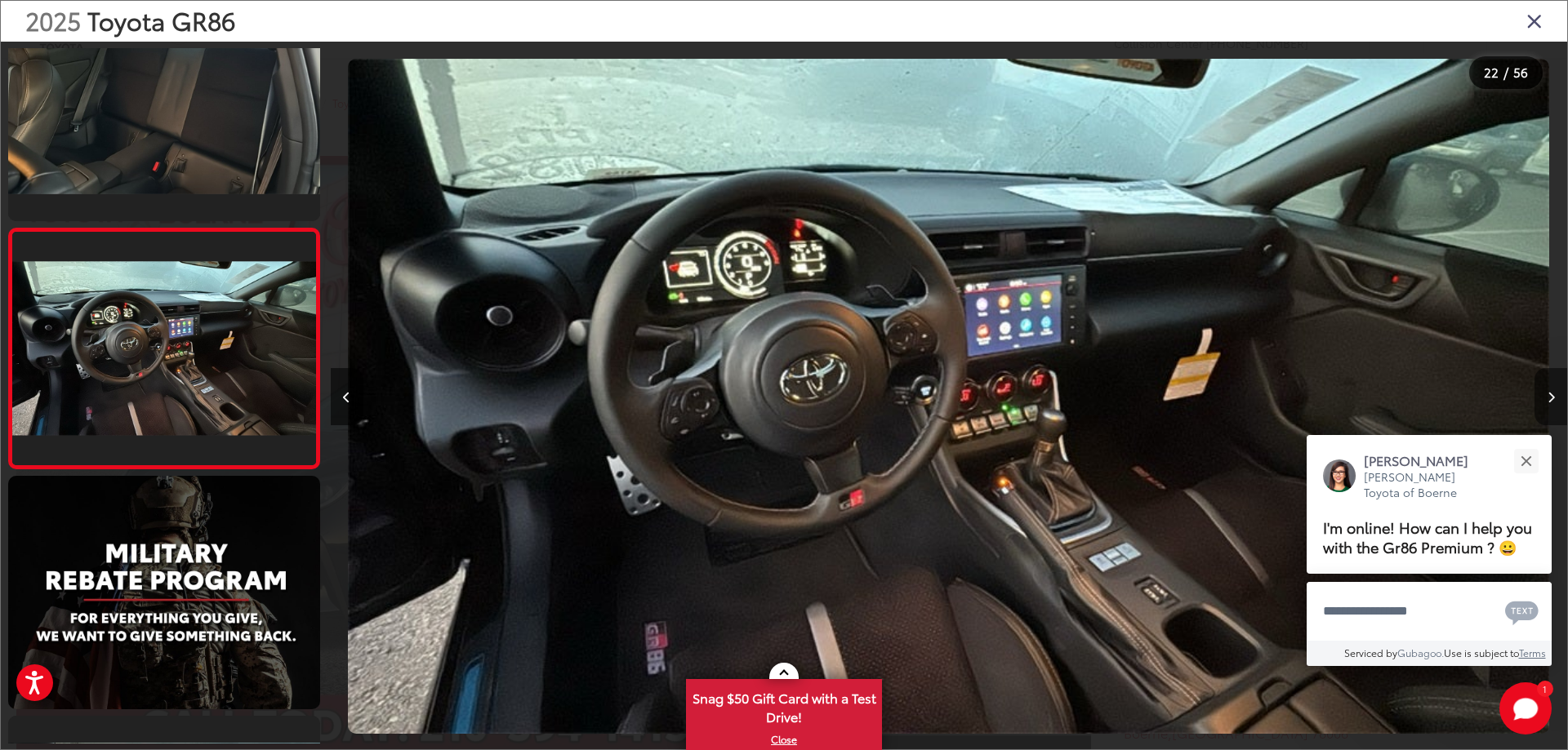
click at [1549, 395] on icon "Next image" at bounding box center [1552, 398] width 7 height 11
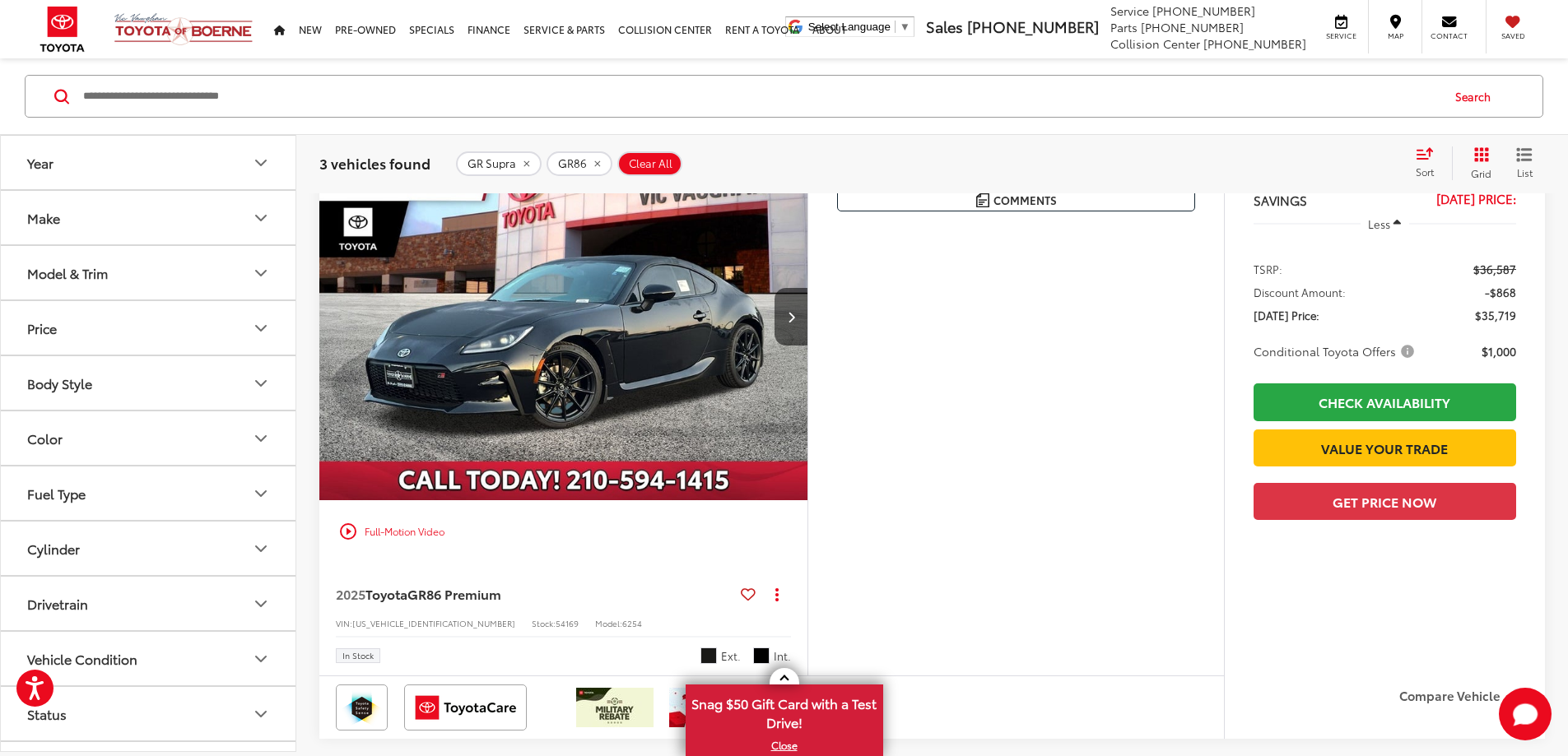
scroll to position [236, 0]
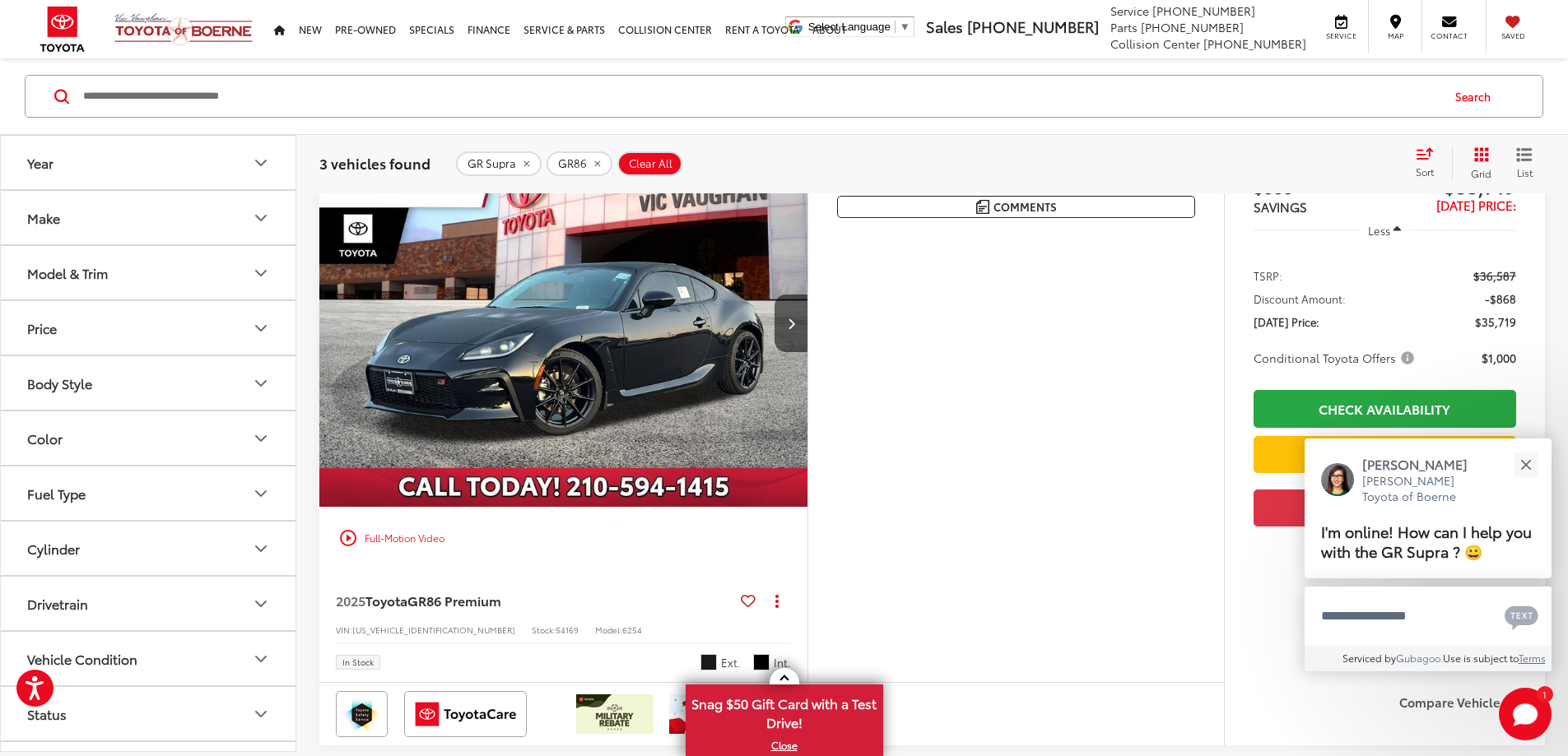
click at [0, 0] on button "More..." at bounding box center [0, 0] width 0 height 0
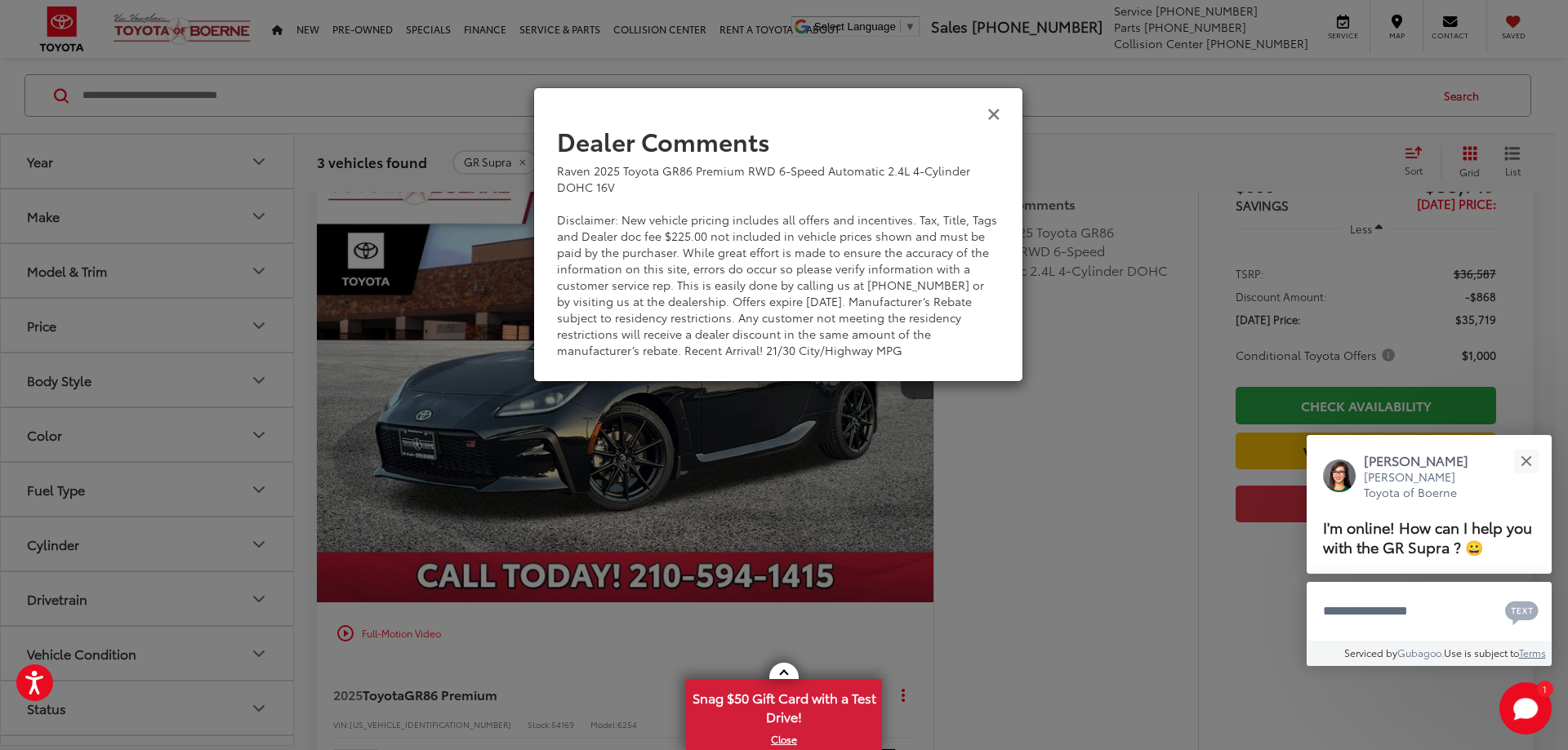
click at [995, 114] on icon "Close" at bounding box center [994, 113] width 13 height 17
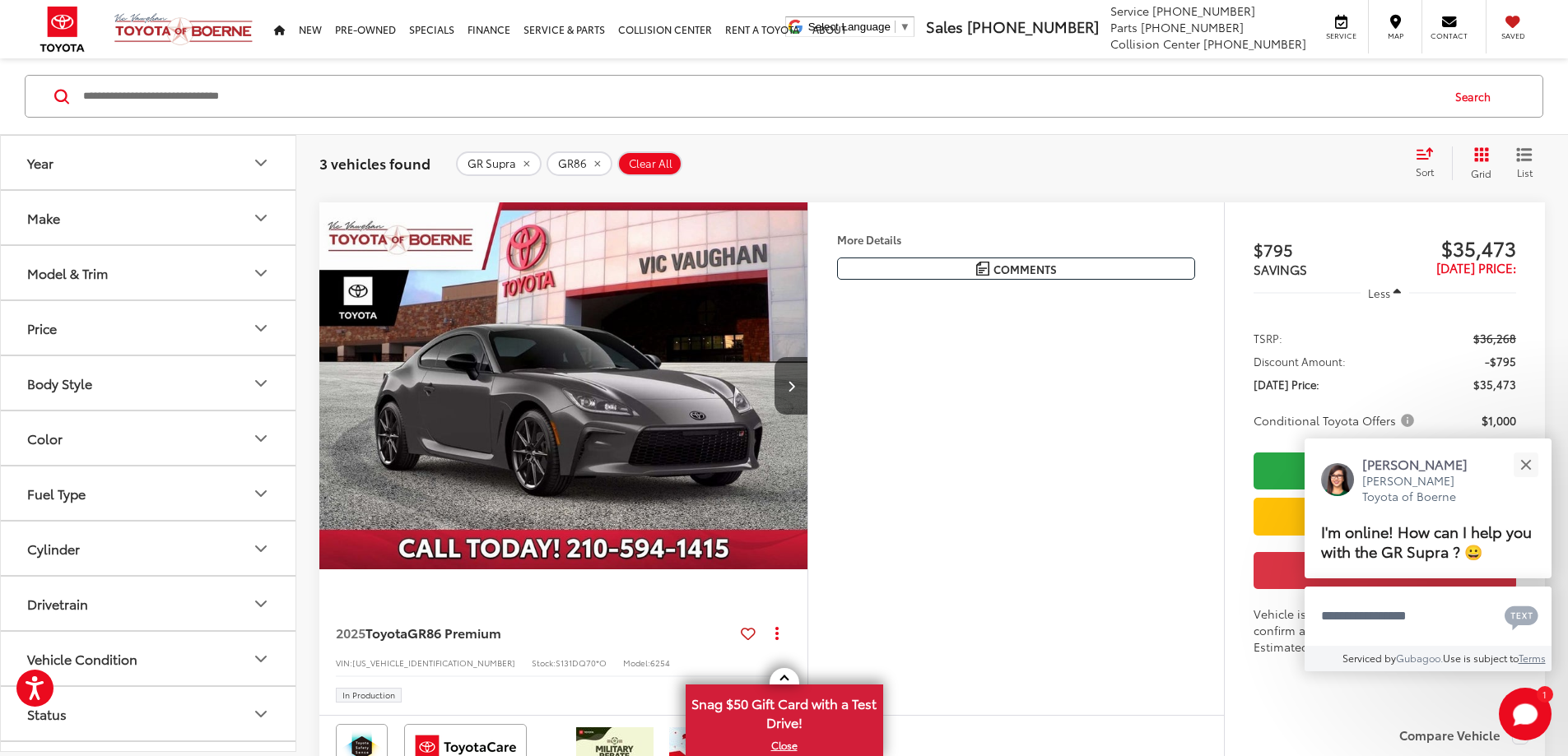
scroll to position [977, 0]
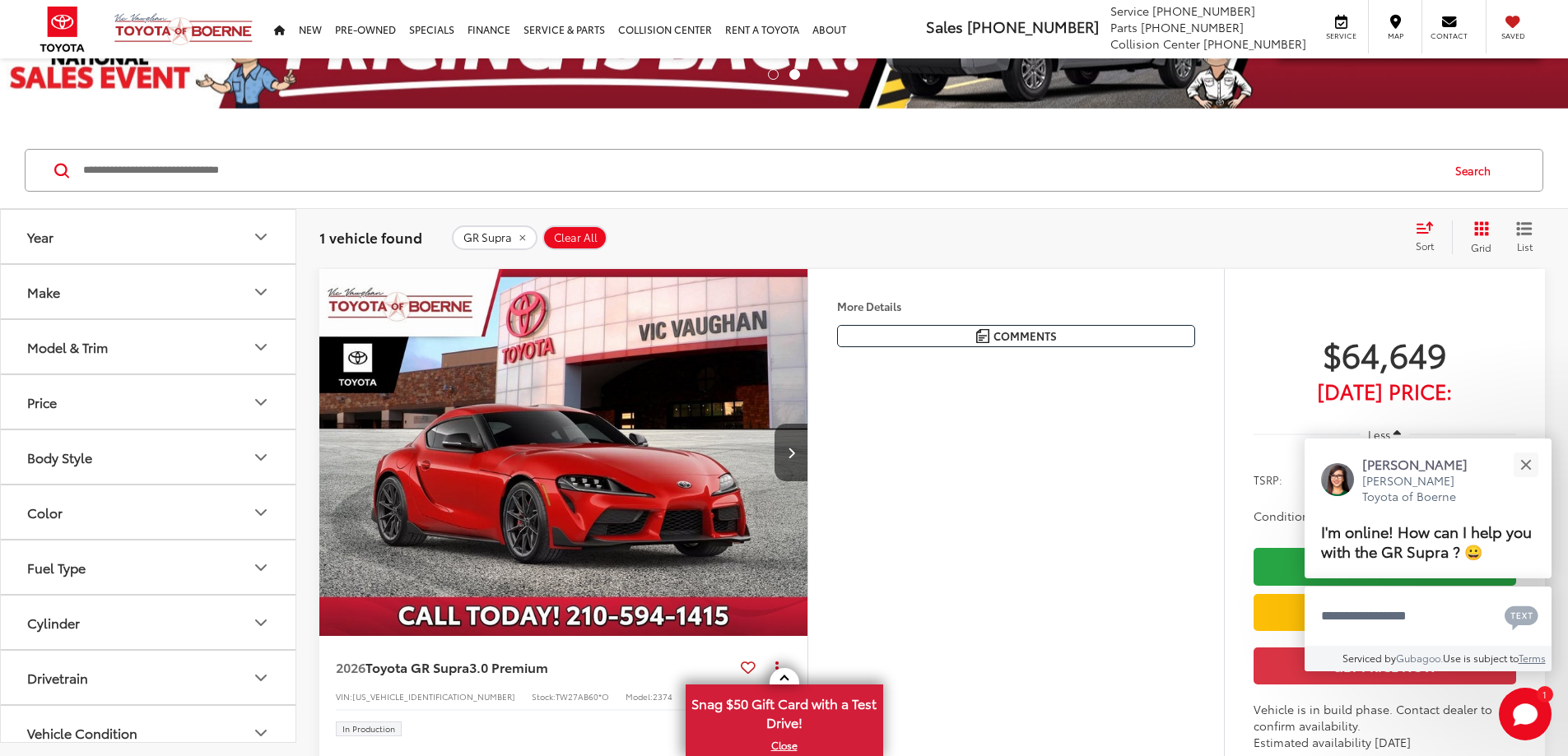
scroll to position [98, 0]
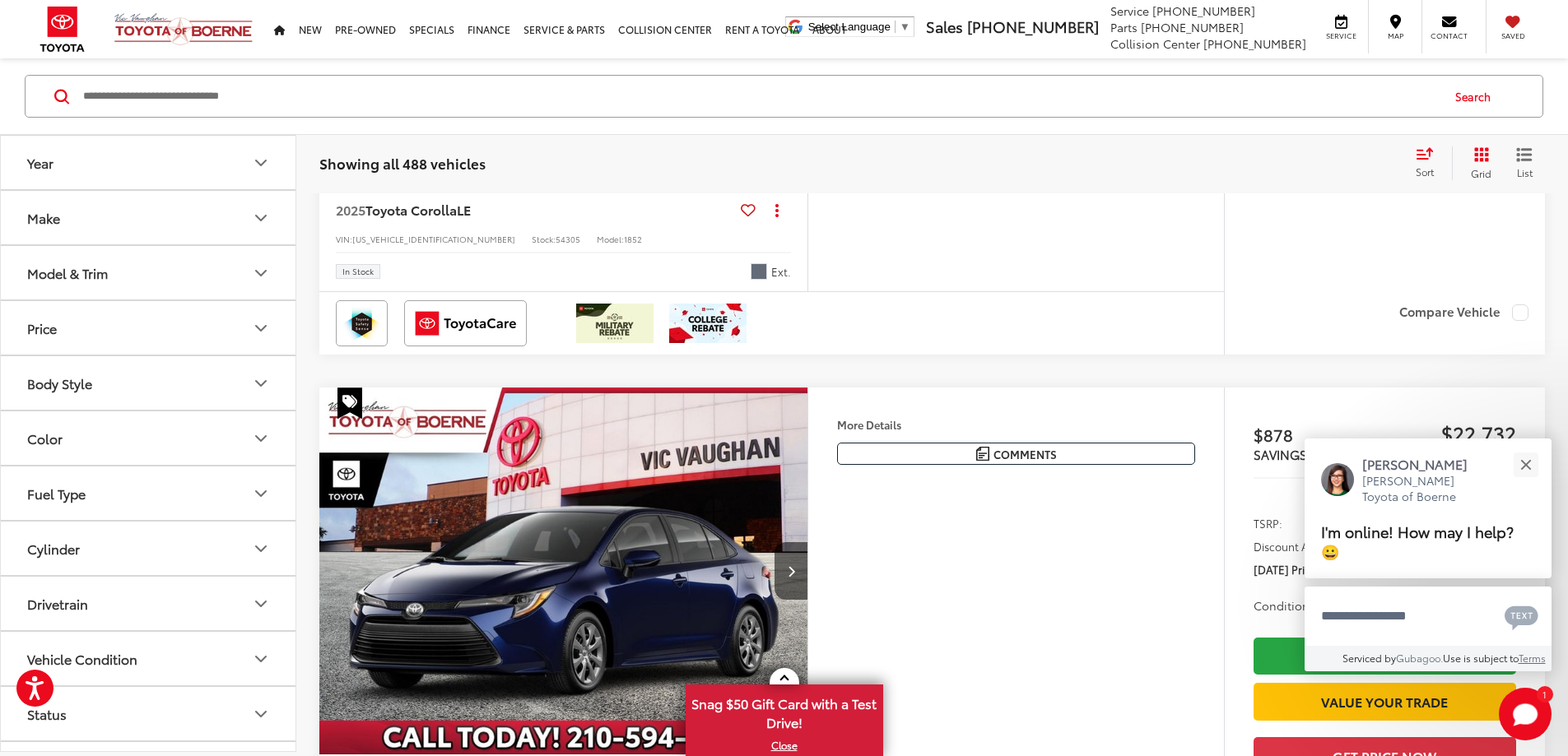
scroll to position [576, 0]
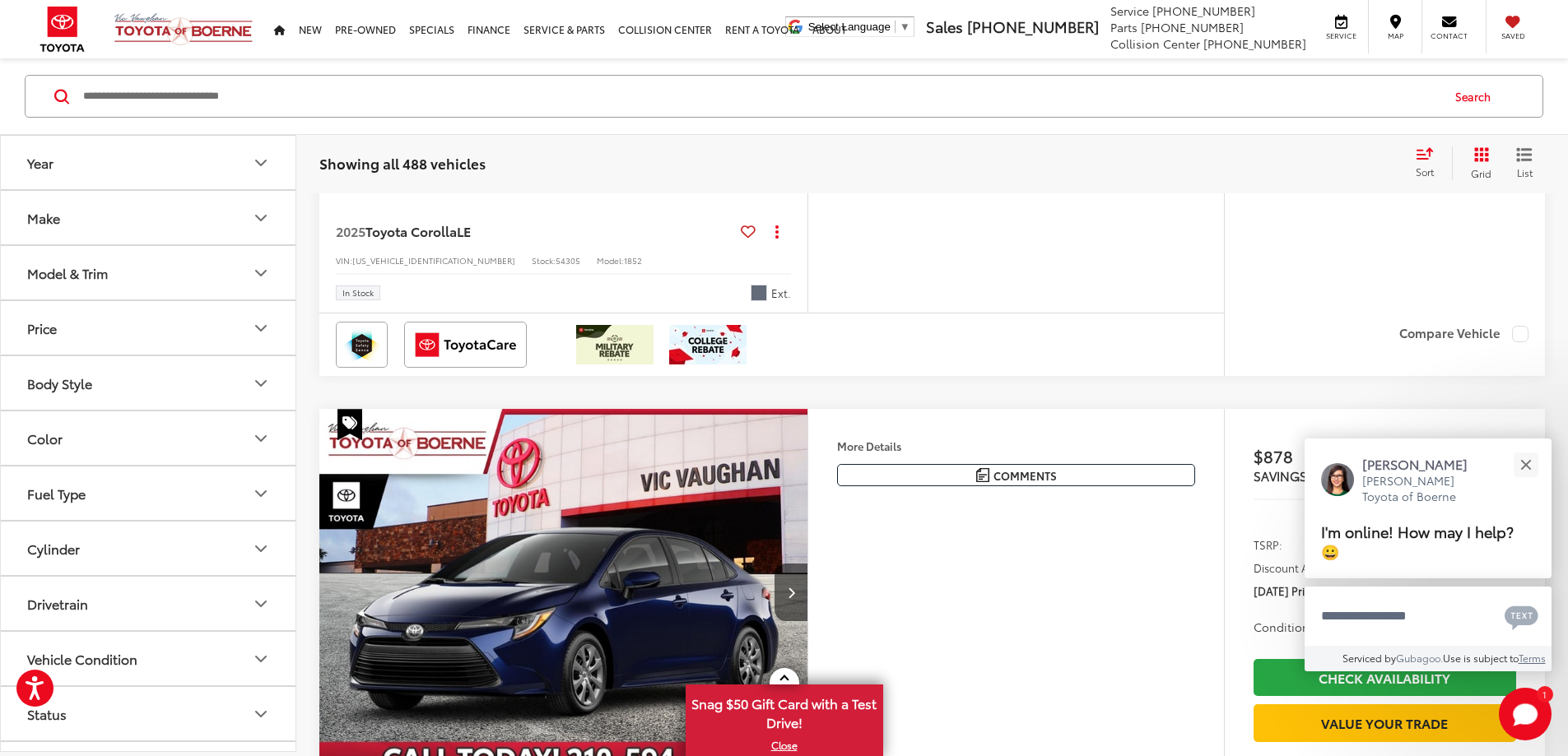
click at [134, 277] on button "Model & Trim" at bounding box center [149, 273] width 296 height 54
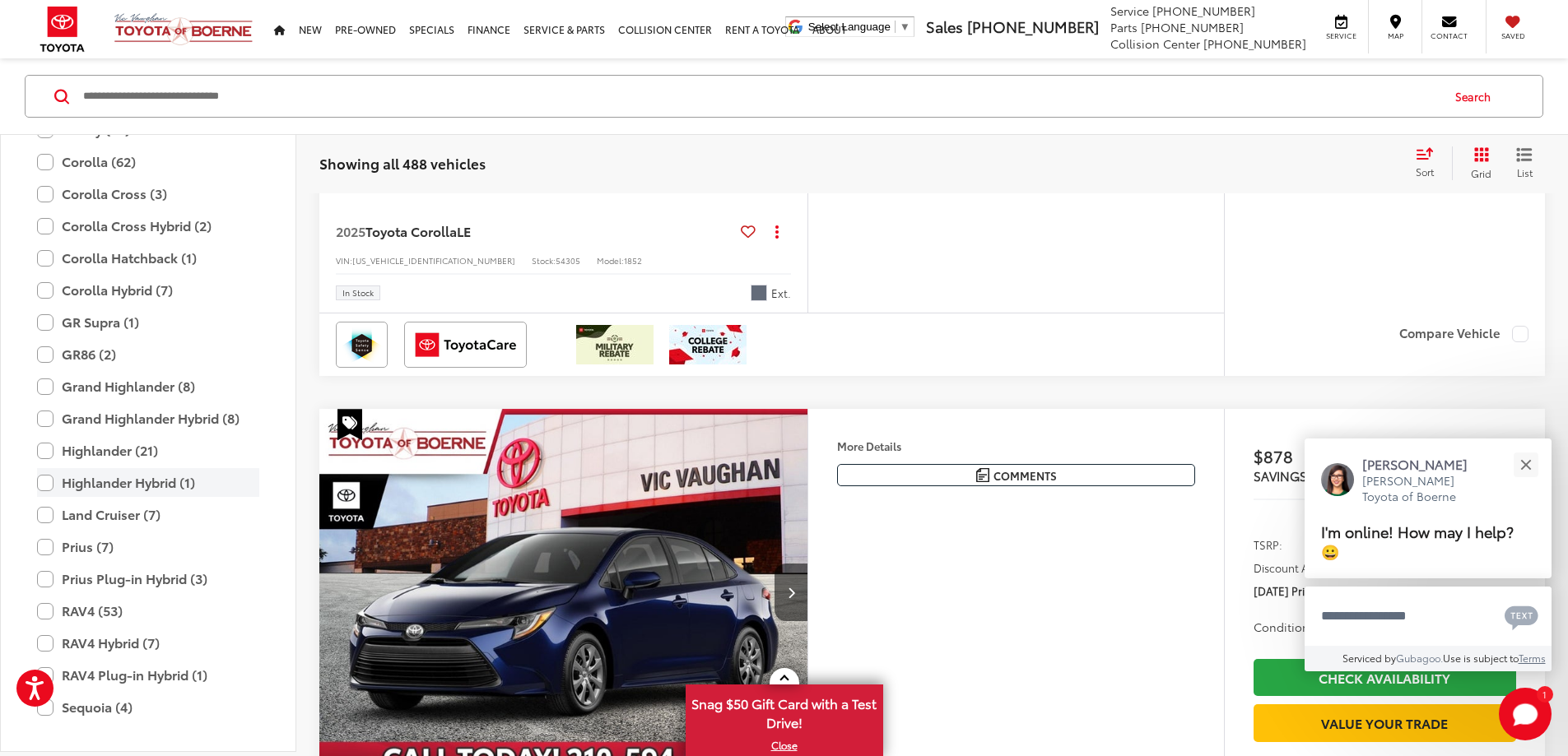
scroll to position [319, 0]
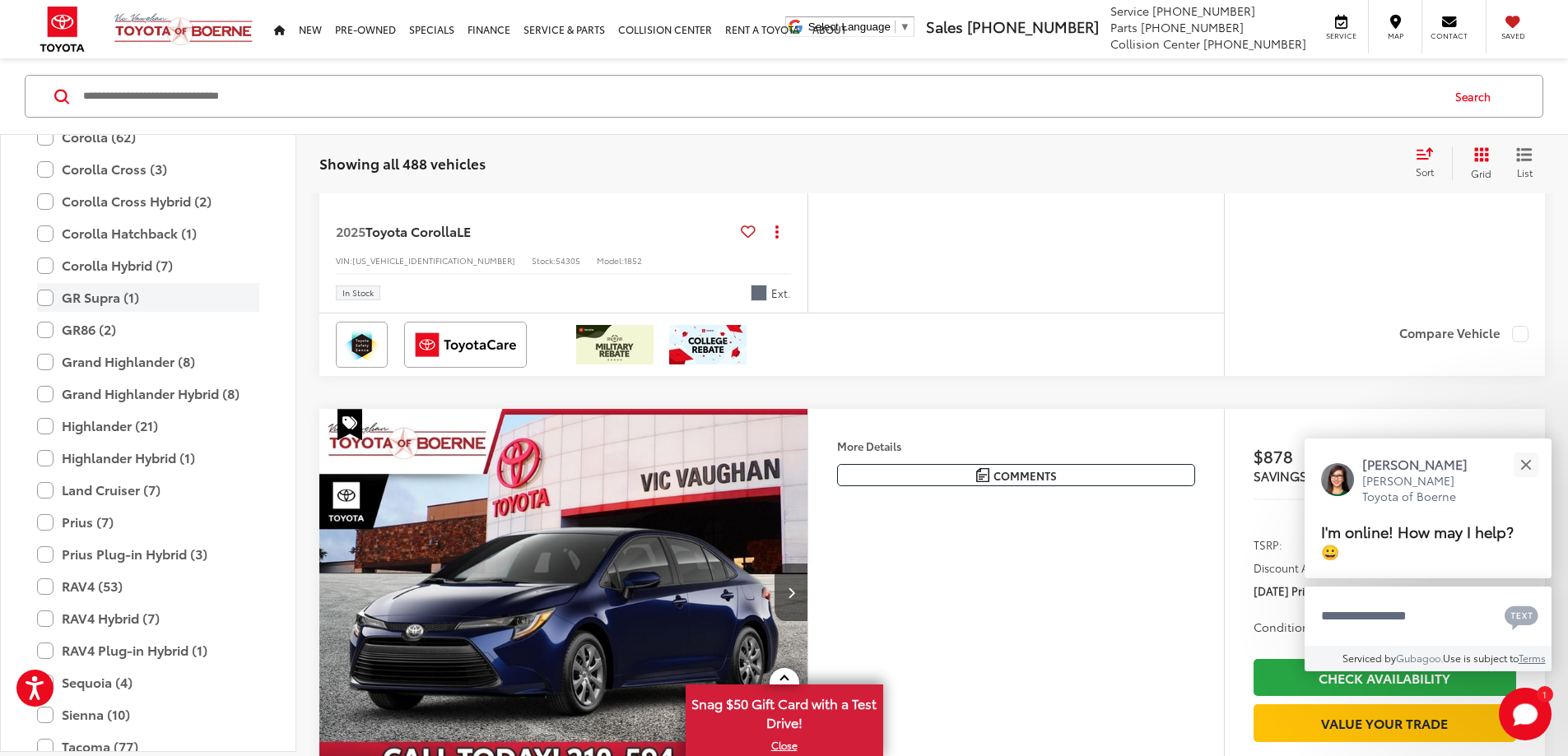
click at [51, 299] on label "GR Supra (1)" at bounding box center [147, 297] width 222 height 29
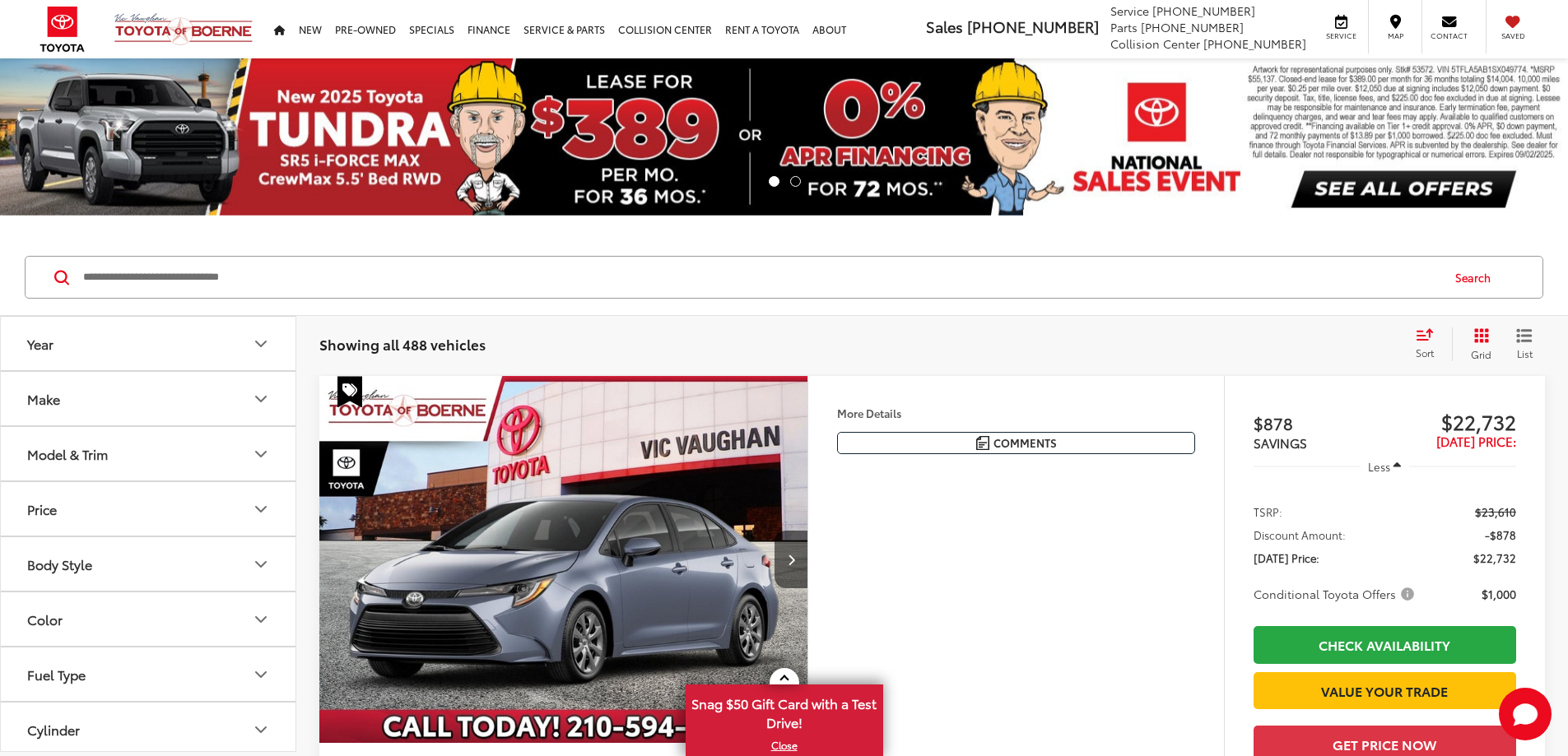
click at [181, 457] on button "Model & Trim" at bounding box center [149, 454] width 296 height 54
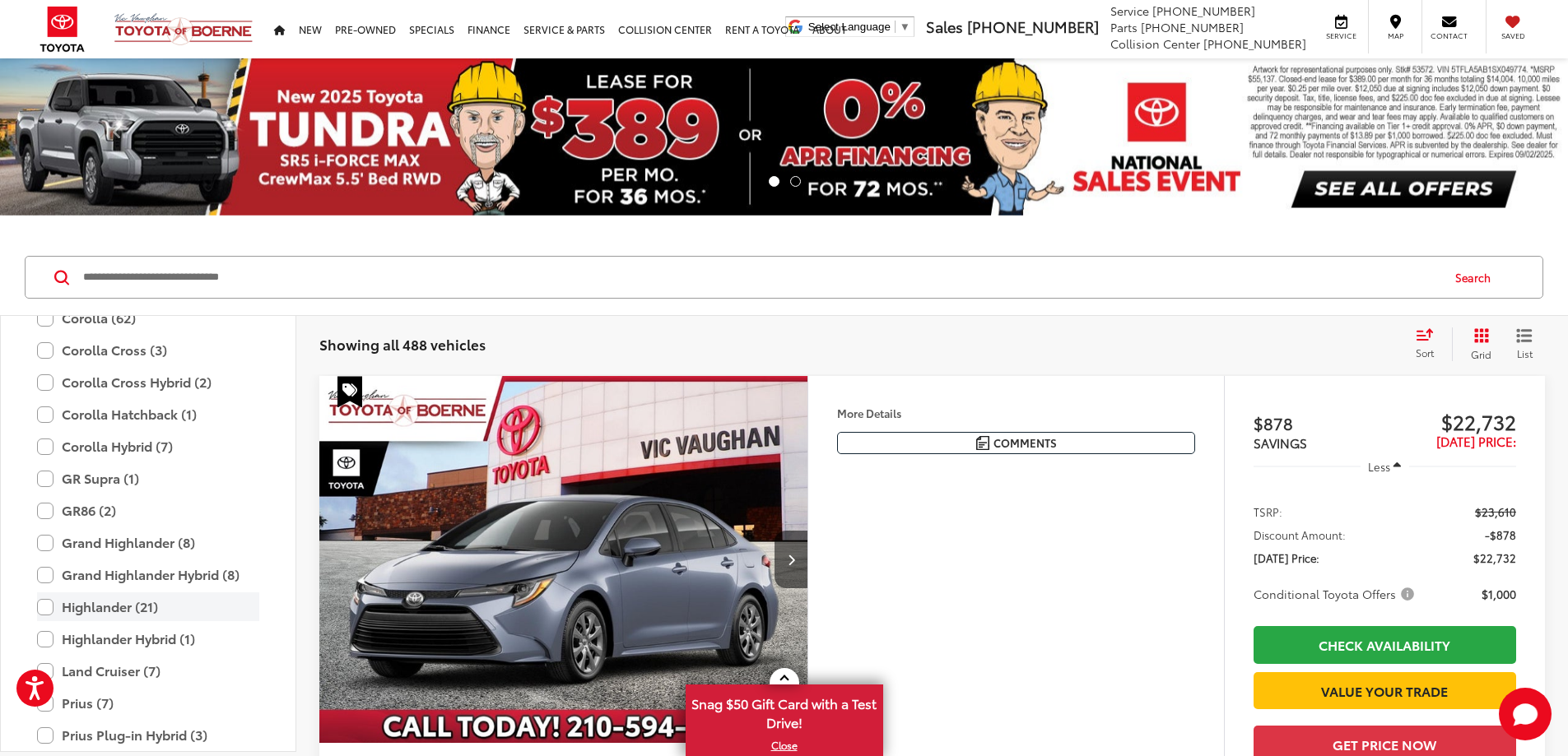
scroll to position [319, 0]
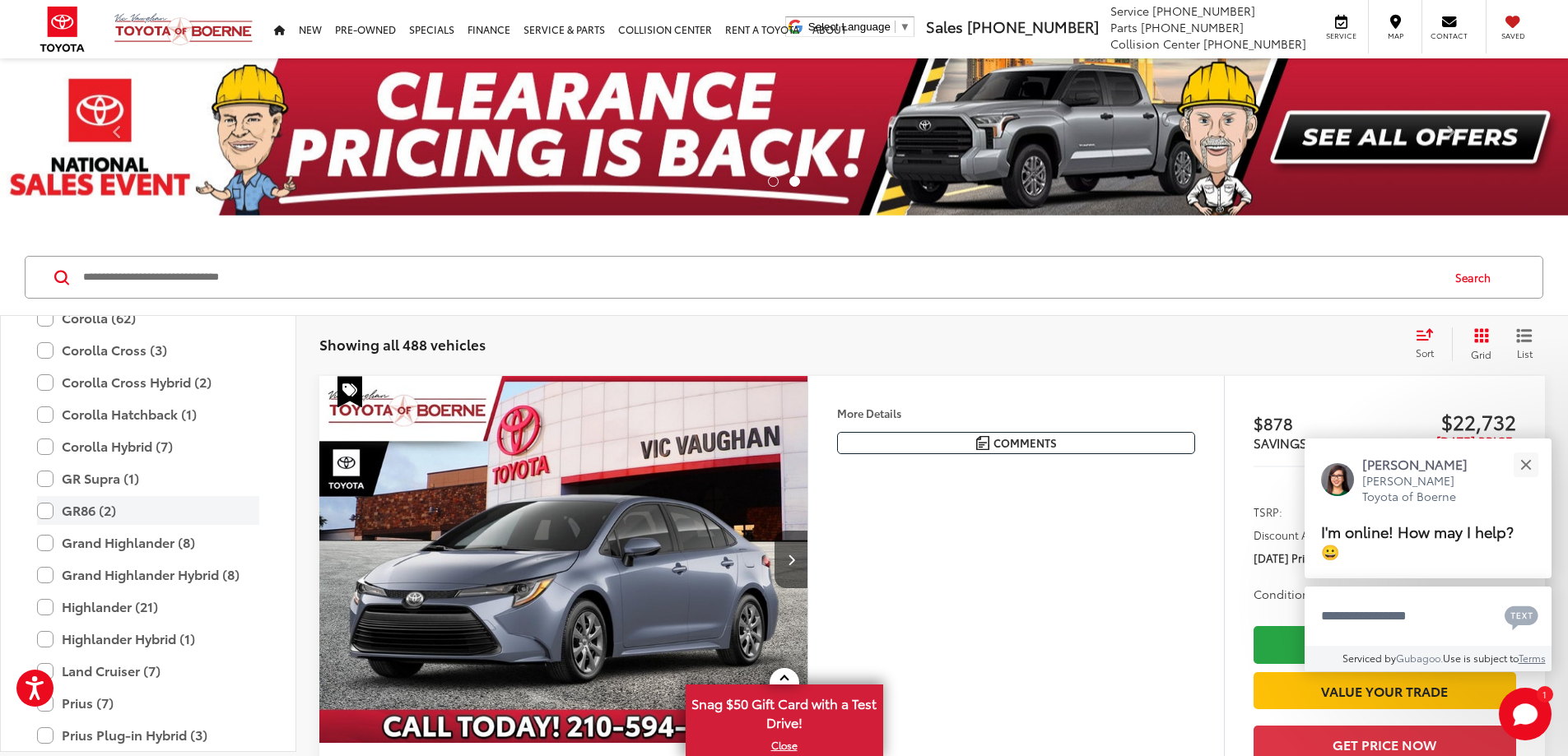
click at [48, 508] on label "GR86 (2)" at bounding box center [147, 511] width 222 height 29
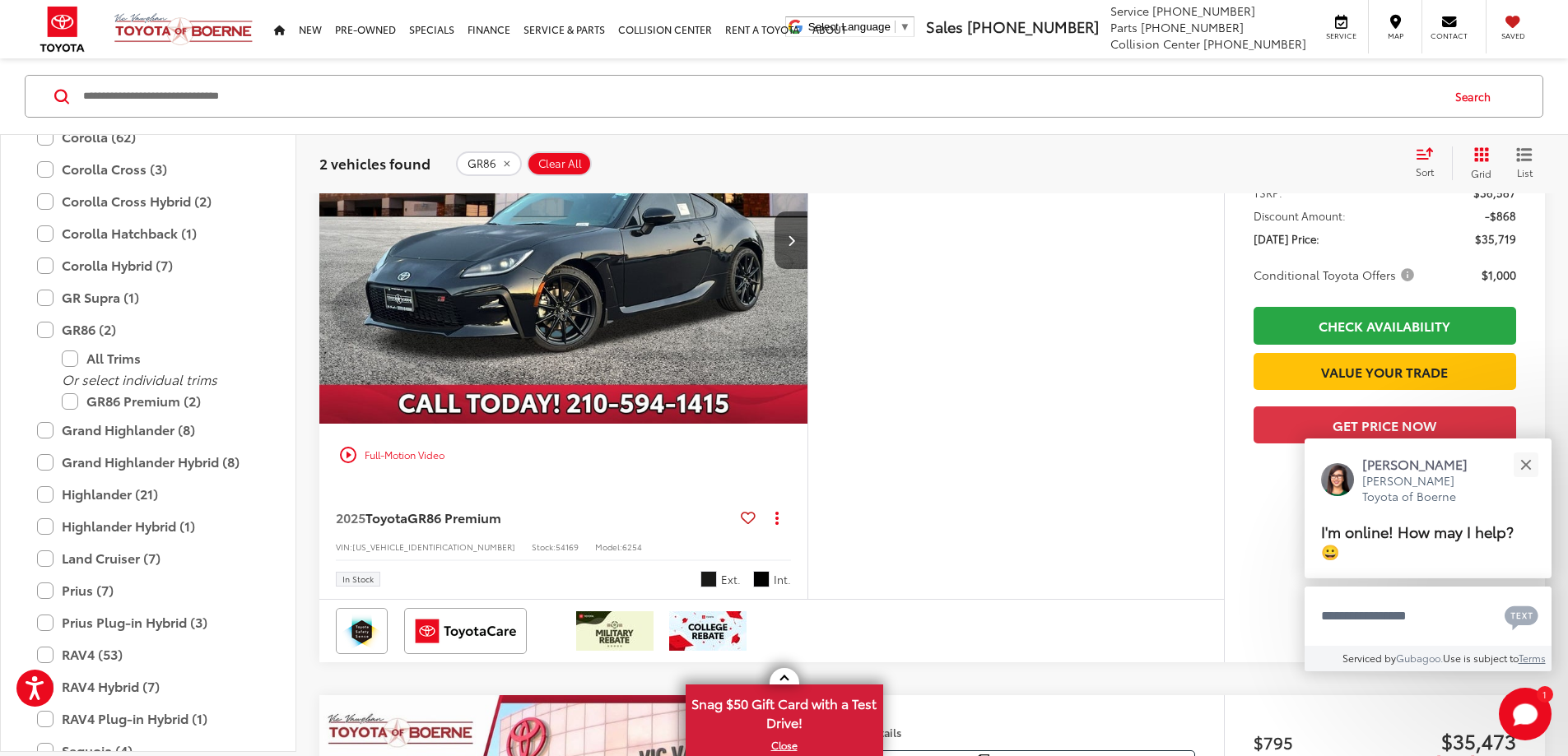
scroll to position [329, 0]
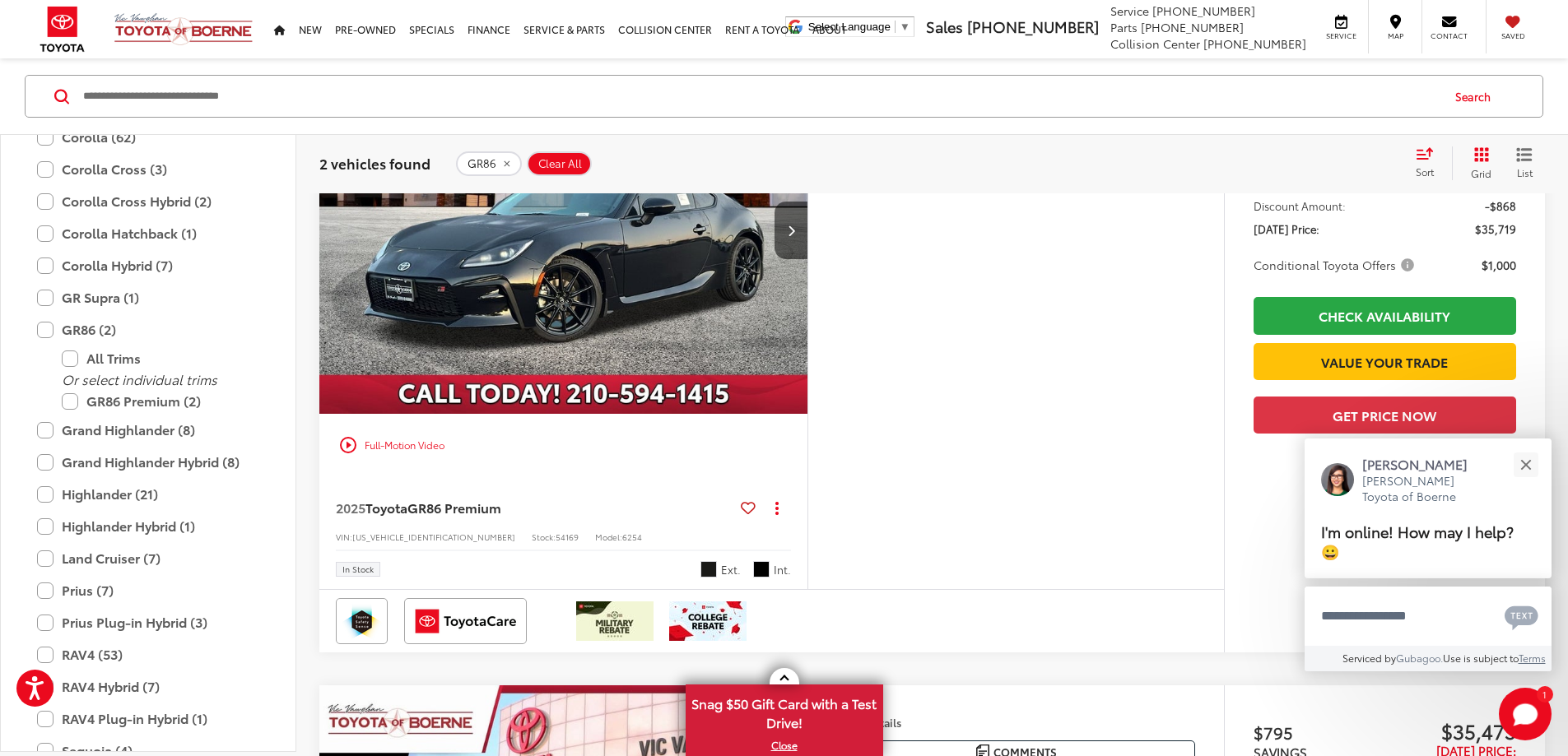
drag, startPoint x: 700, startPoint y: 345, endPoint x: 1106, endPoint y: 428, distance: 414.4
click at [700, 344] on img "2025 Toyota GR86 GR86 Premium 0" at bounding box center [564, 231] width 491 height 368
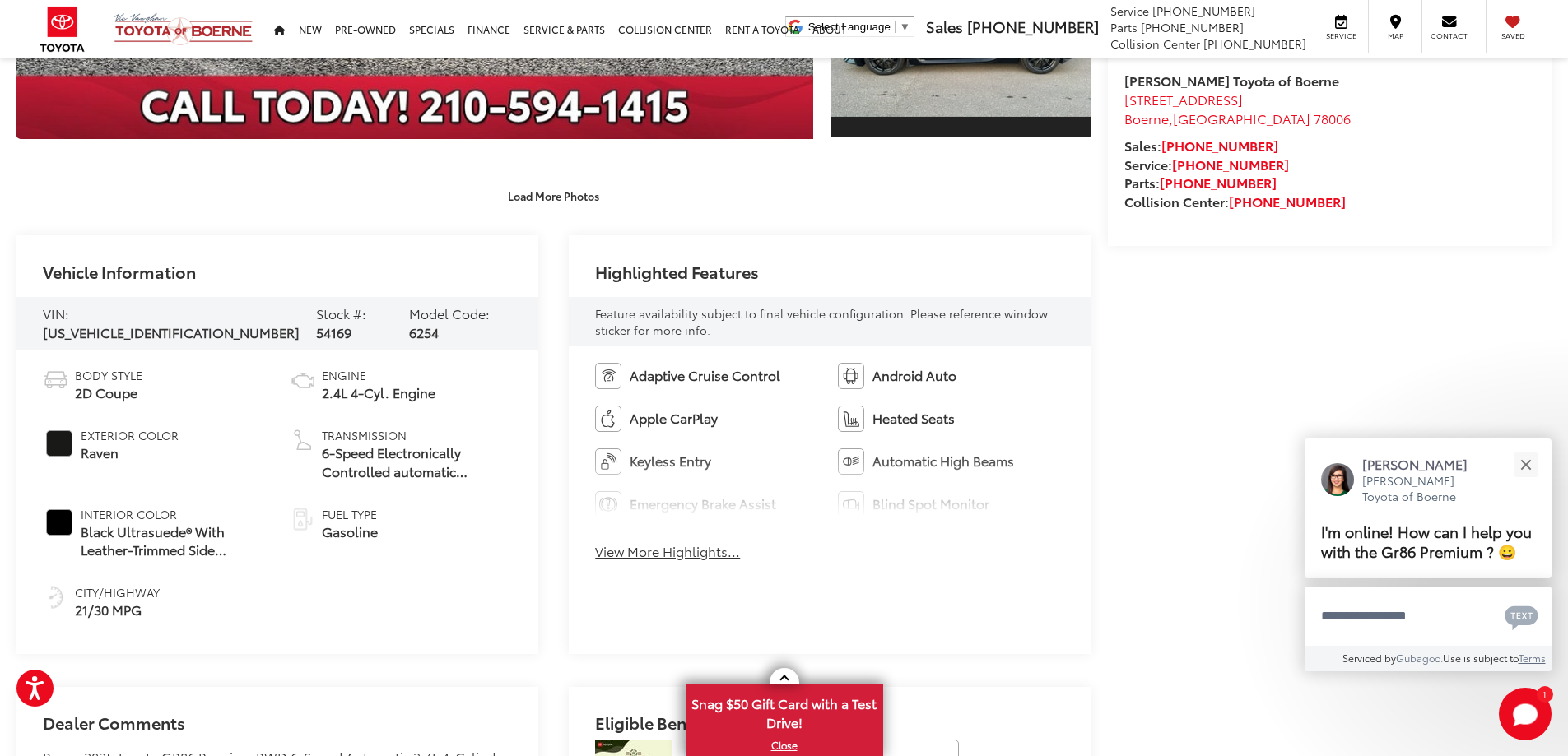
scroll to position [412, 0]
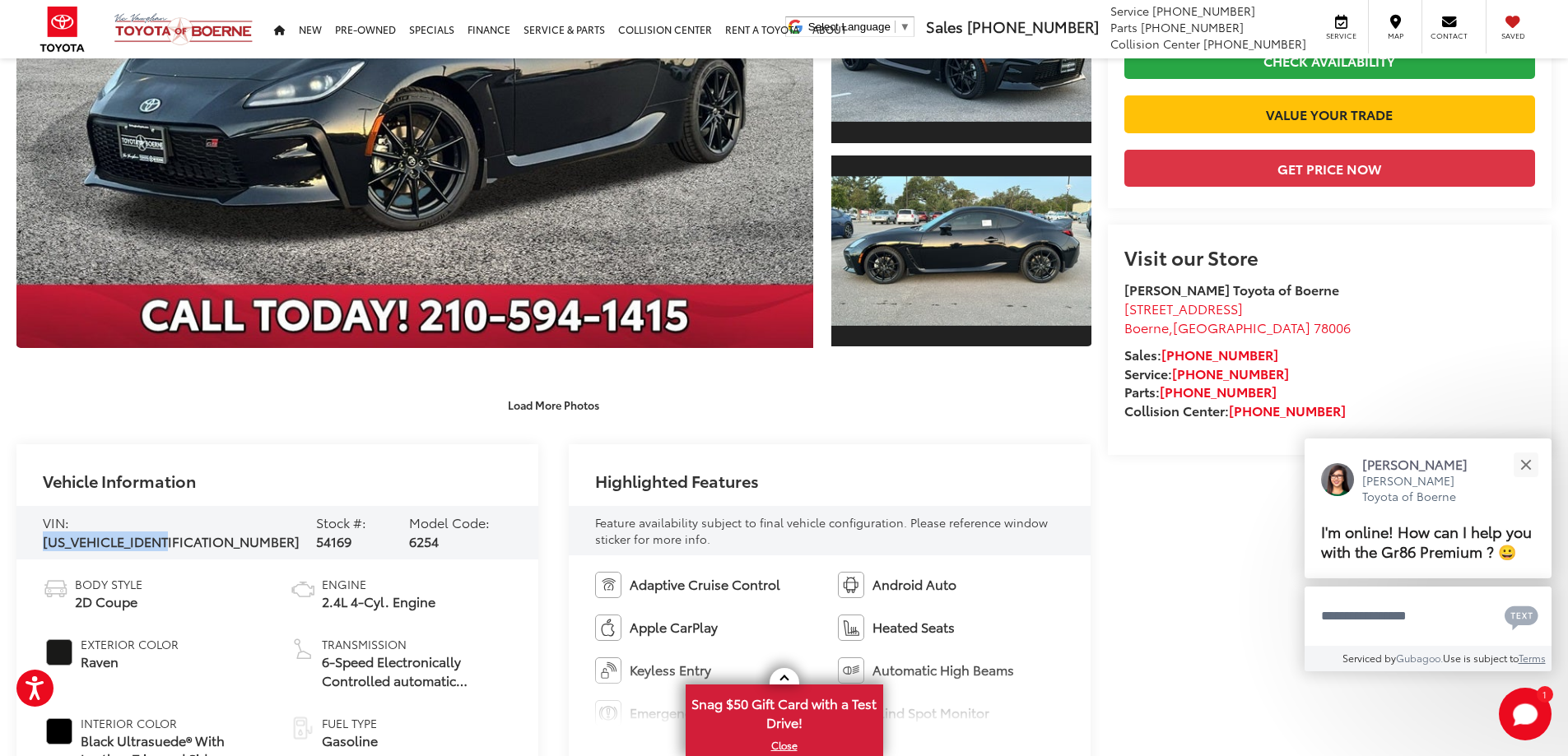
drag, startPoint x: 72, startPoint y: 529, endPoint x: 196, endPoint y: 546, distance: 125.2
click at [196, 546] on div "VIN: [US_VEHICLE_IDENTIFICATION_NUMBER] Stock #: 54169 Model Code: 6254" at bounding box center [277, 533] width 522 height 55
copy span "[US_VEHICLE_IDENTIFICATION_NUMBER]"
